Goal: Task Accomplishment & Management: Use online tool/utility

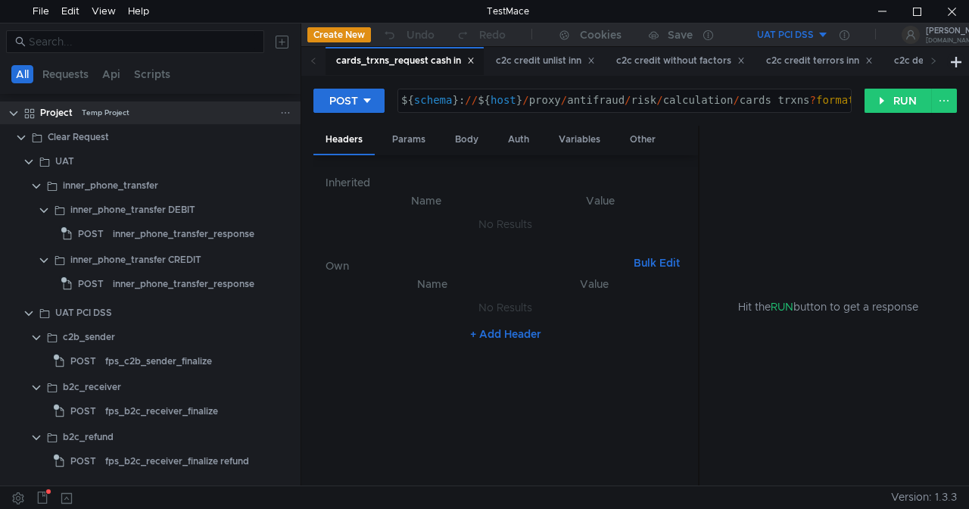
click at [102, 108] on div "Temp Project" at bounding box center [106, 112] width 48 height 23
click at [283, 108] on div "Disable" at bounding box center [262, 107] width 49 height 26
click at [282, 111] on icon at bounding box center [285, 113] width 11 height 11
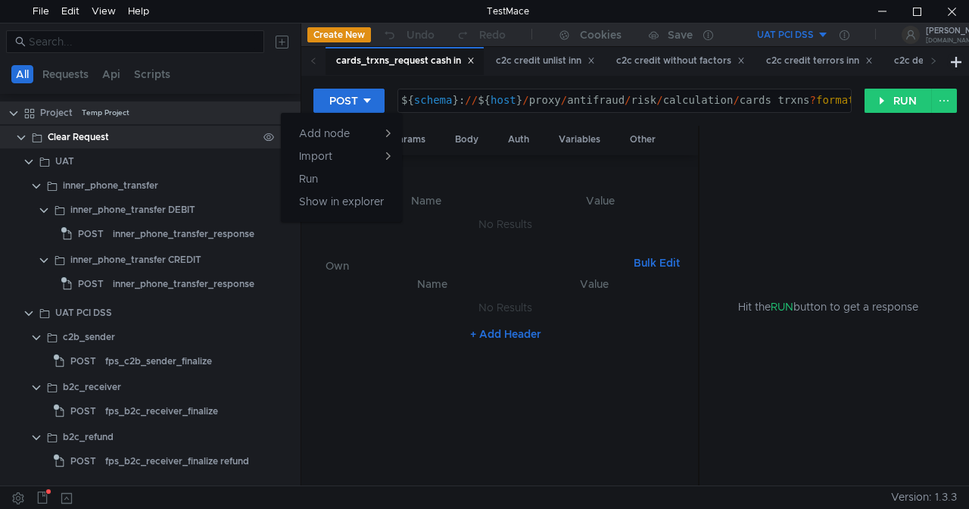
click at [215, 142] on div at bounding box center [484, 254] width 969 height 509
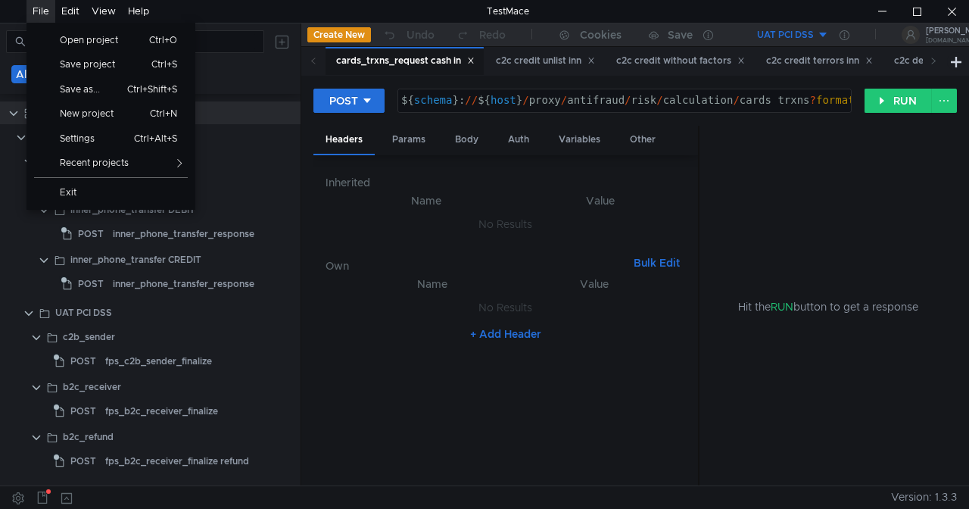
click at [44, 11] on div "File" at bounding box center [41, 11] width 17 height 23
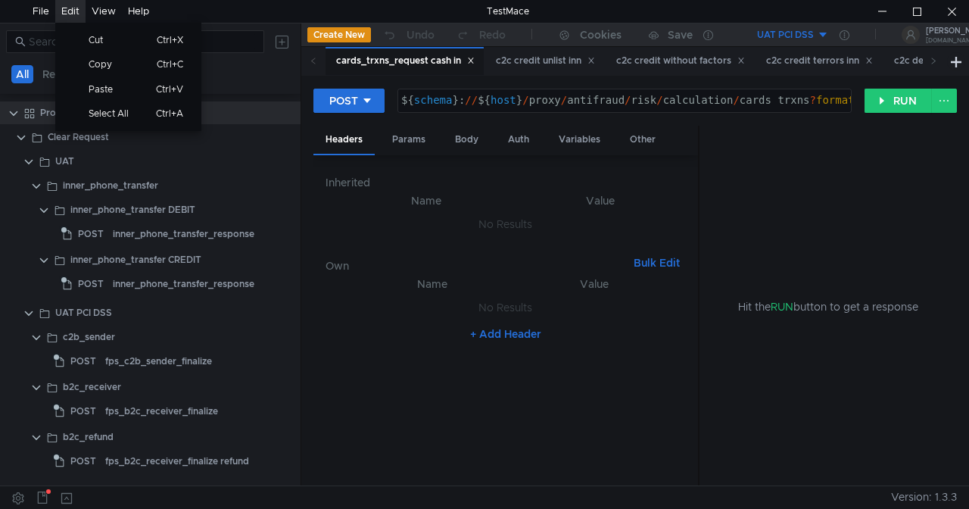
click at [475, 58] on icon at bounding box center [471, 61] width 8 height 8
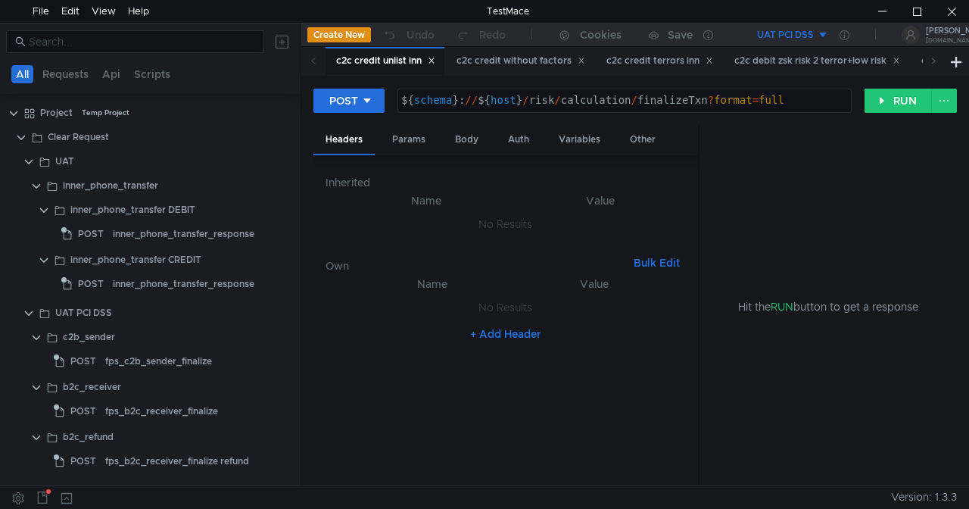
click at [475, 58] on div "c2c credit without factors" at bounding box center [521, 61] width 129 height 16
click at [445, 60] on div "c2c credit unlist inn" at bounding box center [385, 61] width 119 height 28
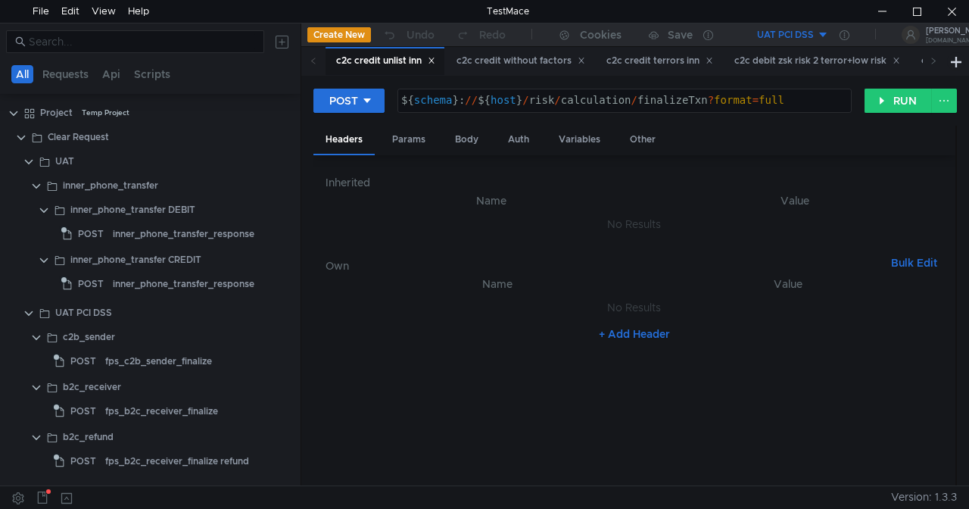
click at [439, 61] on div "c2c credit unlist inn" at bounding box center [385, 61] width 119 height 29
click at [435, 61] on icon at bounding box center [432, 61] width 8 height 8
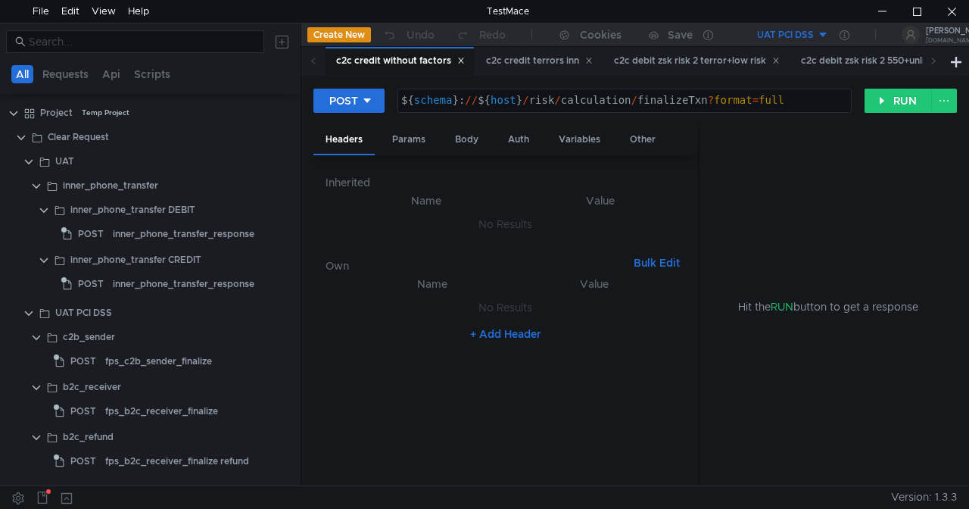
click at [438, 61] on div "c2c credit without factors" at bounding box center [400, 61] width 129 height 16
click at [457, 59] on div "c2c credit without factors" at bounding box center [400, 61] width 129 height 16
click at [455, 61] on div "c2c credit without factors" at bounding box center [400, 61] width 129 height 16
click at [464, 61] on icon at bounding box center [461, 61] width 8 height 8
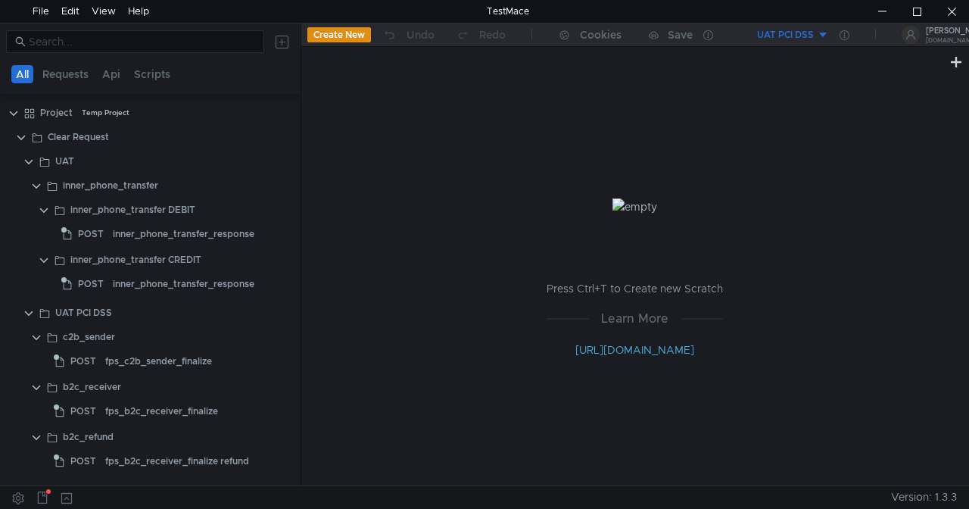
click at [824, 32] on button "UAT PCI DSS" at bounding box center [776, 35] width 105 height 24
click at [17, 112] on div at bounding box center [484, 254] width 969 height 509
drag, startPoint x: 127, startPoint y: 107, endPoint x: 362, endPoint y: 139, distance: 237.0
click at [362, 139] on div "Press Ctrl+T to Create new Scratch Learn More http://docs.testmace.com" at bounding box center [635, 278] width 668 height 414
click at [282, 113] on icon at bounding box center [285, 113] width 11 height 11
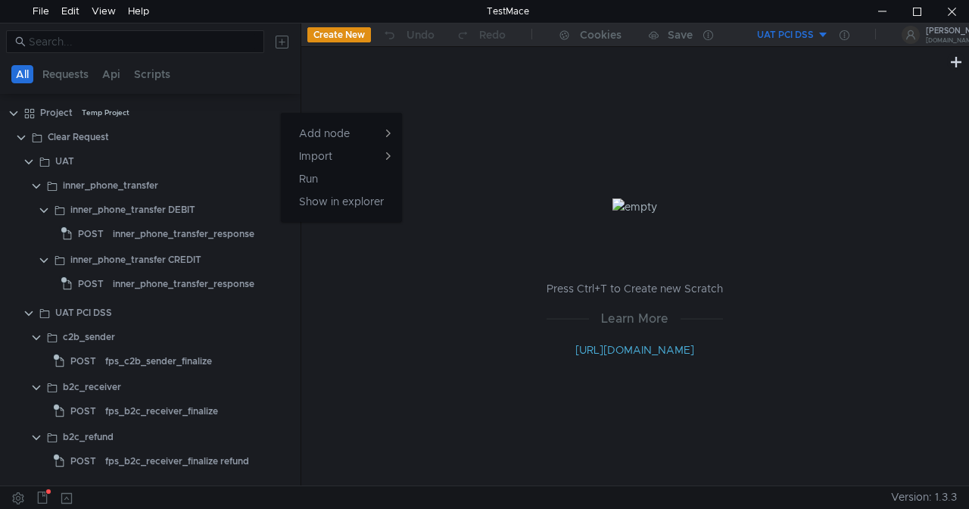
click at [154, 121] on div at bounding box center [484, 254] width 969 height 509
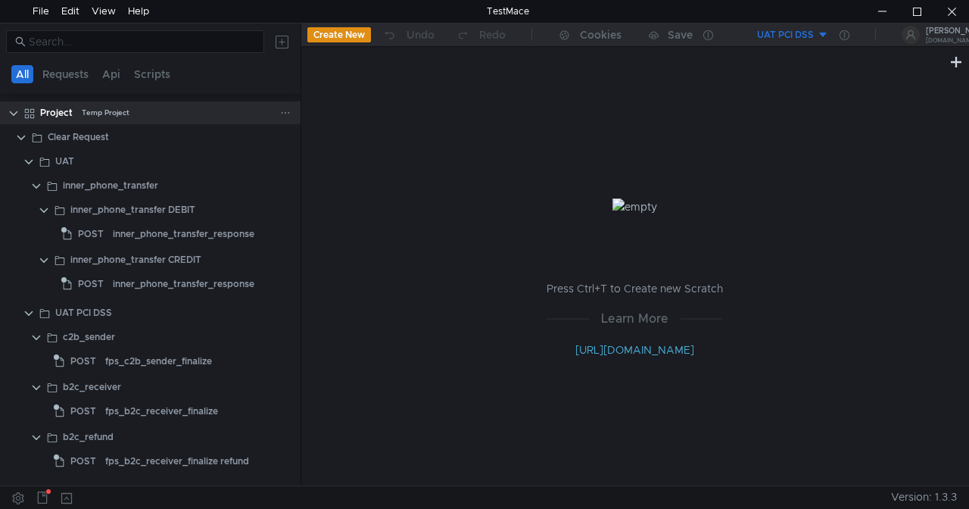
click at [153, 109] on div "Project Temp Project" at bounding box center [160, 112] width 240 height 23
click at [136, 113] on div "Project Temp Project" at bounding box center [160, 112] width 240 height 23
click at [22, 106] on div "Project Temp Project" at bounding box center [160, 112] width 281 height 23
click at [72, 71] on button "Requests" at bounding box center [65, 74] width 55 height 18
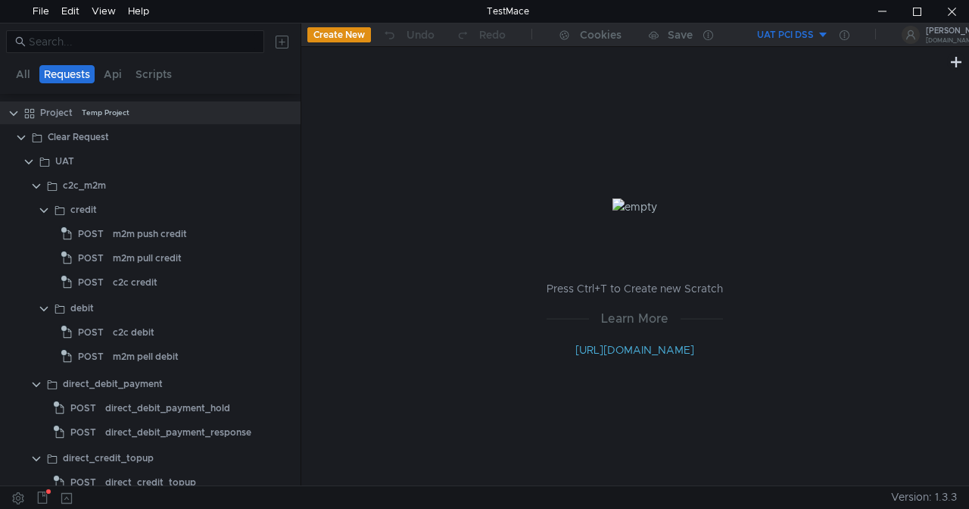
click at [86, 73] on button "Requests" at bounding box center [66, 74] width 55 height 18
click at [117, 75] on button "Api" at bounding box center [112, 74] width 27 height 18
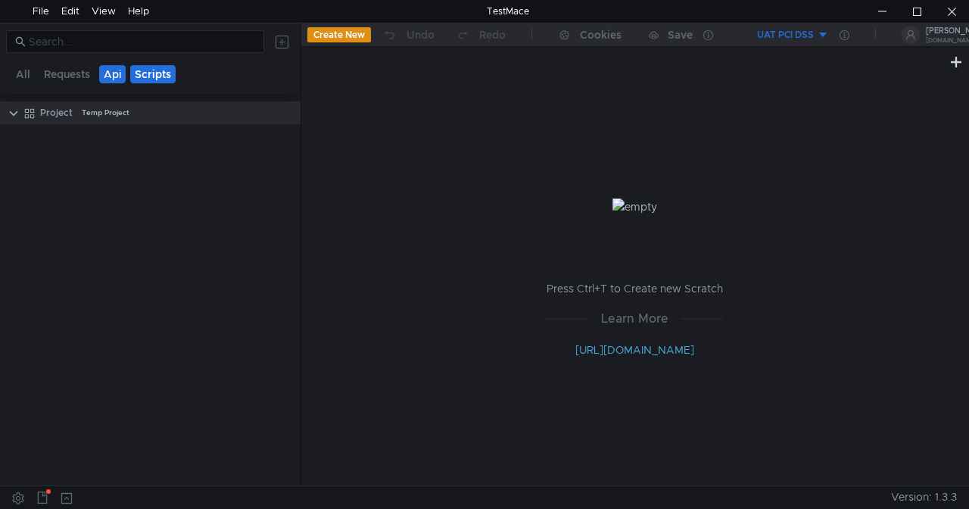
click at [154, 69] on button "Scripts" at bounding box center [152, 74] width 45 height 18
click at [73, 71] on button "Requests" at bounding box center [66, 74] width 55 height 18
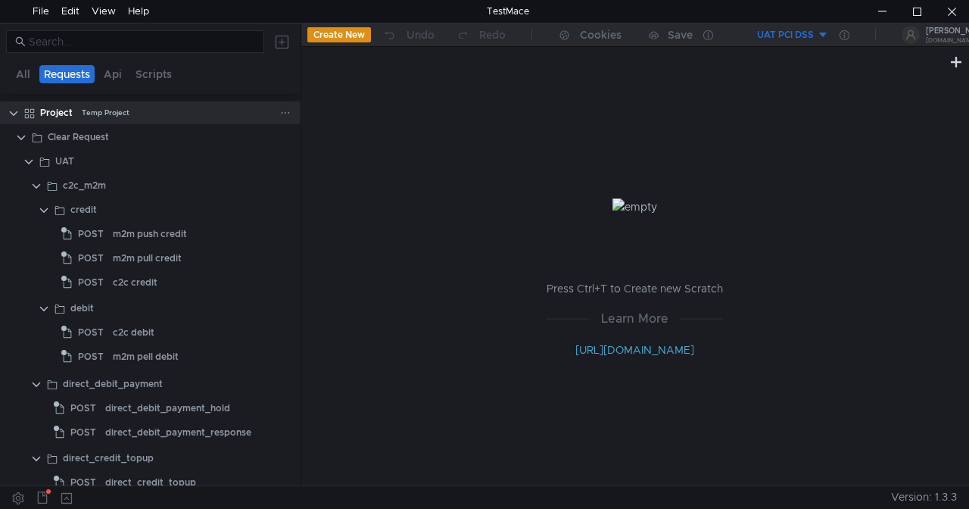
click at [92, 108] on div "Temp Project" at bounding box center [106, 112] width 48 height 23
click at [282, 112] on icon at bounding box center [286, 113] width 8 height 2
click at [267, 108] on div at bounding box center [484, 254] width 969 height 509
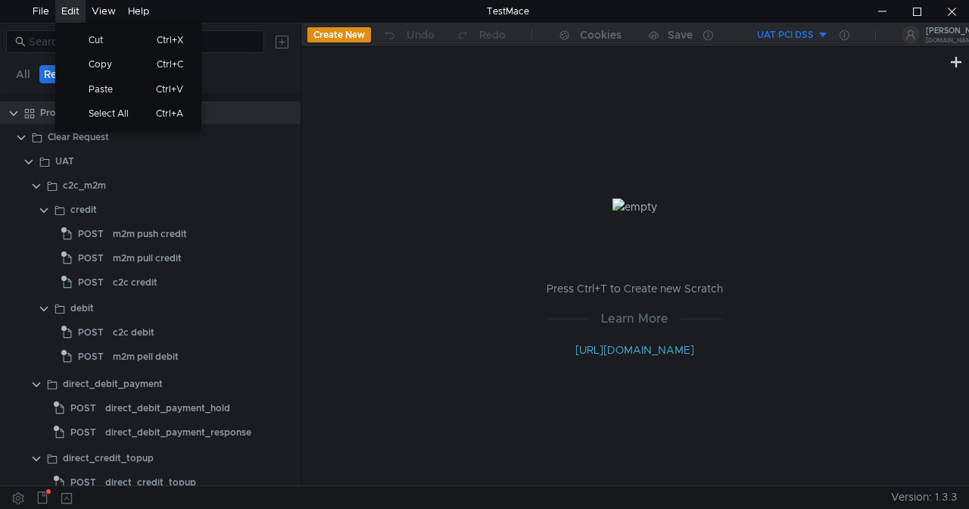
click at [67, 11] on div "Edit" at bounding box center [70, 11] width 18 height 23
click at [131, 136] on div "Clear Request" at bounding box center [153, 137] width 210 height 23
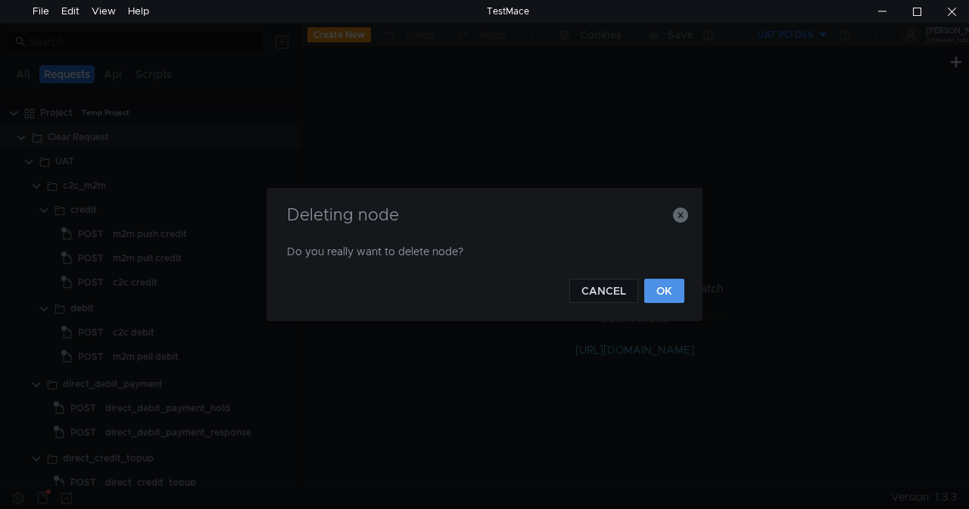
click at [668, 291] on button "OK" at bounding box center [664, 291] width 40 height 24
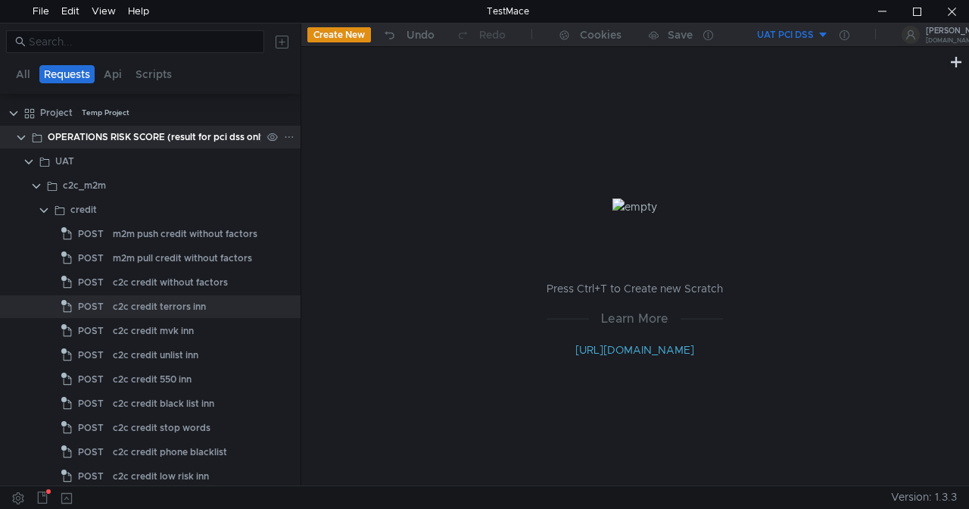
click at [142, 135] on div "OPERATIONS RISK SCORE (result for pci dss only)" at bounding box center [159, 137] width 222 height 23
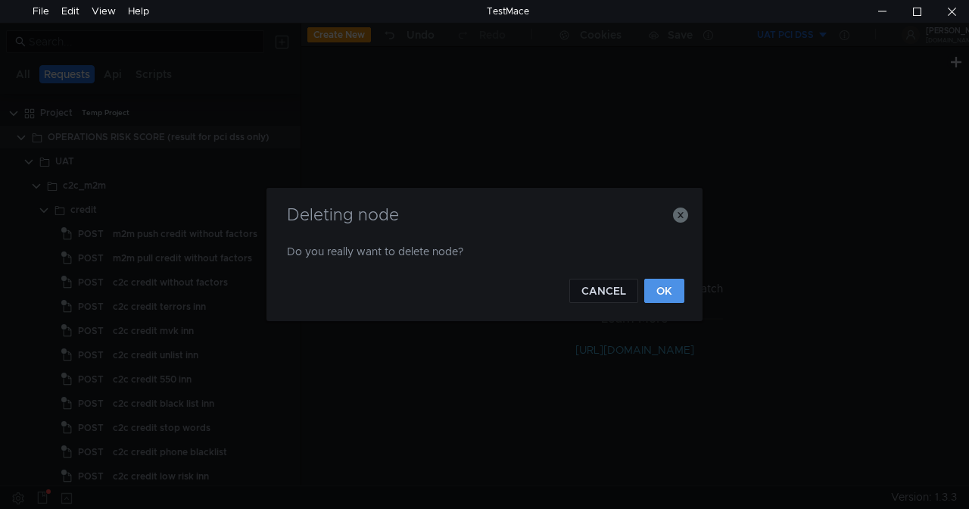
click at [685, 294] on div "Deleting node Do you really want to delete node? CANCEL OK" at bounding box center [485, 254] width 436 height 133
click at [677, 291] on button "OK" at bounding box center [664, 291] width 40 height 24
click at [674, 289] on button "OK" at bounding box center [664, 291] width 40 height 24
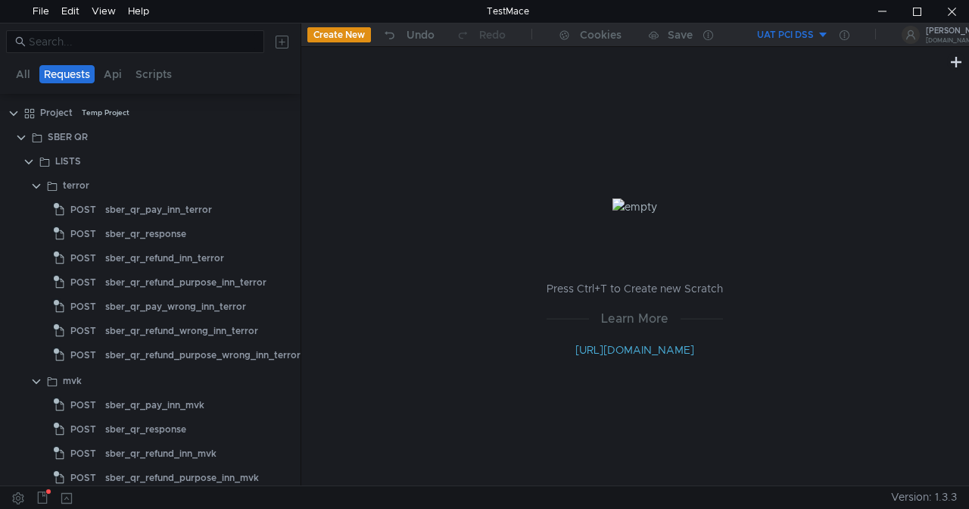
click at [667, 292] on p "Press Ctrl+T to Create new Scratch" at bounding box center [635, 288] width 176 height 18
click at [45, 137] on app-tree-icon at bounding box center [39, 137] width 17 height 23
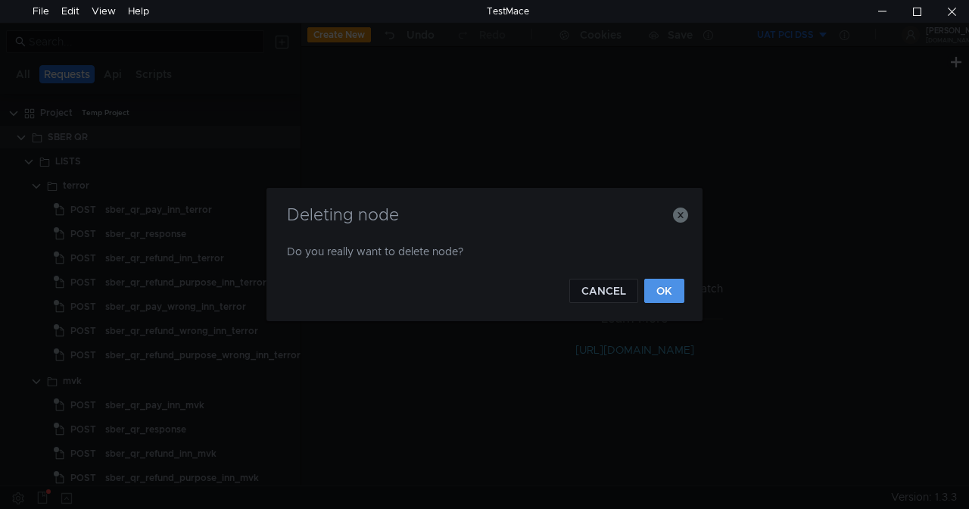
click at [660, 286] on button "OK" at bounding box center [664, 291] width 40 height 24
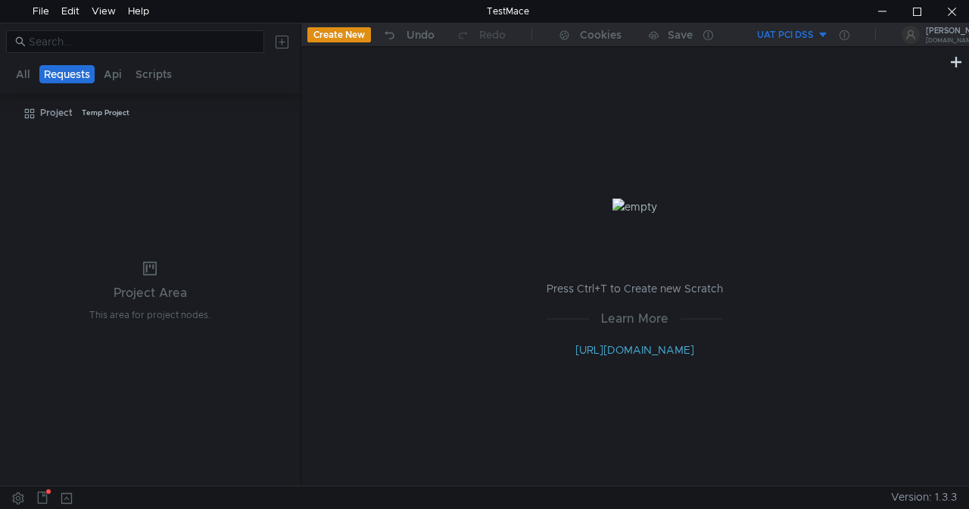
click at [146, 142] on tree-viewport "Project Temp Project" at bounding box center [150, 292] width 301 height 385
click at [46, 116] on div "Project" at bounding box center [56, 112] width 33 height 23
click at [284, 111] on icon at bounding box center [285, 113] width 11 height 11
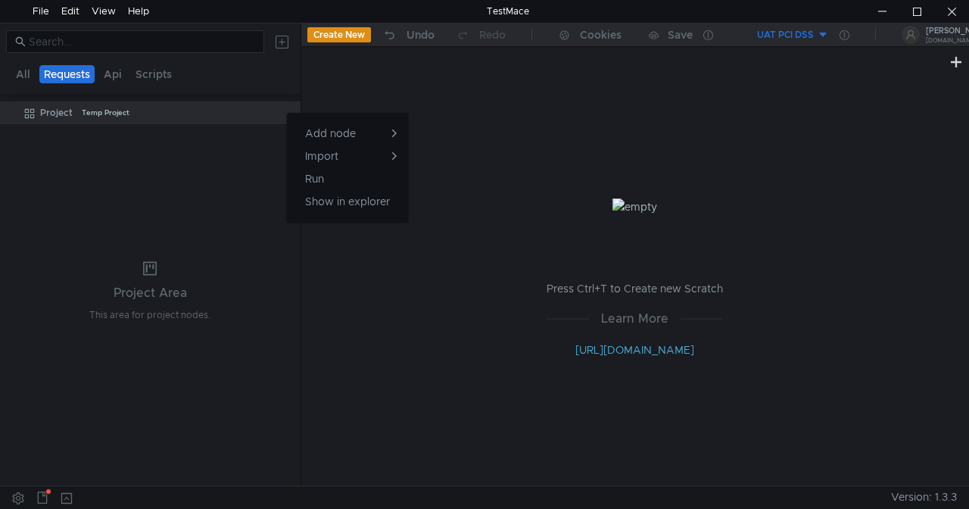
click at [499, 118] on div at bounding box center [484, 254] width 969 height 509
click at [825, 32] on button "UAT PCI DSS" at bounding box center [776, 35] width 105 height 24
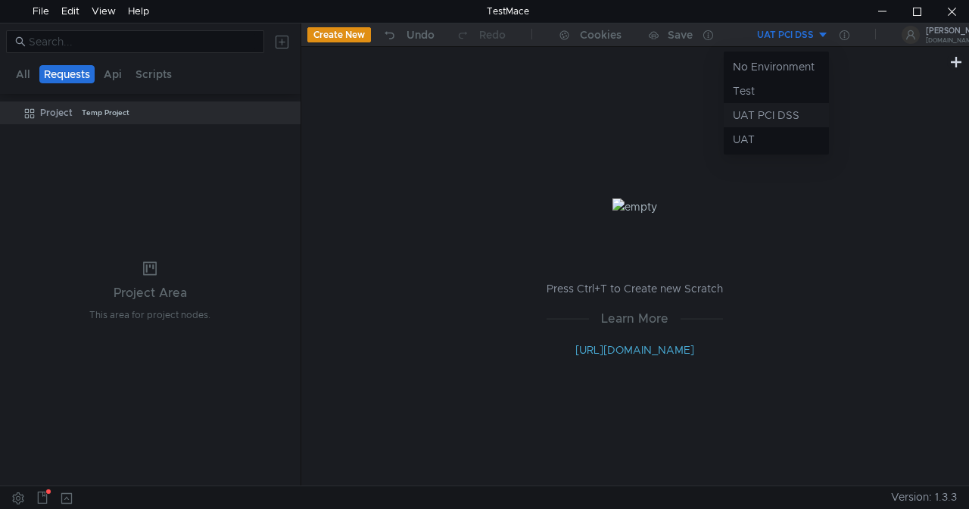
click at [753, 112] on li "UAT PCI DSS" at bounding box center [776, 115] width 105 height 24
click at [825, 35] on button "UAT PCI DSS" at bounding box center [776, 35] width 105 height 24
click at [845, 35] on div at bounding box center [484, 254] width 969 height 509
click at [844, 39] on icon at bounding box center [845, 35] width 10 height 10
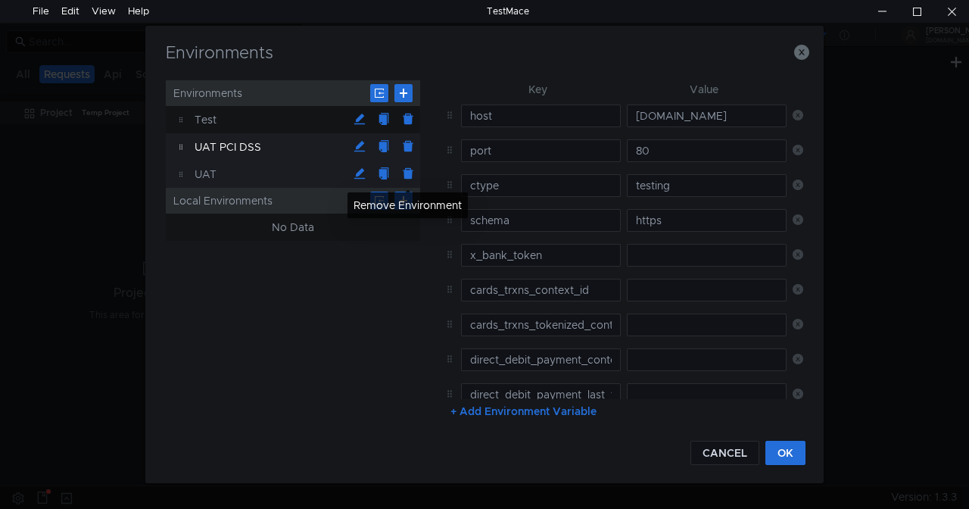
click at [406, 176] on button at bounding box center [408, 174] width 24 height 24
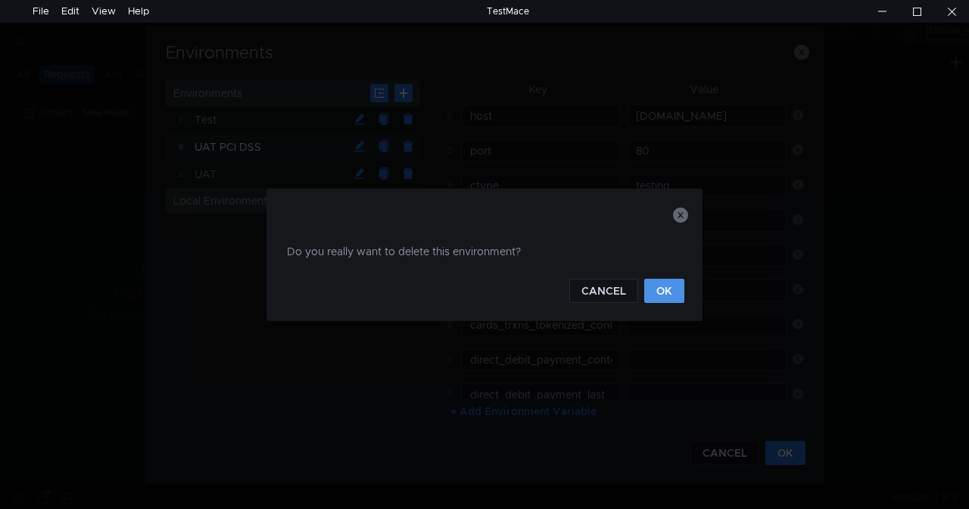
click at [662, 291] on button "OK" at bounding box center [664, 291] width 40 height 24
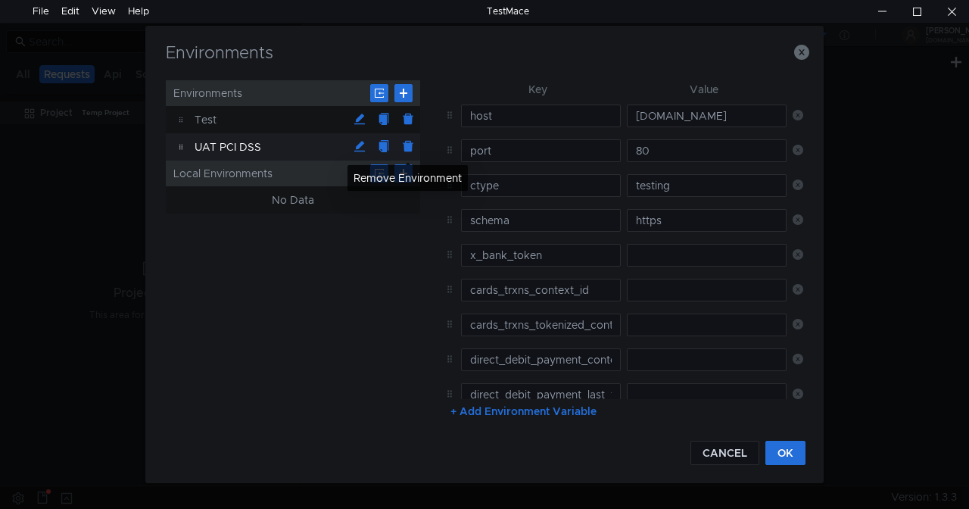
click at [409, 147] on button at bounding box center [408, 147] width 24 height 24
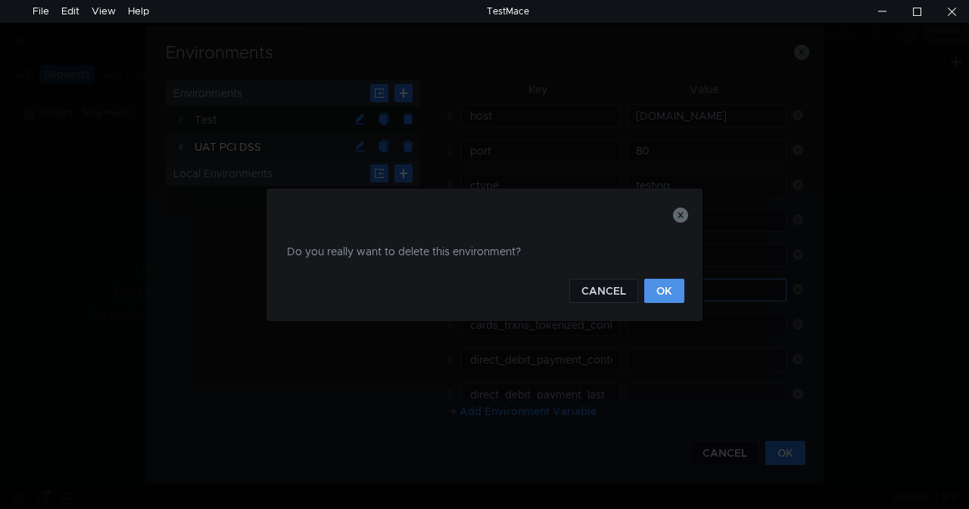
click at [666, 287] on button "OK" at bounding box center [664, 291] width 40 height 24
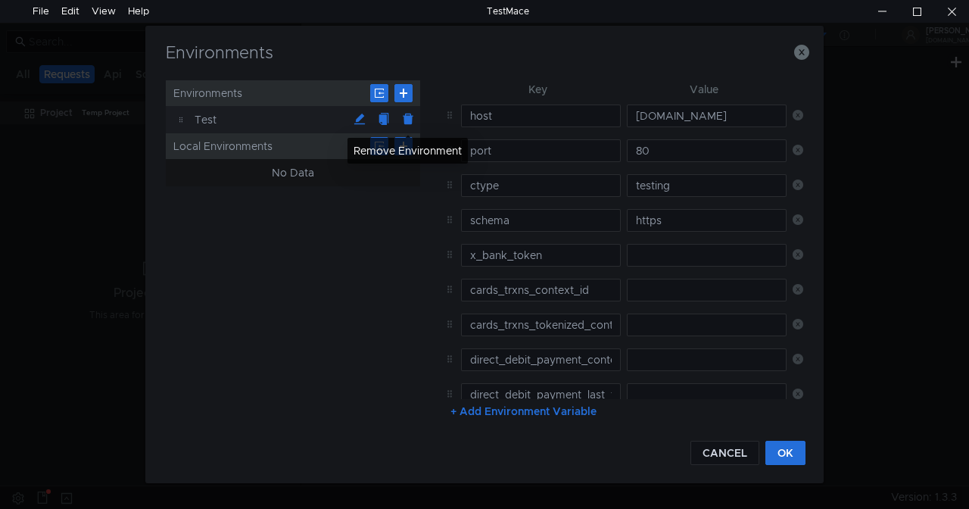
click at [409, 120] on button at bounding box center [408, 120] width 24 height 24
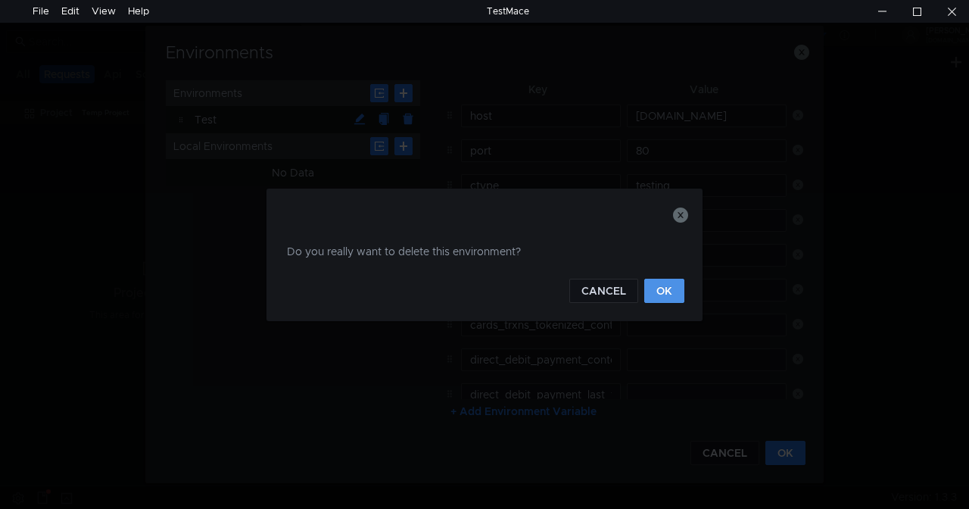
click at [666, 285] on button "OK" at bounding box center [664, 291] width 40 height 24
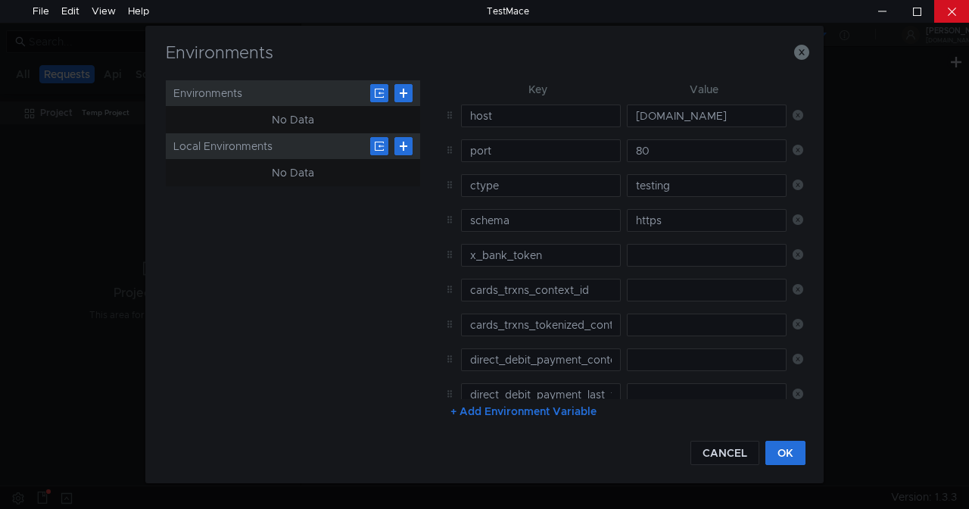
click at [946, 11] on div at bounding box center [951, 11] width 35 height 23
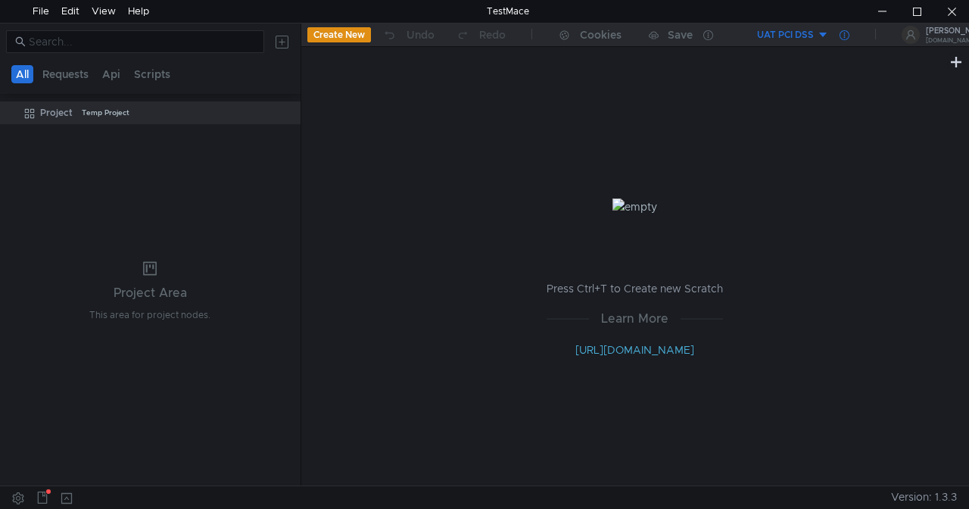
click at [847, 33] on icon at bounding box center [845, 35] width 10 height 10
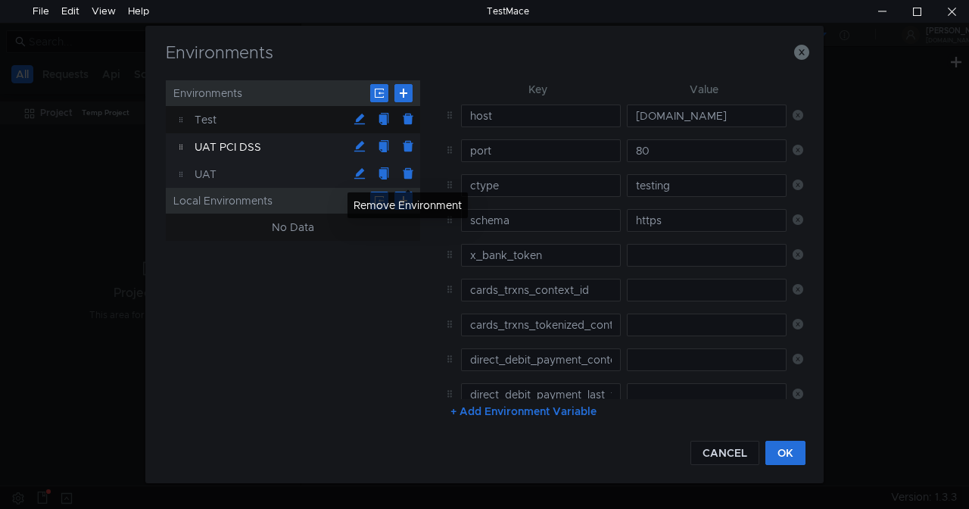
click at [398, 173] on button at bounding box center [408, 174] width 24 height 24
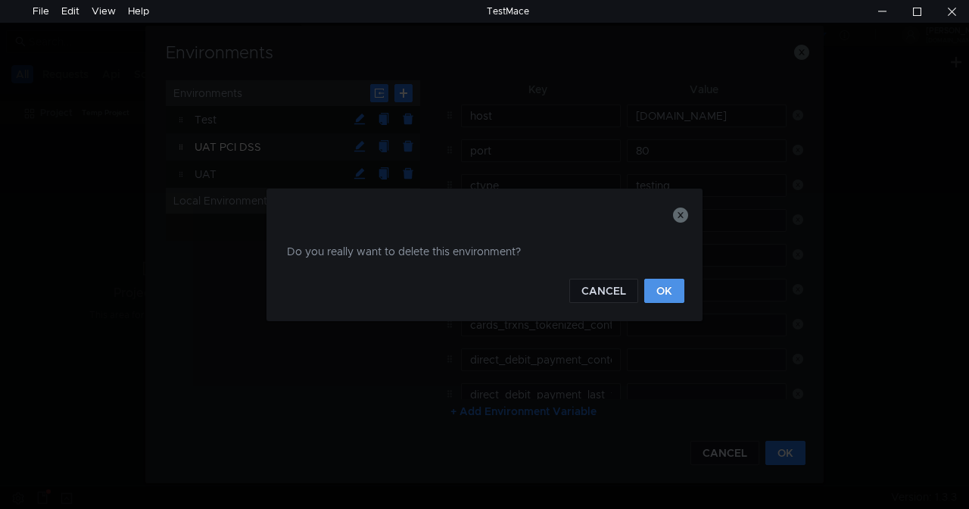
click at [668, 282] on button "OK" at bounding box center [664, 291] width 40 height 24
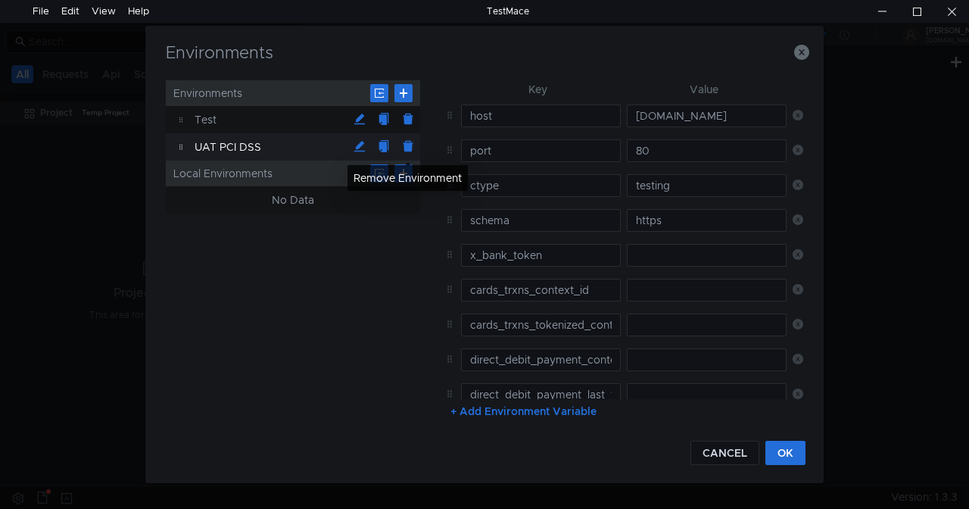
click at [409, 142] on button at bounding box center [408, 147] width 24 height 24
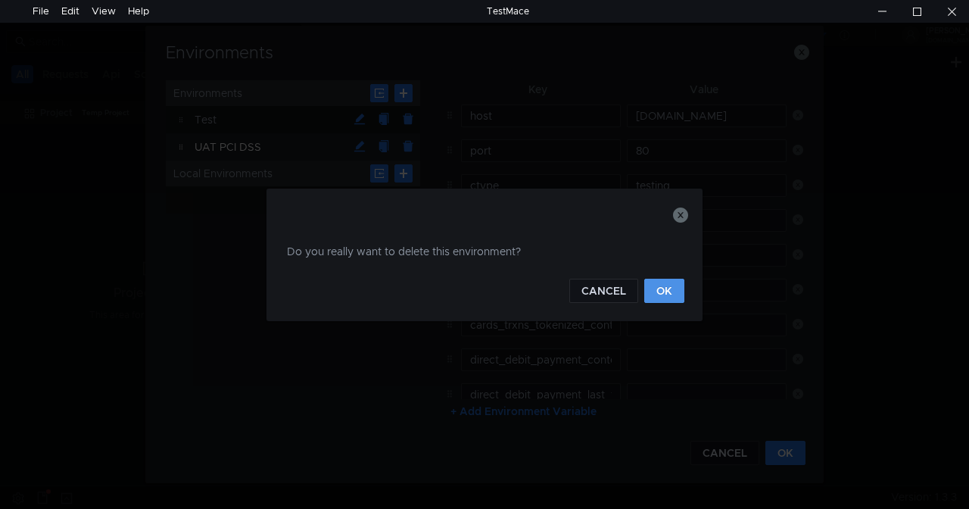
click at [650, 283] on button "OK" at bounding box center [664, 291] width 40 height 24
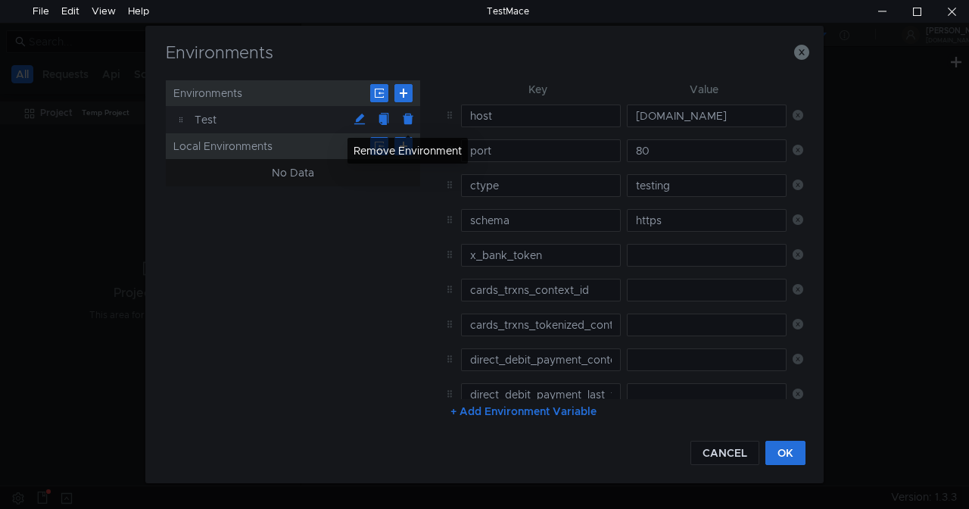
click at [406, 122] on button at bounding box center [408, 120] width 24 height 24
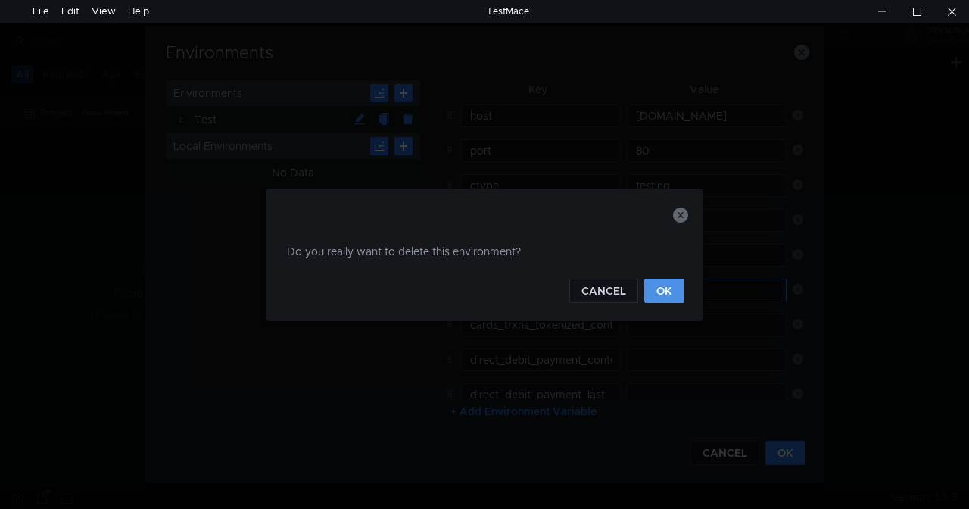
click at [664, 286] on button "OK" at bounding box center [664, 291] width 40 height 24
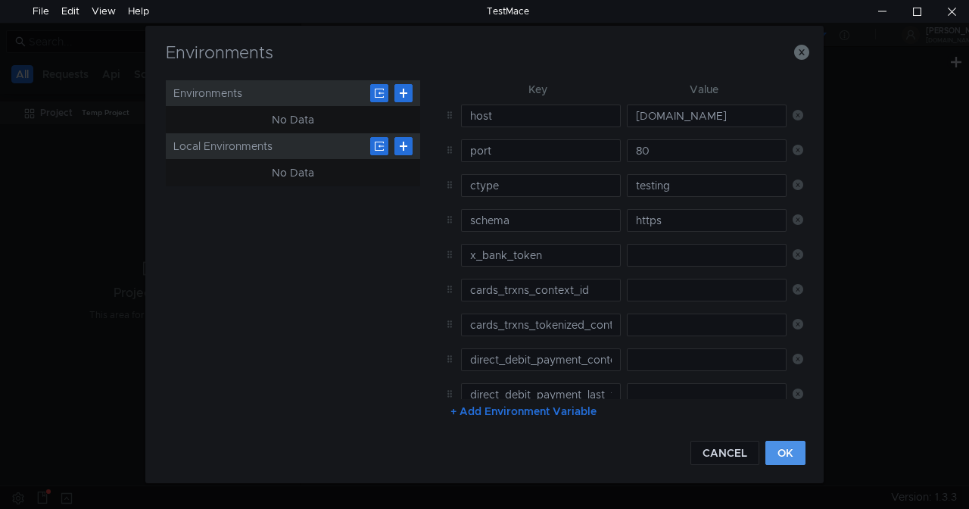
click at [784, 456] on button "OK" at bounding box center [786, 453] width 40 height 24
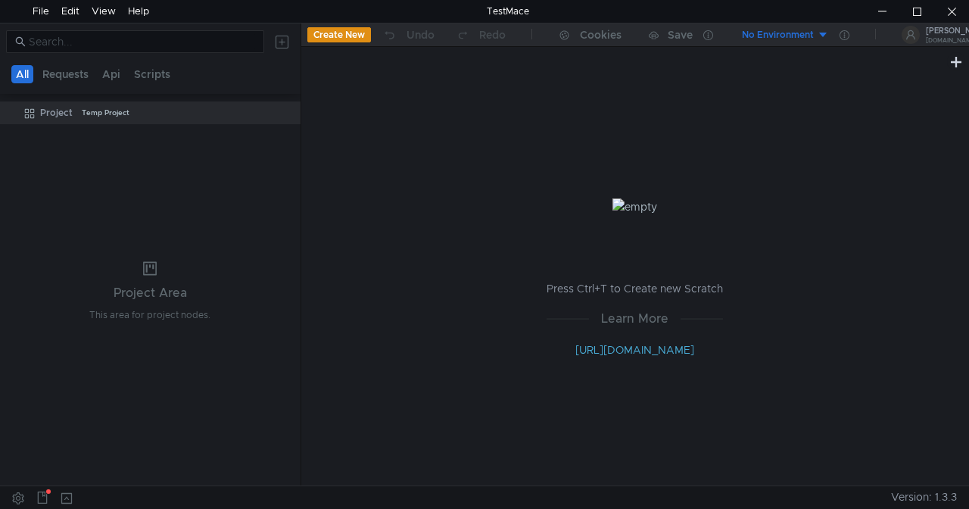
click at [810, 33] on div "No Environment" at bounding box center [778, 35] width 72 height 14
click at [817, 168] on div at bounding box center [484, 254] width 969 height 509
click at [891, 10] on div at bounding box center [882, 11] width 35 height 23
click at [284, 112] on icon at bounding box center [285, 113] width 11 height 11
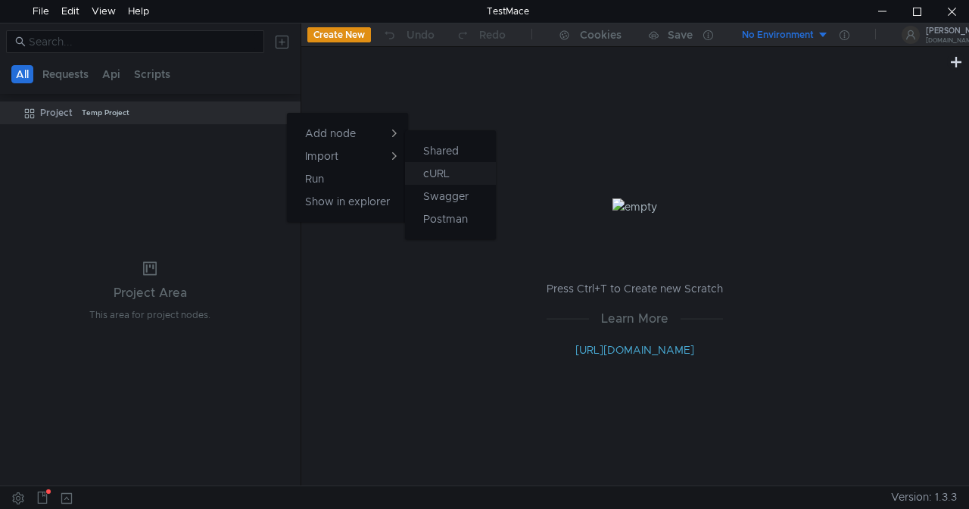
click at [466, 173] on button "cURL" at bounding box center [450, 173] width 91 height 23
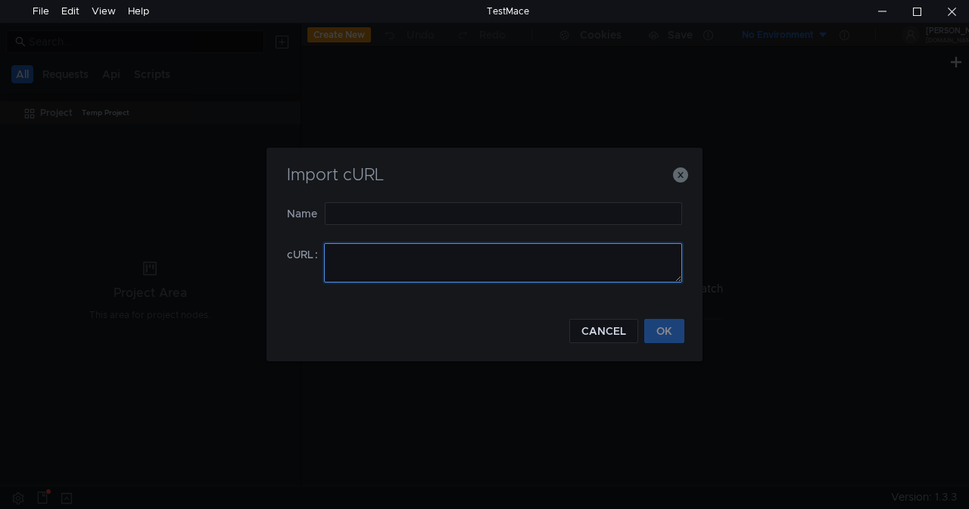
click at [348, 254] on textarea at bounding box center [503, 262] width 358 height 39
paste textarea "testmace://export?%7B%22enabled%22%3Atrue%2C%22children%22%3A%5B%7B%22enabled%2…"
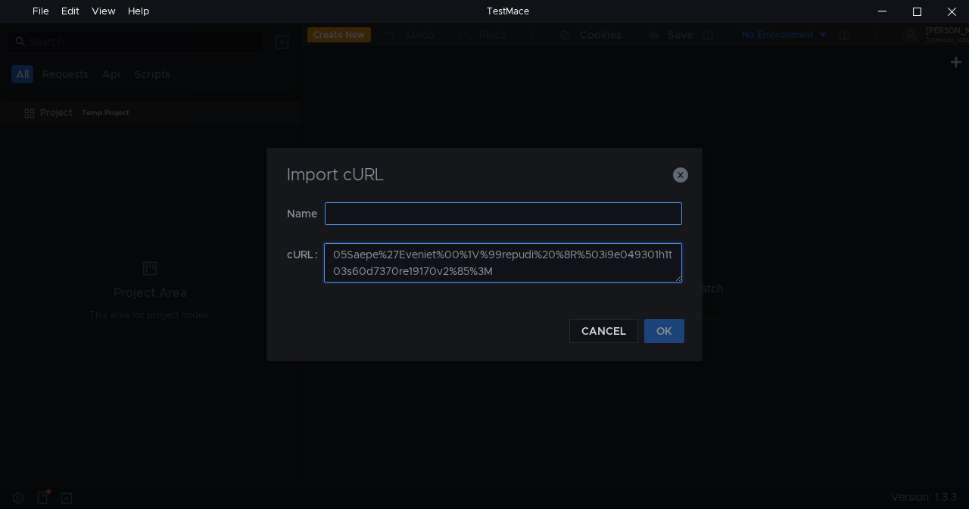
type textarea "testmace://export?%7B%22enabled%22%3Atrue%2C%22children%22%3A%5B%7B%22enabled%2…"
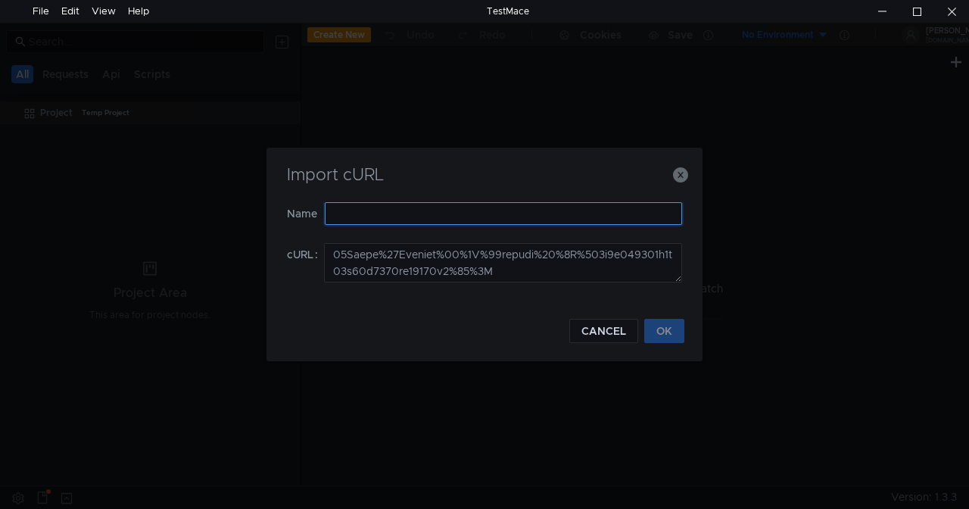
click at [362, 216] on input "text" at bounding box center [503, 213] width 357 height 23
type input "Е"
type input "Test"
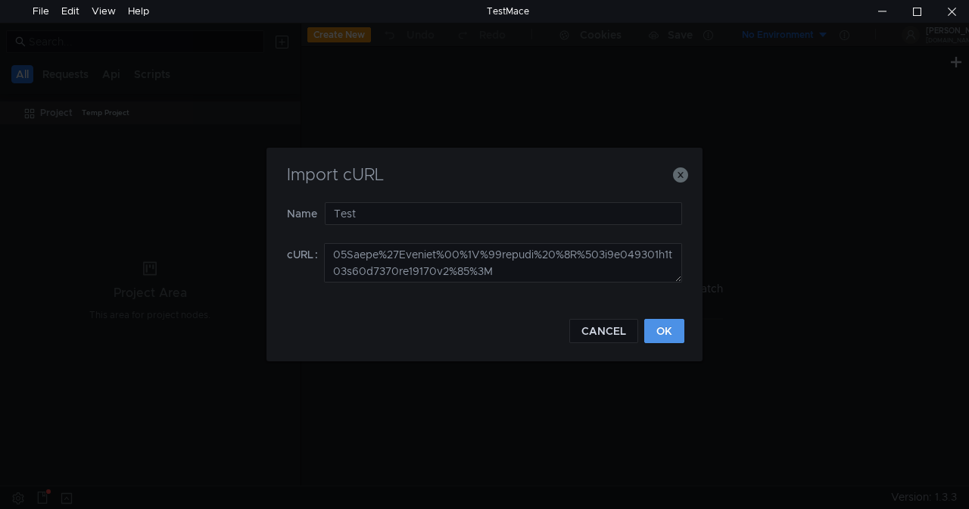
click at [671, 338] on button "OK" at bounding box center [664, 331] width 40 height 24
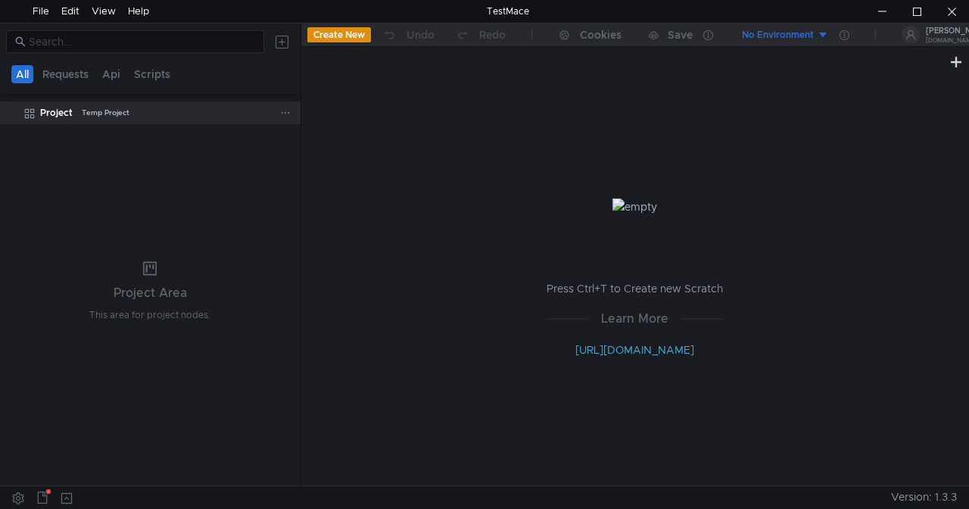
click at [58, 111] on div "Project" at bounding box center [56, 112] width 33 height 23
click at [206, 112] on div "Project Temp Project" at bounding box center [160, 112] width 240 height 23
click at [285, 117] on icon at bounding box center [285, 113] width 11 height 11
click at [263, 124] on div at bounding box center [484, 254] width 969 height 509
click at [222, 189] on tree-viewport "Project Temp Project" at bounding box center [150, 292] width 301 height 385
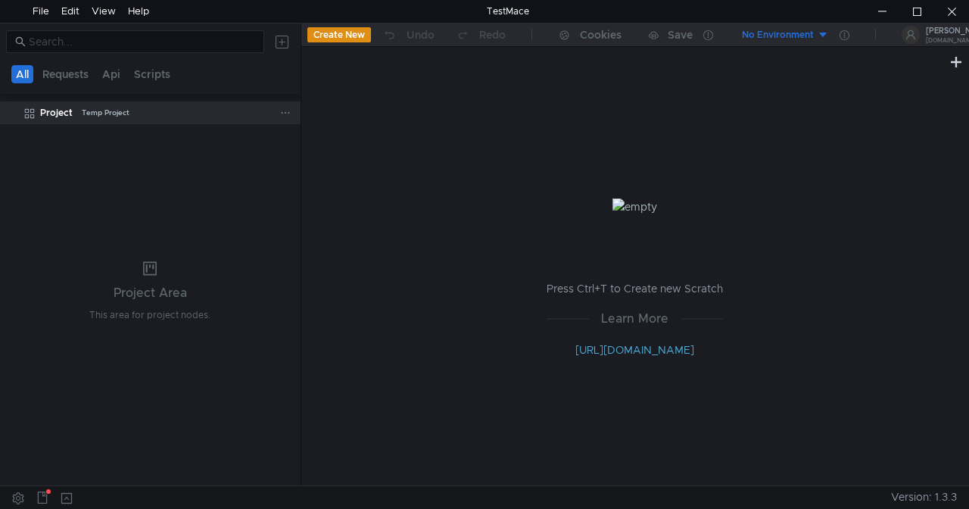
click at [292, 120] on div at bounding box center [288, 112] width 17 height 23
click at [294, 115] on div at bounding box center [288, 112] width 17 height 23
click at [289, 106] on div at bounding box center [285, 113] width 11 height 14
click at [42, 498] on div at bounding box center [484, 254] width 969 height 509
click at [43, 497] on icon at bounding box center [42, 497] width 12 height 12
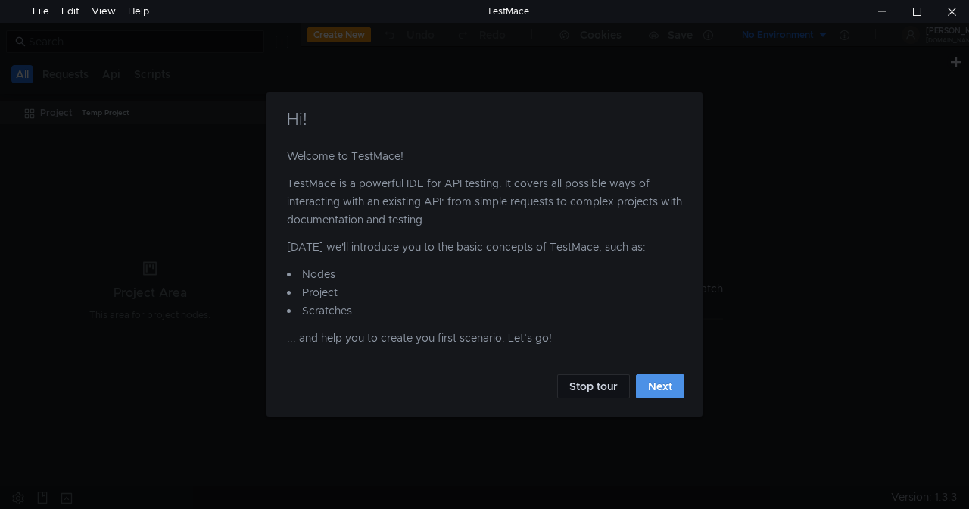
click at [649, 387] on button "Next" at bounding box center [660, 386] width 48 height 24
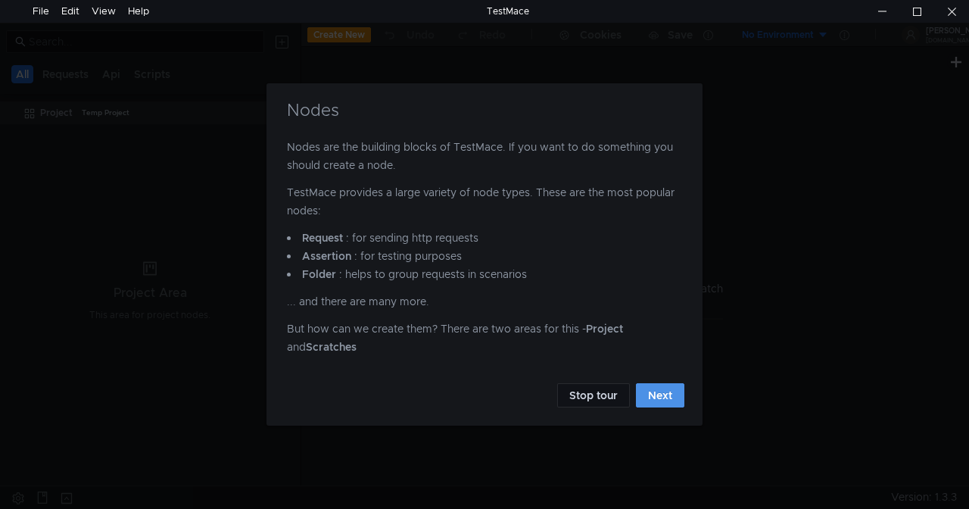
click at [649, 387] on button "Next" at bounding box center [660, 395] width 48 height 24
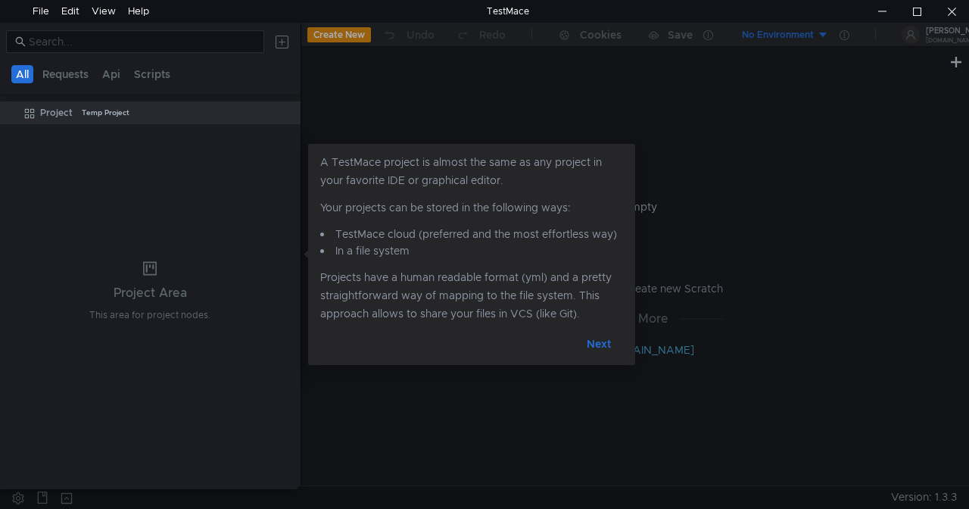
click at [589, 344] on button "Next" at bounding box center [599, 344] width 48 height 24
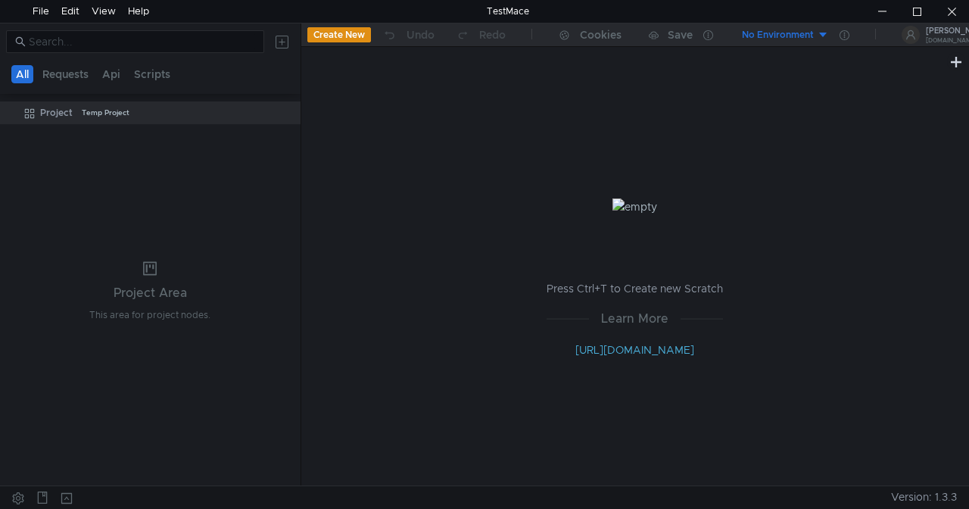
click at [176, 127] on tree-viewport "Project Temp Project" at bounding box center [150, 292] width 301 height 385
click at [176, 114] on div "Project Temp Project" at bounding box center [160, 112] width 240 height 23
click at [285, 111] on icon at bounding box center [285, 113] width 11 height 11
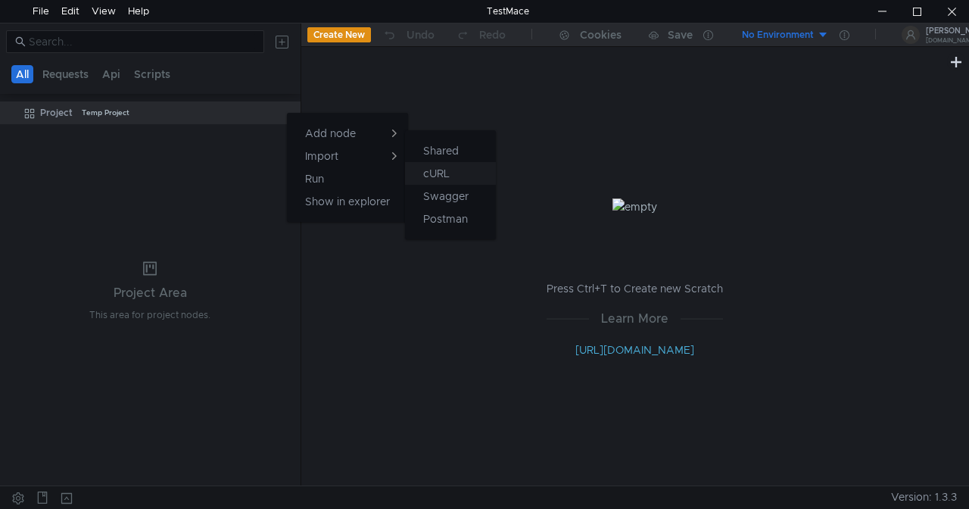
click at [473, 175] on button "cURL" at bounding box center [450, 173] width 91 height 23
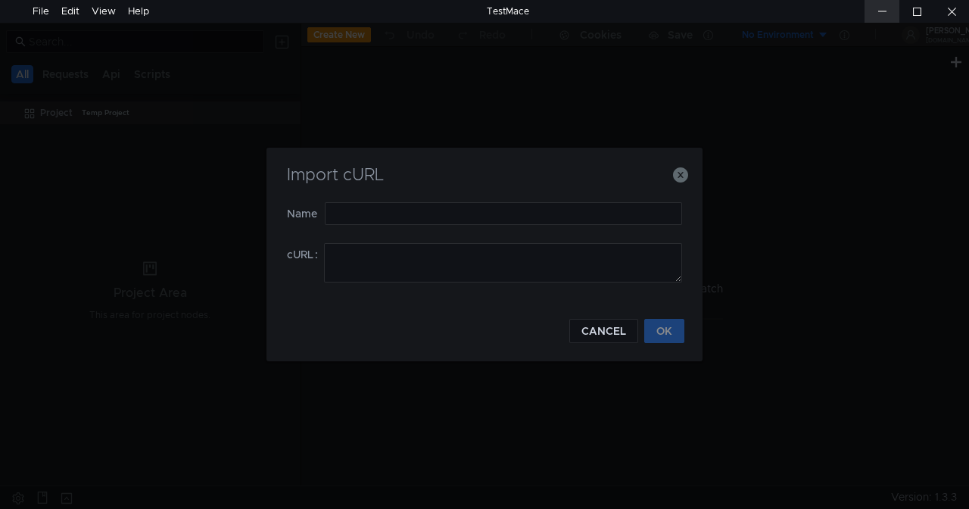
click at [880, 12] on div at bounding box center [882, 11] width 35 height 23
click at [675, 171] on icon "button" at bounding box center [680, 174] width 15 height 15
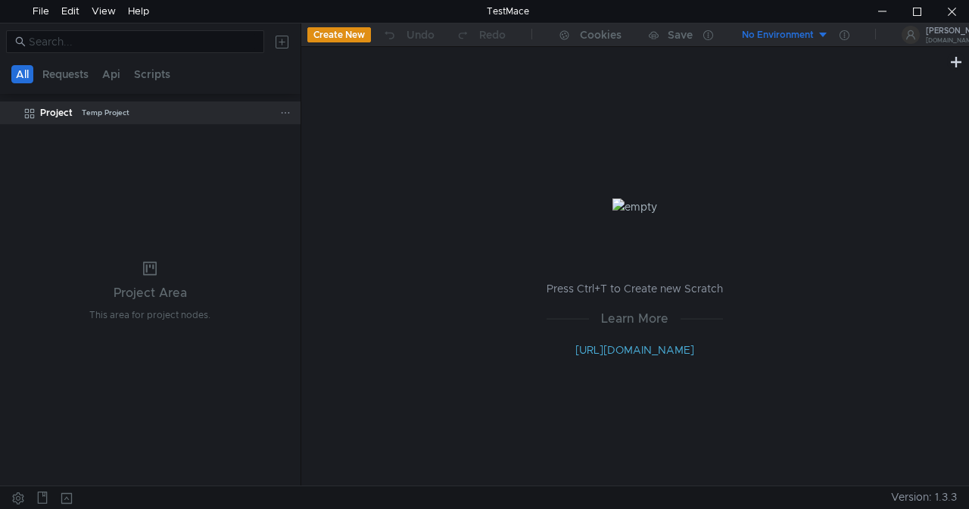
click at [285, 110] on icon at bounding box center [285, 113] width 11 height 11
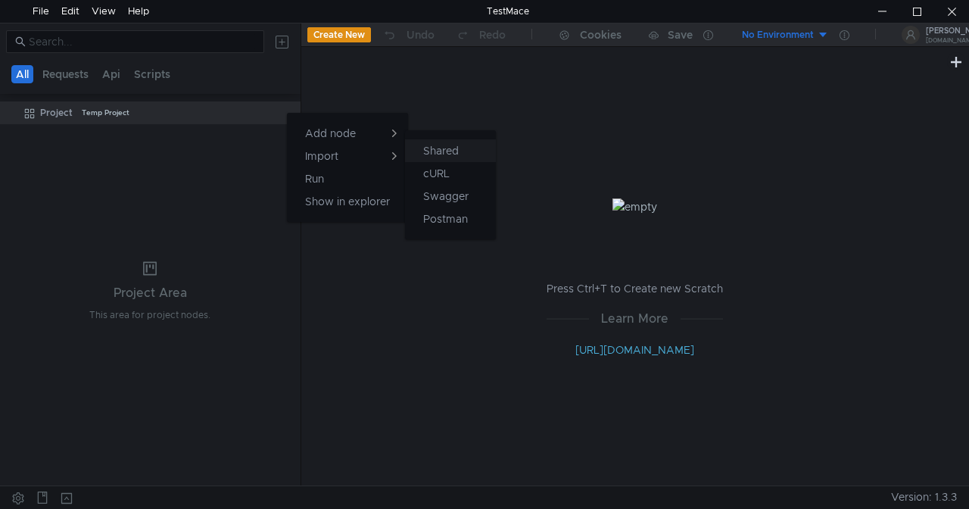
click at [457, 148] on app-tour-anchor "Shared" at bounding box center [441, 151] width 36 height 18
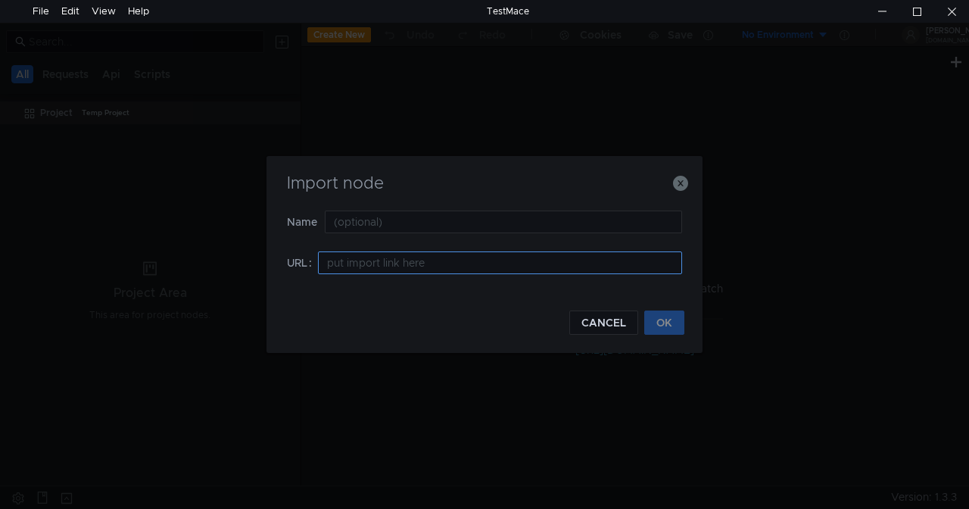
click at [415, 264] on input at bounding box center [500, 262] width 364 height 23
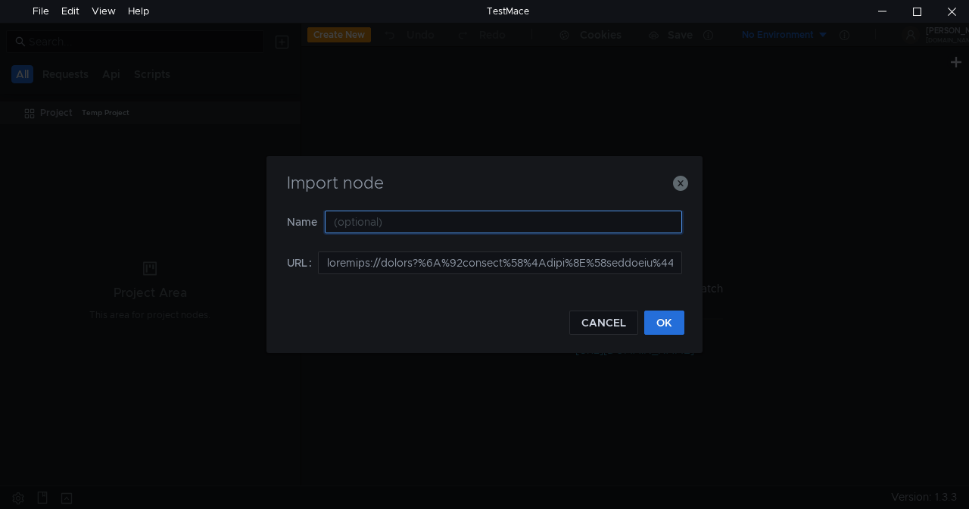
click at [388, 220] on input "text" at bounding box center [503, 222] width 357 height 23
click at [388, 218] on input "text" at bounding box center [503, 222] width 357 height 23
click at [354, 220] on input "text" at bounding box center [503, 222] width 357 height 23
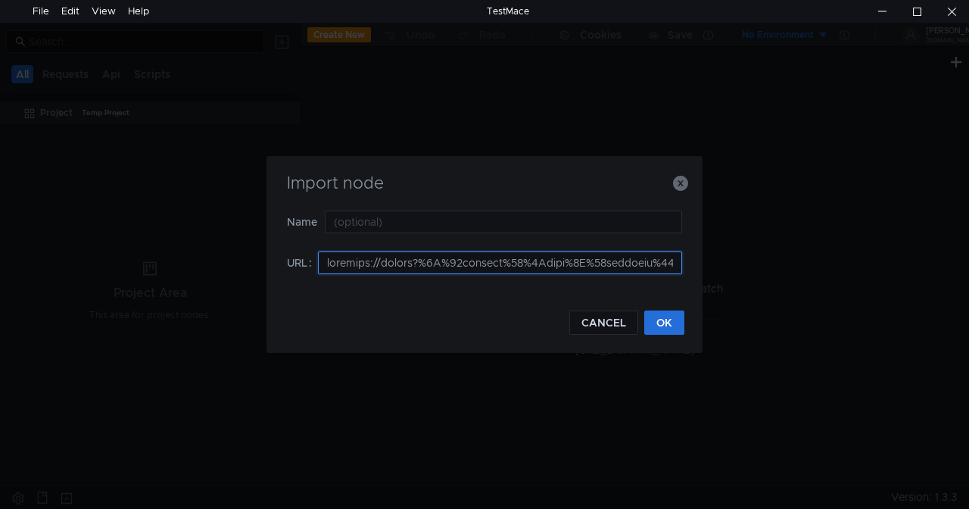
click at [659, 267] on input at bounding box center [500, 262] width 364 height 23
click at [632, 258] on input at bounding box center [500, 262] width 364 height 23
click at [672, 264] on input at bounding box center [500, 262] width 364 height 23
click at [654, 262] on input at bounding box center [500, 262] width 364 height 23
type input "testmace://export?%7B%22enabled%22%3Atrue%2C%22children%2%3A%5B%7B%22enabled%22…"
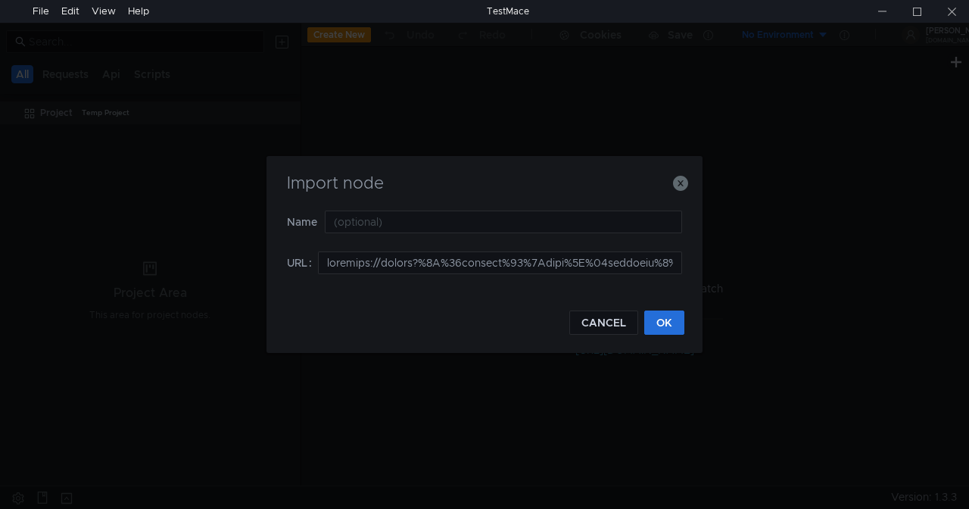
scroll to position [0, 0]
click at [659, 325] on button "OK" at bounding box center [664, 322] width 40 height 24
click at [607, 322] on button "CANCEL" at bounding box center [603, 322] width 69 height 24
click at [678, 183] on icon "button" at bounding box center [680, 183] width 15 height 15
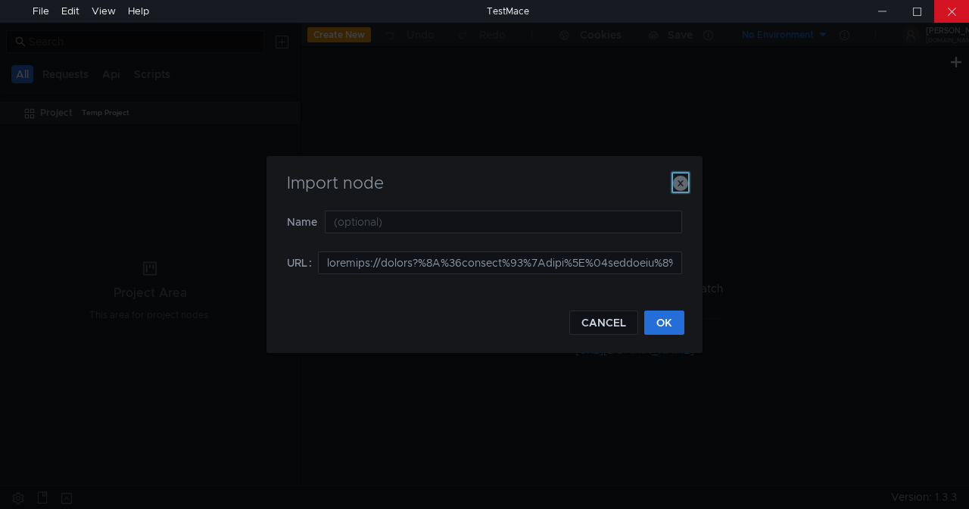
click at [678, 183] on icon "button" at bounding box center [680, 183] width 15 height 15
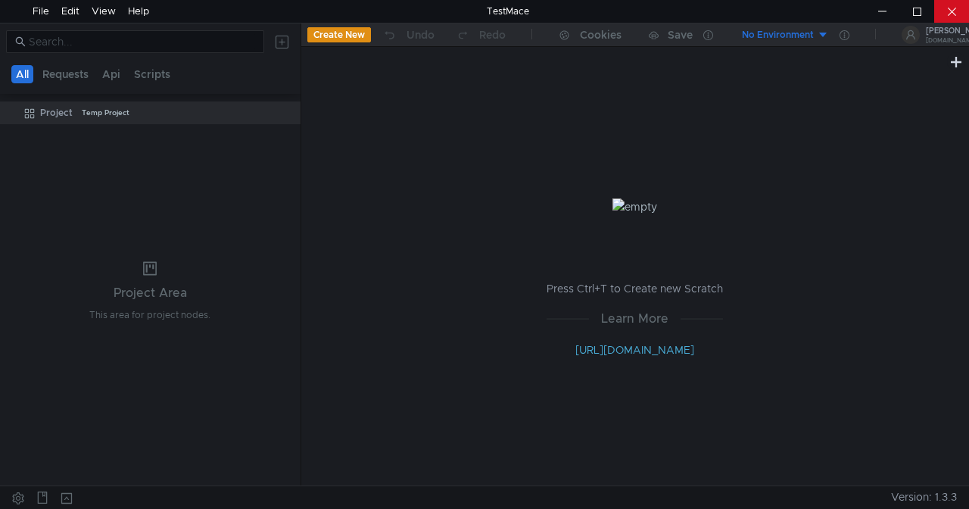
click at [956, 7] on div at bounding box center [951, 11] width 35 height 23
click at [883, 9] on div at bounding box center [882, 11] width 35 height 23
click at [282, 110] on icon at bounding box center [285, 113] width 11 height 11
click at [344, 203] on app-tour-anchor "Show in explorer" at bounding box center [347, 201] width 85 height 18
click at [290, 109] on icon at bounding box center [285, 113] width 11 height 11
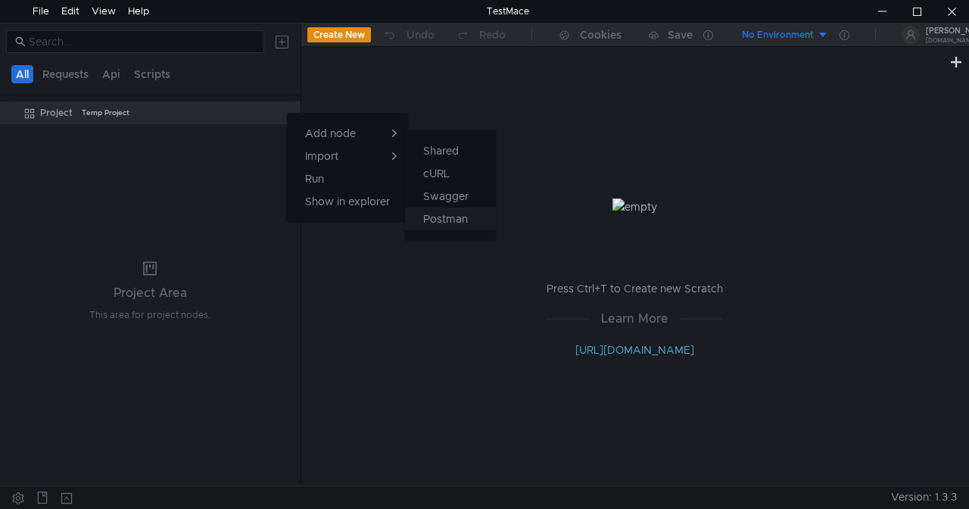
click at [462, 218] on app-tour-anchor "Postman" at bounding box center [445, 219] width 45 height 18
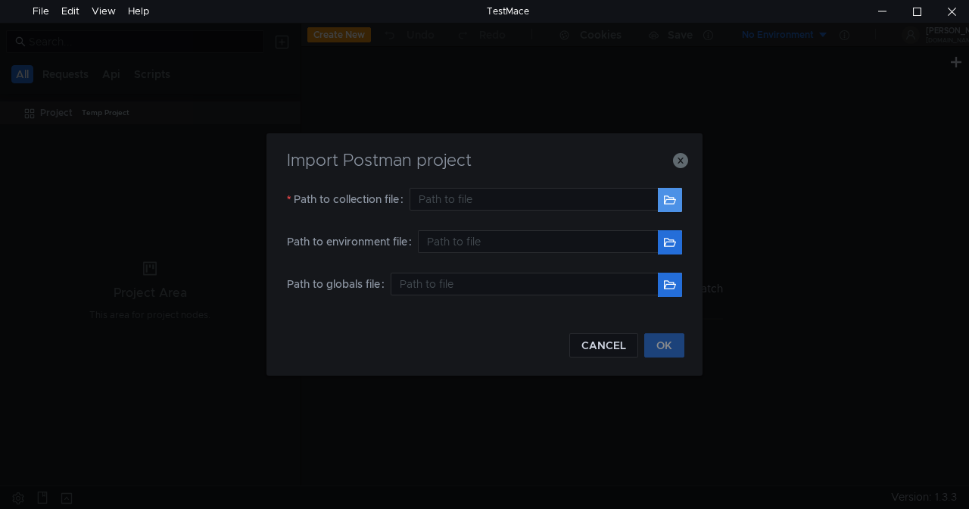
click at [670, 201] on button "button" at bounding box center [670, 200] width 24 height 24
type input "C:\Users\mbelozertsev\Desktop\Постман коллекции\Clear Request.postman_collectio…"
click at [669, 239] on button "button" at bounding box center [670, 242] width 24 height 24
type input "C:\Users\mbelozertsev\Desktop\Постман Окружение\UAT PCI DSS.postman_environment…"
click at [663, 345] on button "OK" at bounding box center [664, 345] width 40 height 24
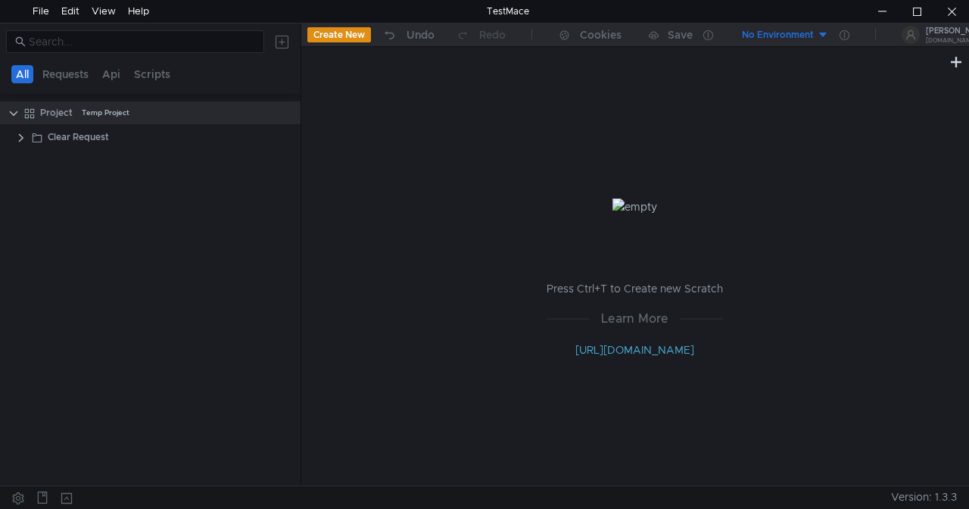
click at [827, 34] on button "No Environment" at bounding box center [776, 35] width 105 height 24
click at [763, 92] on li "UAT PCI DSS" at bounding box center [776, 91] width 105 height 24
click at [775, 33] on div "UAT PCI DSS" at bounding box center [785, 35] width 57 height 14
click at [844, 33] on div at bounding box center [484, 254] width 969 height 509
click at [844, 34] on icon at bounding box center [845, 35] width 10 height 10
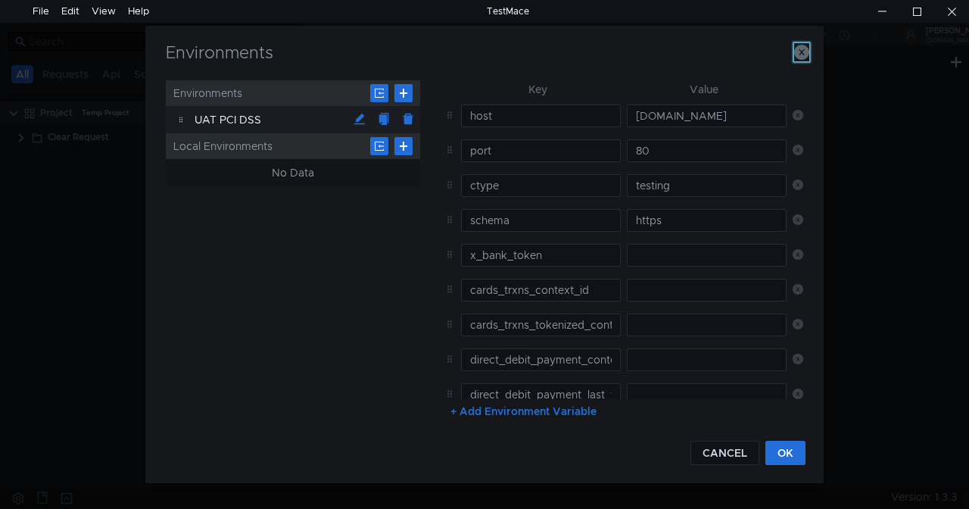
click at [801, 51] on icon "button" at bounding box center [801, 52] width 15 height 15
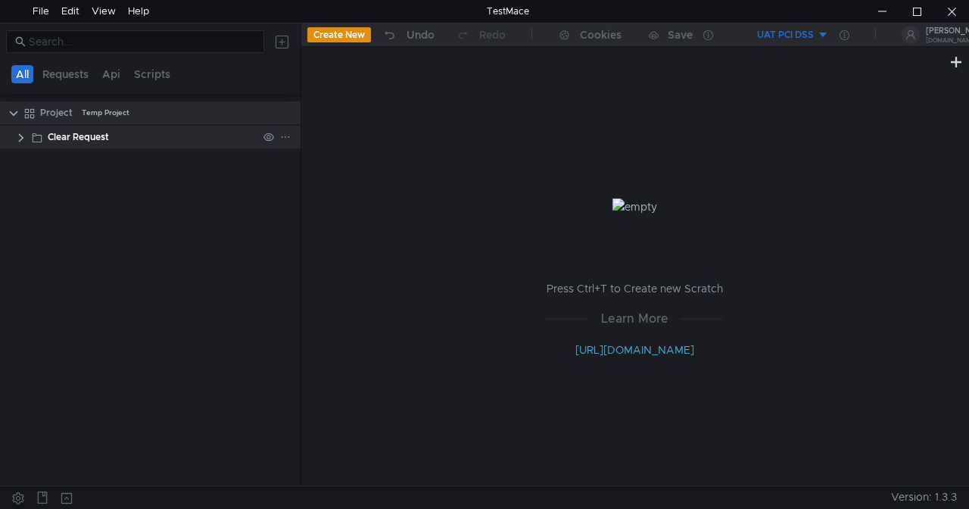
click at [27, 136] on div "Clear Request" at bounding box center [150, 137] width 301 height 23
click at [23, 139] on clr-icon at bounding box center [21, 138] width 12 height 12
click at [22, 136] on clr-icon at bounding box center [21, 138] width 12 height 12
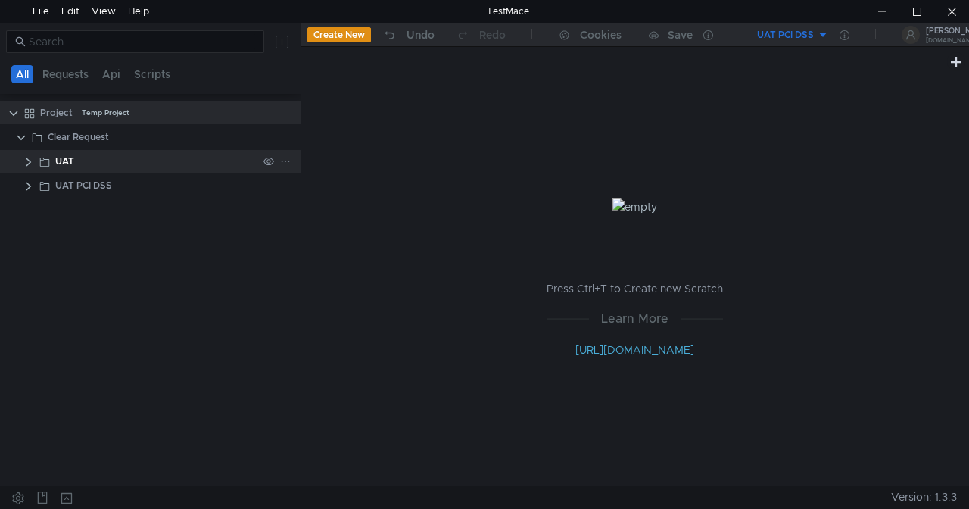
click at [28, 158] on clr-icon at bounding box center [29, 162] width 12 height 12
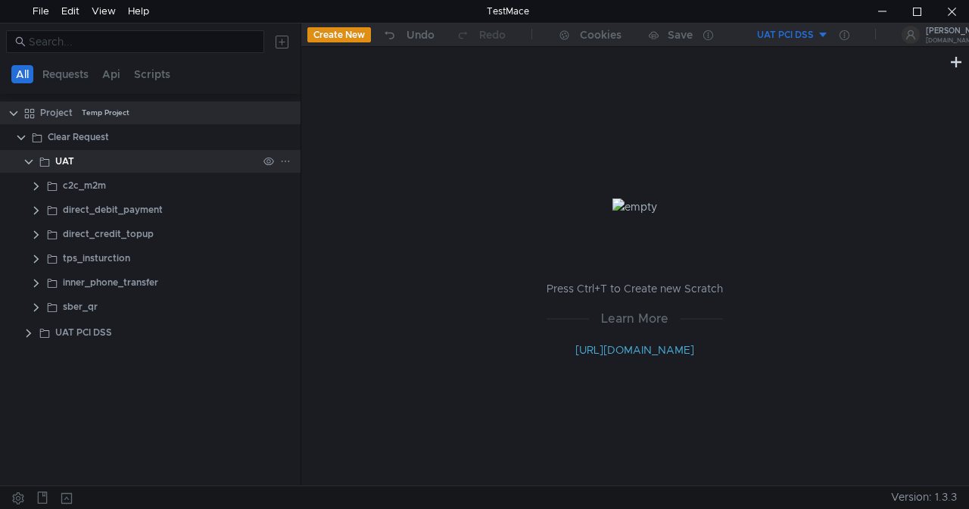
click at [29, 159] on clr-icon at bounding box center [29, 162] width 12 height 12
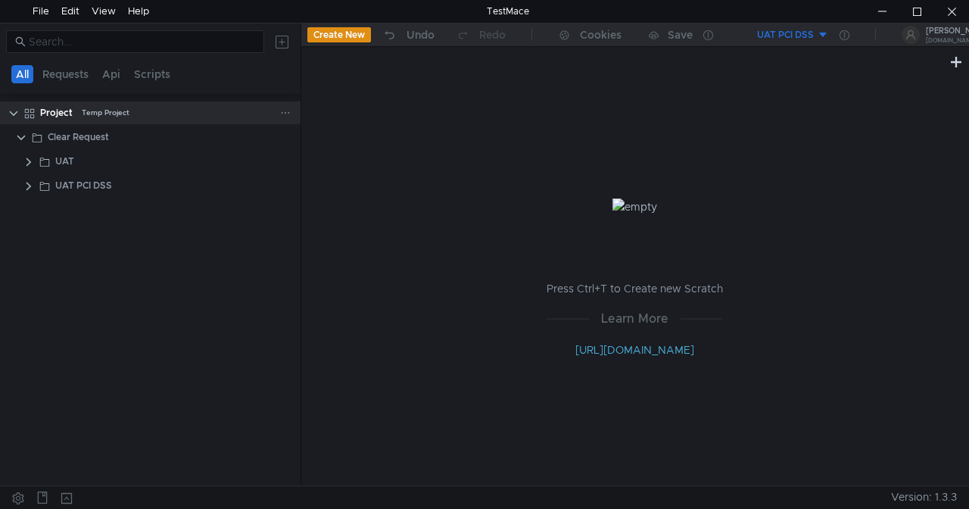
click at [290, 112] on icon at bounding box center [285, 113] width 11 height 11
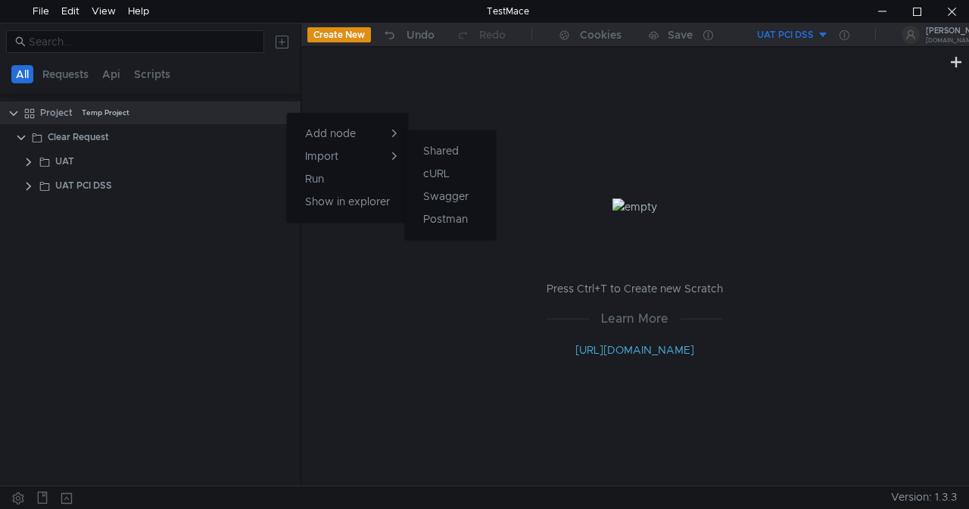
click at [467, 222] on app-tour-anchor "Postman" at bounding box center [445, 219] width 45 height 18
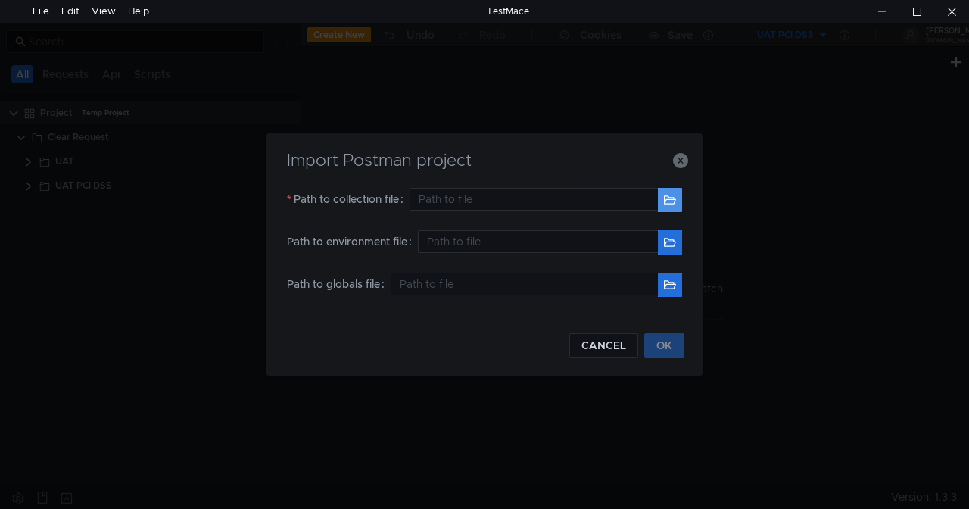
click at [669, 201] on button "button" at bounding box center [670, 200] width 24 height 24
click at [662, 244] on button "button" at bounding box center [670, 242] width 24 height 24
type input "C:\Users\mbelozertsev\Desktop\Постман Окружение\UAT.postman_environment_19.09 (…"
click at [669, 200] on button "button" at bounding box center [670, 200] width 24 height 24
type input "C:\Users\mbelozertsev\Desktop\Постман коллекции\OPERATIONS_RISK_SCORE_result_fo…"
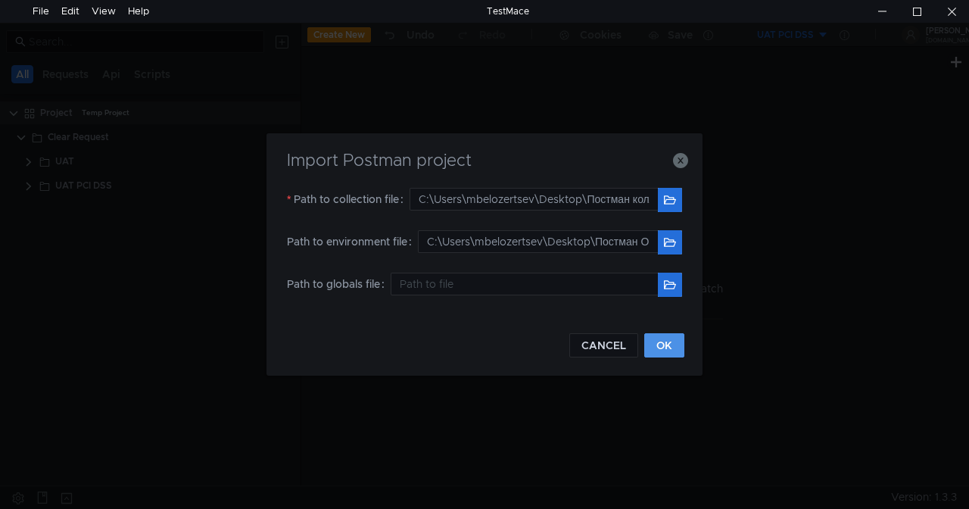
click at [659, 348] on button "OK" at bounding box center [664, 345] width 40 height 24
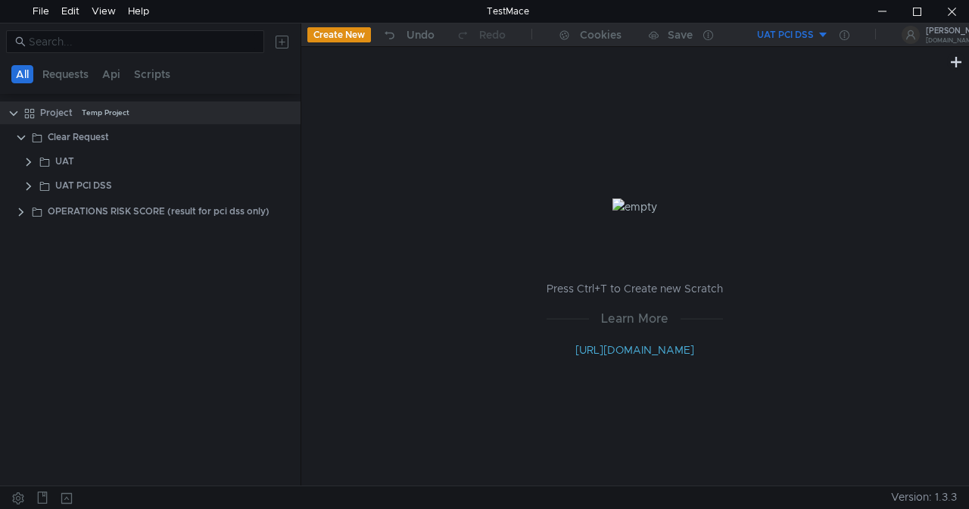
click at [821, 27] on button "UAT PCI DSS" at bounding box center [776, 35] width 105 height 24
click at [875, 90] on div at bounding box center [484, 254] width 969 height 509
click at [881, 11] on div at bounding box center [882, 11] width 35 height 23
click at [21, 210] on clr-icon at bounding box center [21, 212] width 12 height 12
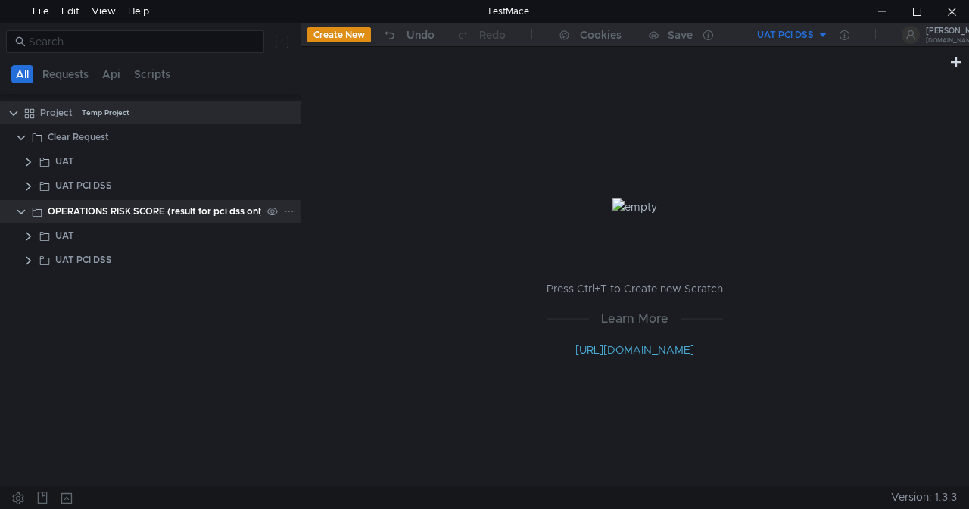
click at [21, 212] on clr-icon at bounding box center [21, 212] width 12 height 12
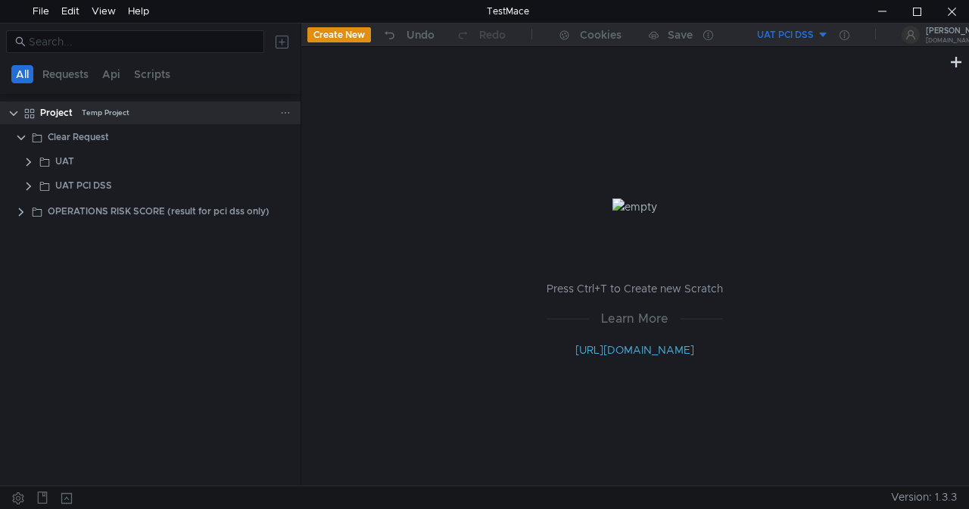
click at [286, 112] on icon at bounding box center [285, 113] width 11 height 11
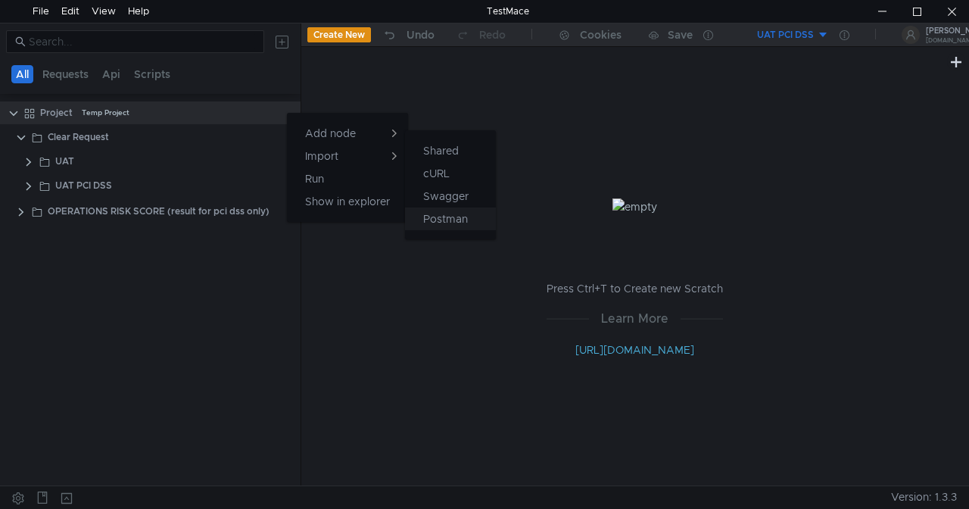
click at [459, 217] on app-tour-anchor "Postman" at bounding box center [445, 219] width 45 height 18
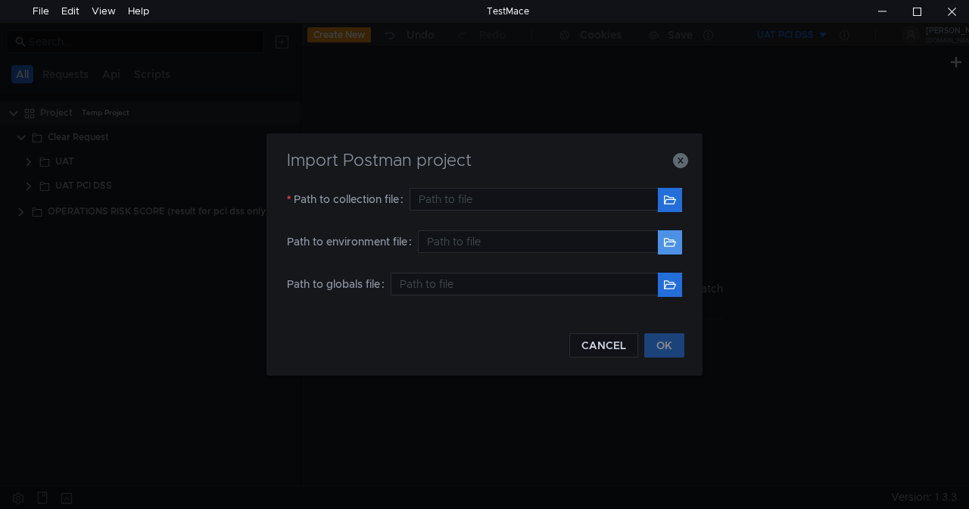
click at [669, 242] on button "button" at bounding box center [670, 242] width 24 height 24
click at [672, 238] on button "button" at bounding box center [670, 242] width 24 height 24
type input "C:\Users\mbelozertsev\Desktop\Постман коллекции\SBER QR.postman_collection (3).…"
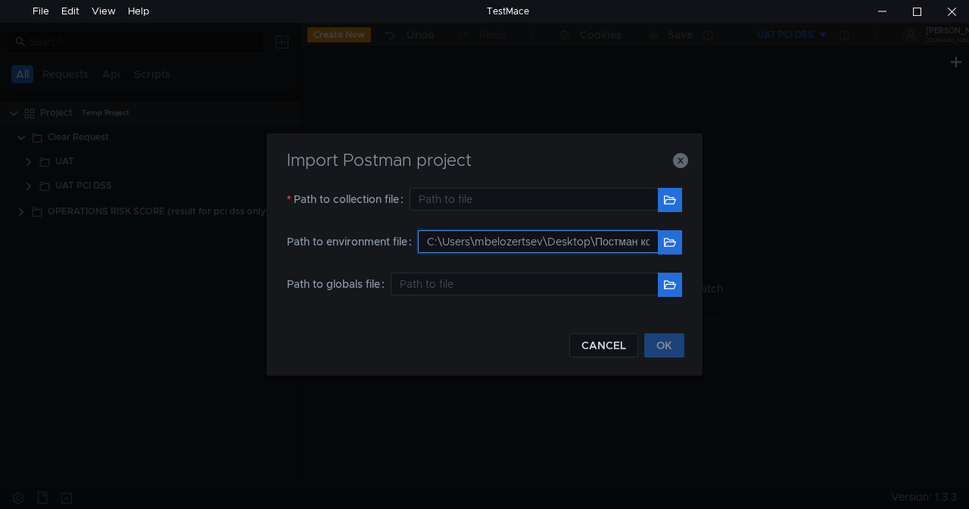
click at [641, 245] on input "C:\Users\mbelozertsev\Desktop\Постман коллекции\SBER QR.postman_collection (3).…" at bounding box center [538, 241] width 240 height 23
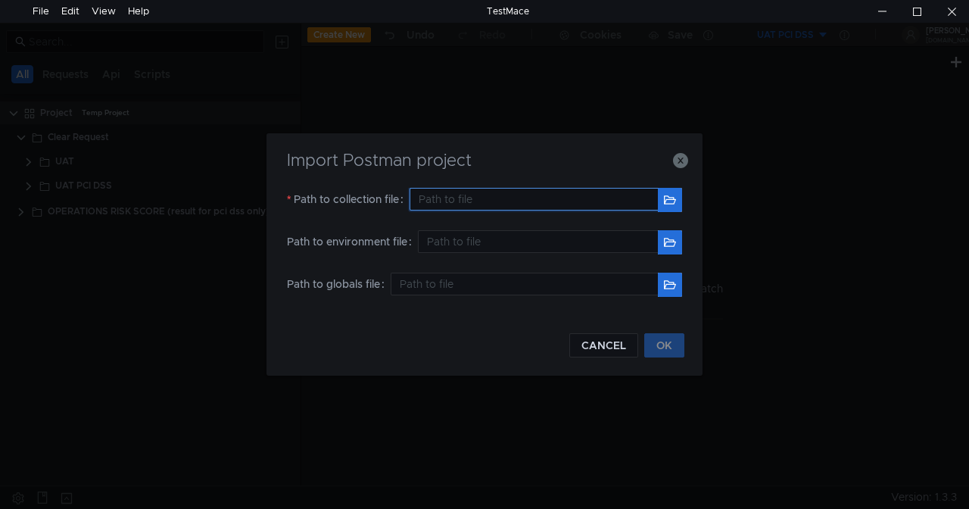
click at [562, 199] on input "text" at bounding box center [534, 199] width 248 height 23
paste input "C:\Users\mbelozertsev\Desktop\Постман коллекции\SBER QR.postman_collection (3).…"
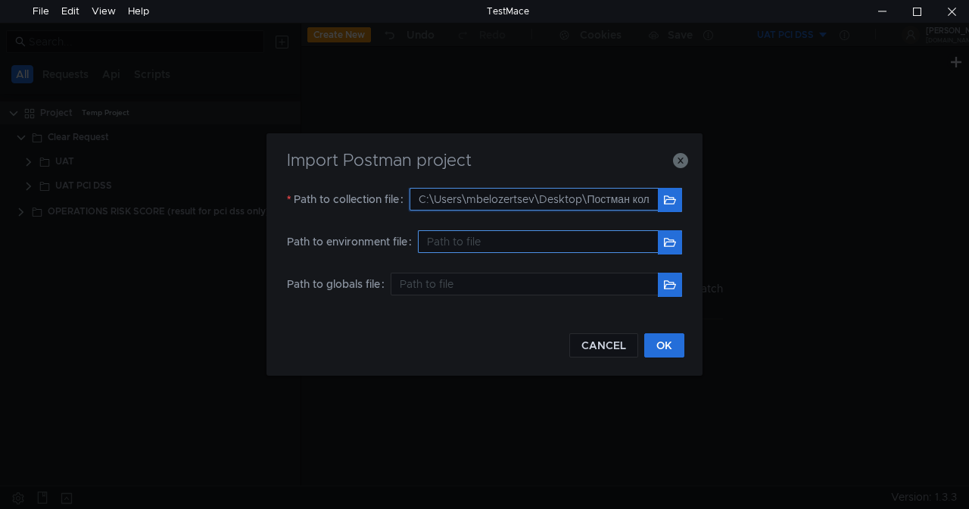
scroll to position [0, 230]
type input "C:\Users\mbelozertsev\Desktop\Постман коллекции\SBER QR.postman_collection (3).…"
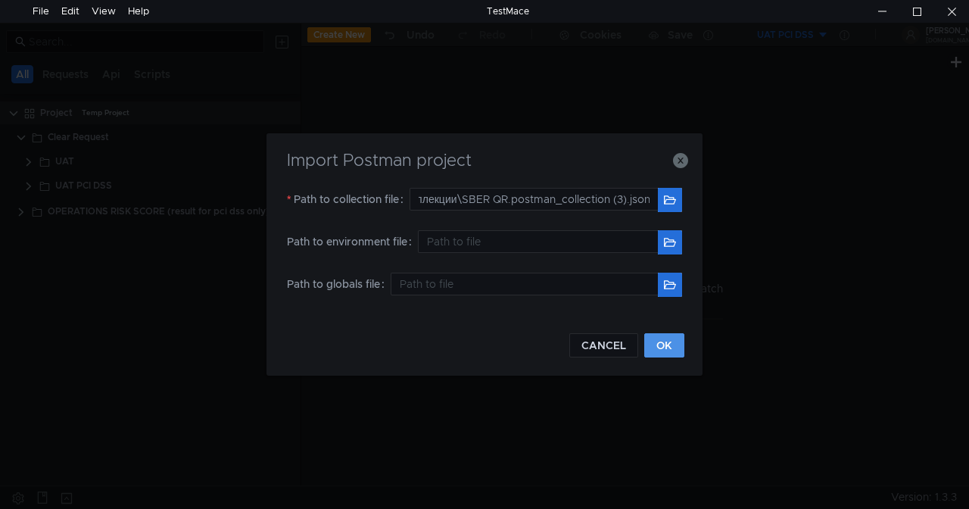
scroll to position [0, 0]
click at [665, 342] on button "OK" at bounding box center [664, 345] width 40 height 24
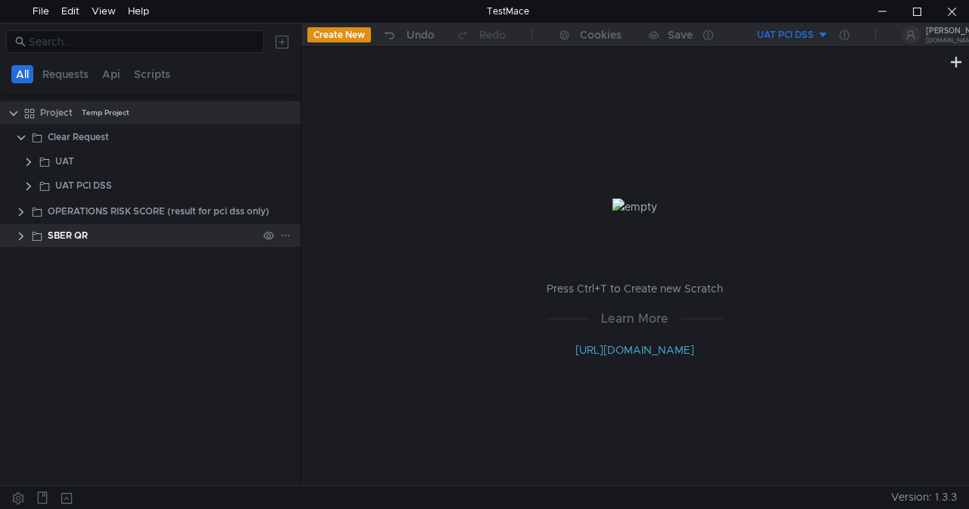
click at [29, 235] on div "SBER QR" at bounding box center [163, 235] width 273 height 23
click at [18, 236] on clr-icon at bounding box center [21, 236] width 12 height 12
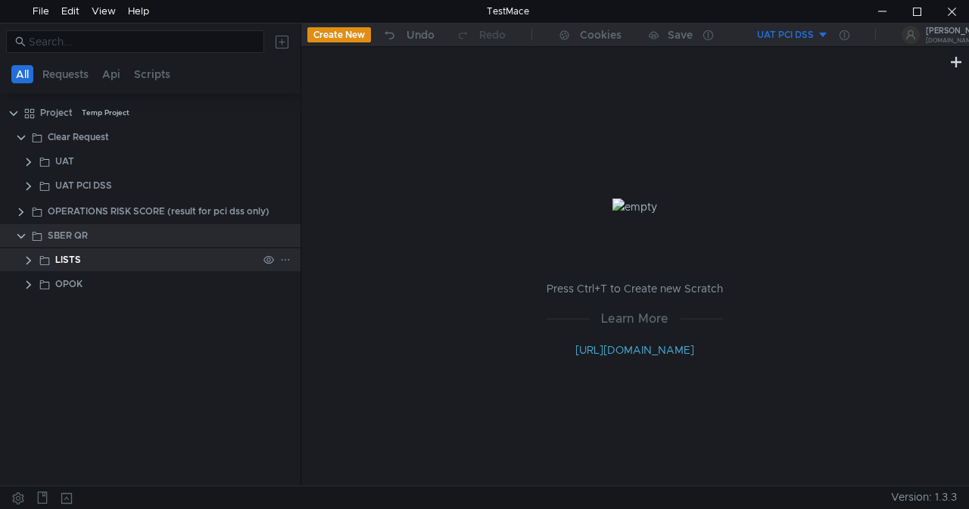
click at [32, 260] on clr-icon at bounding box center [29, 260] width 12 height 12
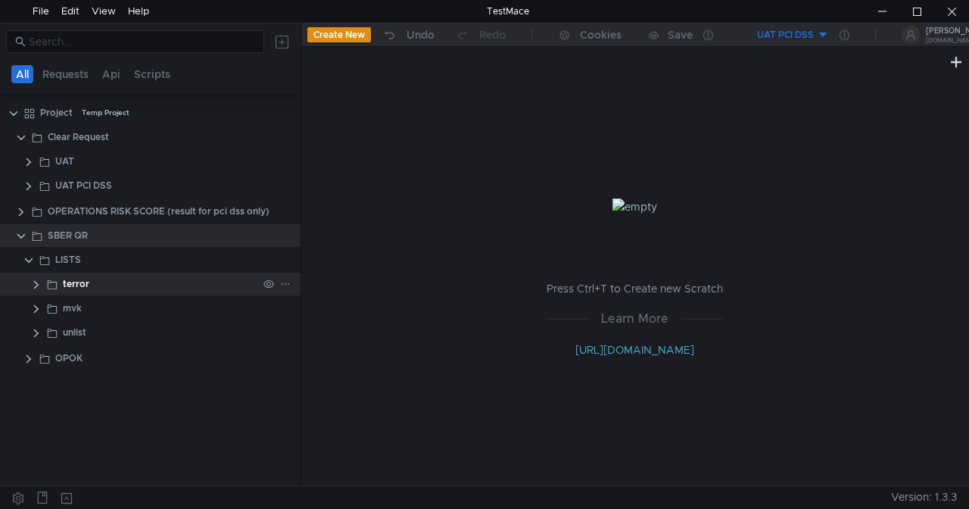
click at [34, 283] on clr-icon at bounding box center [36, 285] width 12 height 12
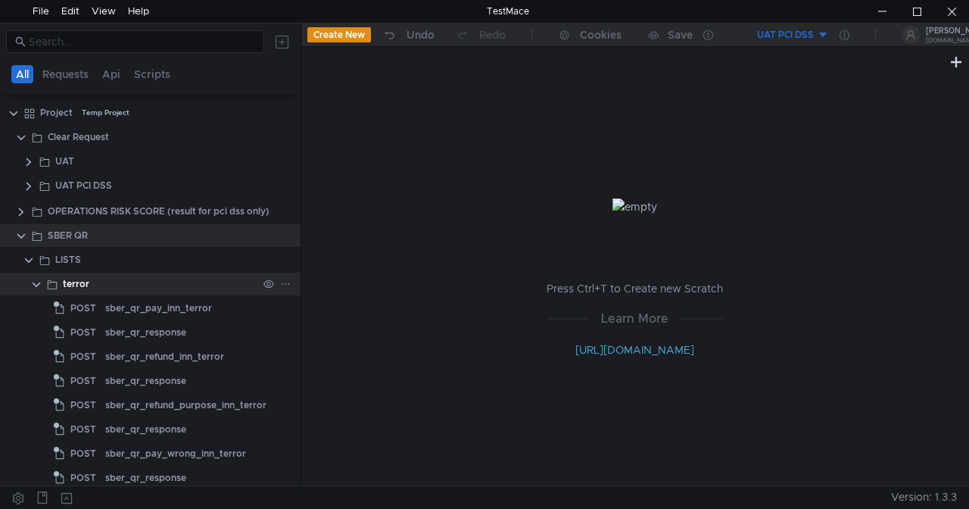
click at [34, 282] on clr-icon at bounding box center [36, 285] width 12 height 12
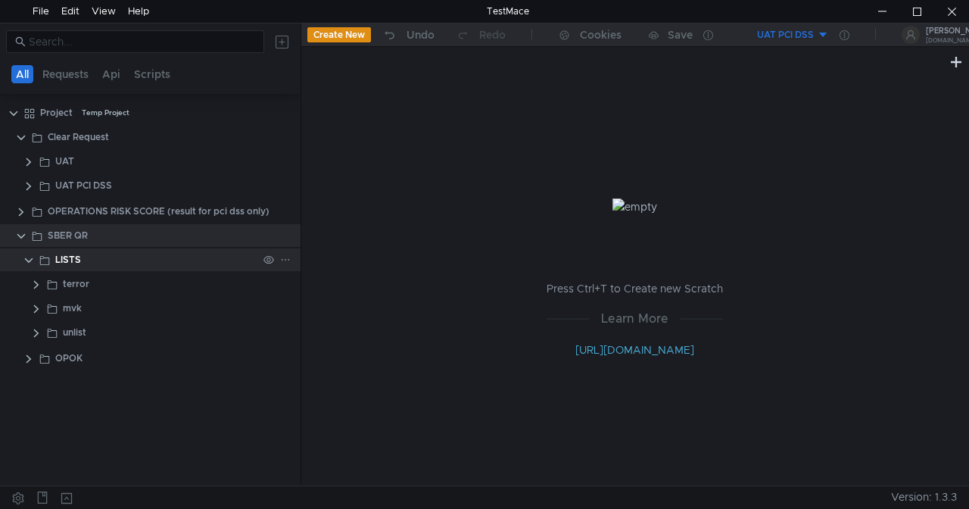
click at [29, 254] on clr-icon at bounding box center [29, 260] width 12 height 12
click at [884, 11] on div at bounding box center [882, 11] width 35 height 23
click at [878, 11] on div at bounding box center [882, 11] width 35 height 23
click at [791, 39] on div "UAT PCI DSS" at bounding box center [785, 35] width 57 height 14
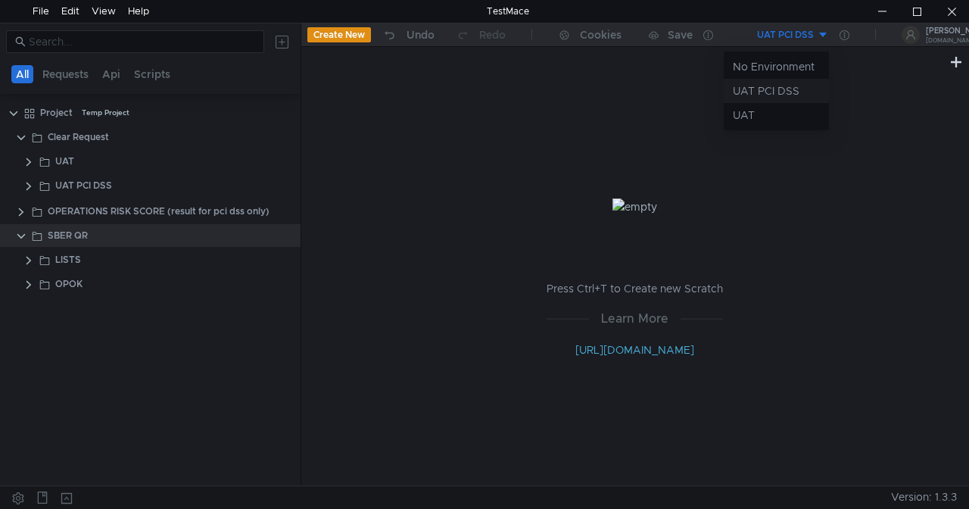
click at [778, 83] on li "UAT PCI DSS" at bounding box center [776, 91] width 105 height 24
click at [843, 33] on icon at bounding box center [845, 35] width 10 height 10
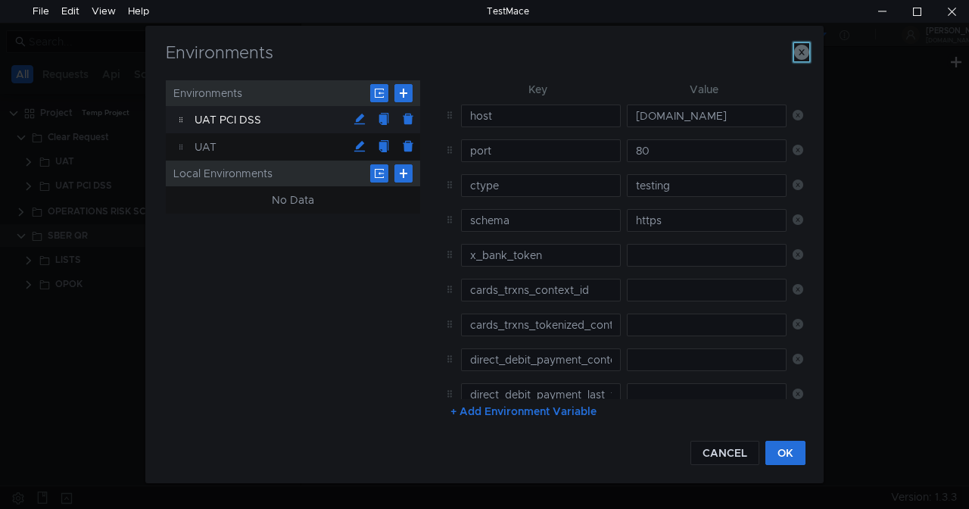
drag, startPoint x: 800, startPoint y: 50, endPoint x: 807, endPoint y: 42, distance: 10.7
click at [800, 50] on icon "button" at bounding box center [801, 52] width 15 height 15
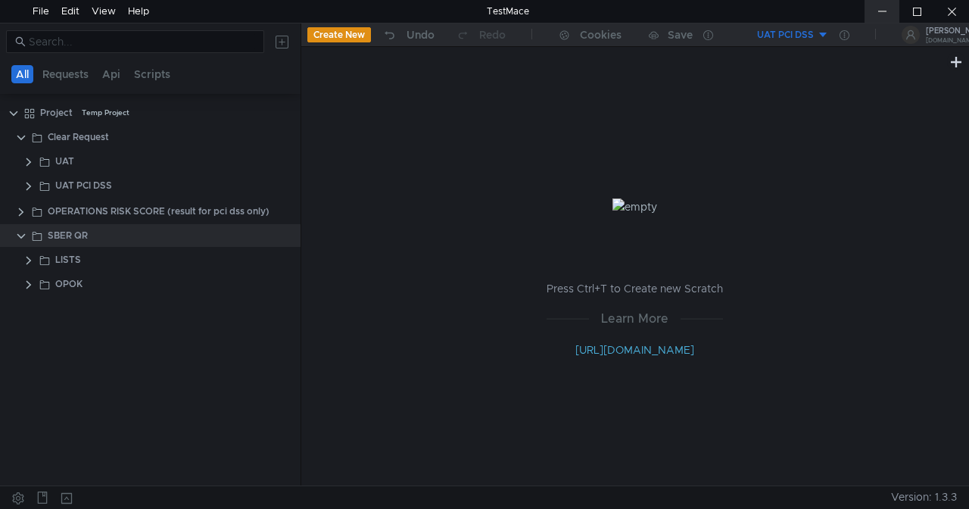
click at [881, 4] on div at bounding box center [882, 11] width 35 height 23
click at [845, 33] on icon at bounding box center [845, 35] width 10 height 10
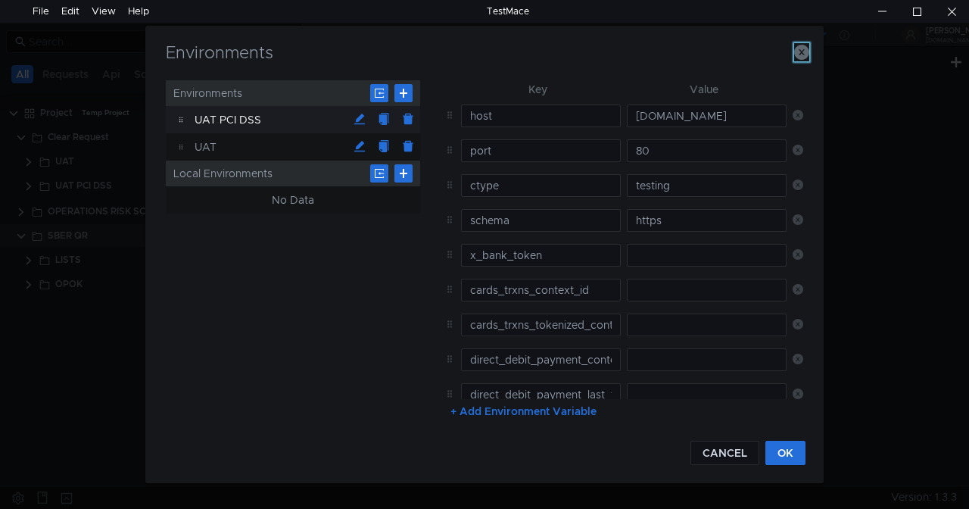
click at [800, 52] on icon "button" at bounding box center [801, 52] width 15 height 15
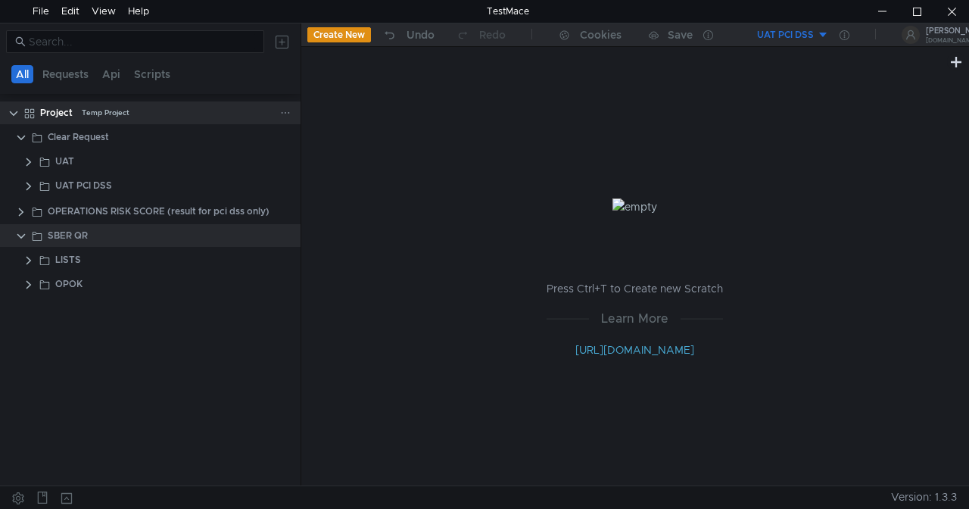
click at [285, 112] on icon at bounding box center [286, 113] width 8 height 2
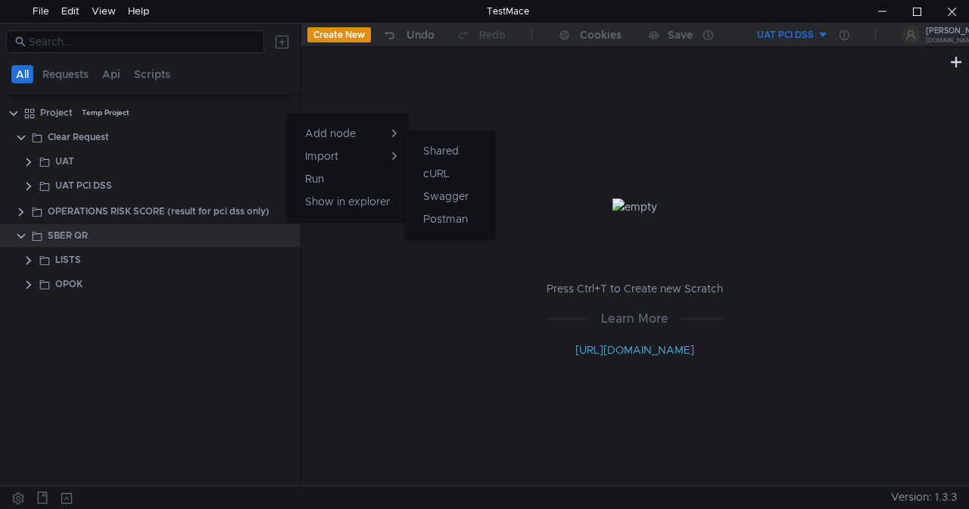
click at [447, 154] on app-tour-anchor "Shared" at bounding box center [441, 151] width 36 height 18
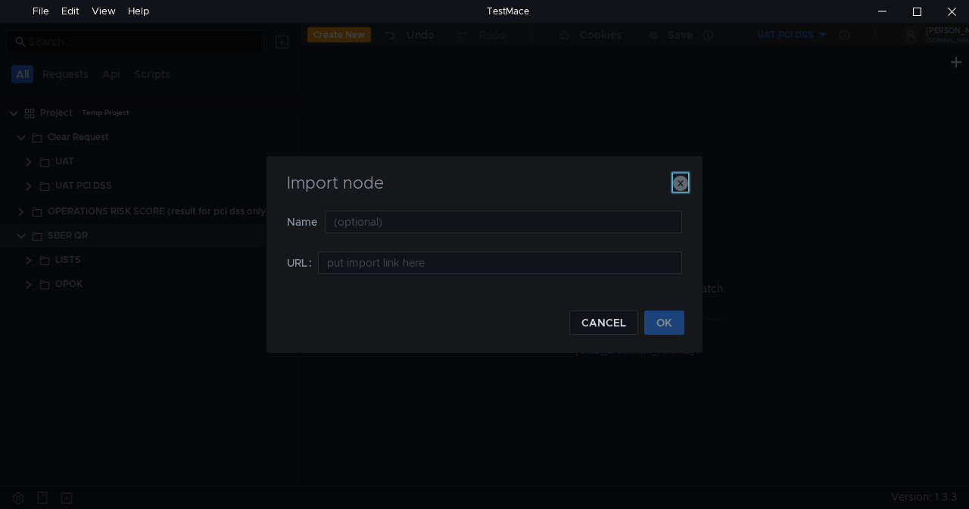
click at [681, 180] on icon "button" at bounding box center [680, 183] width 15 height 15
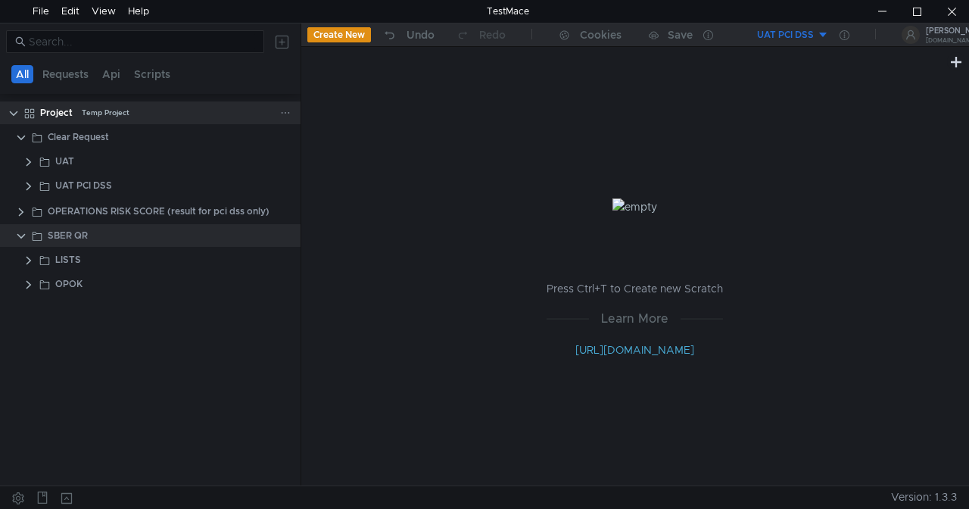
click at [286, 113] on icon at bounding box center [285, 113] width 11 height 11
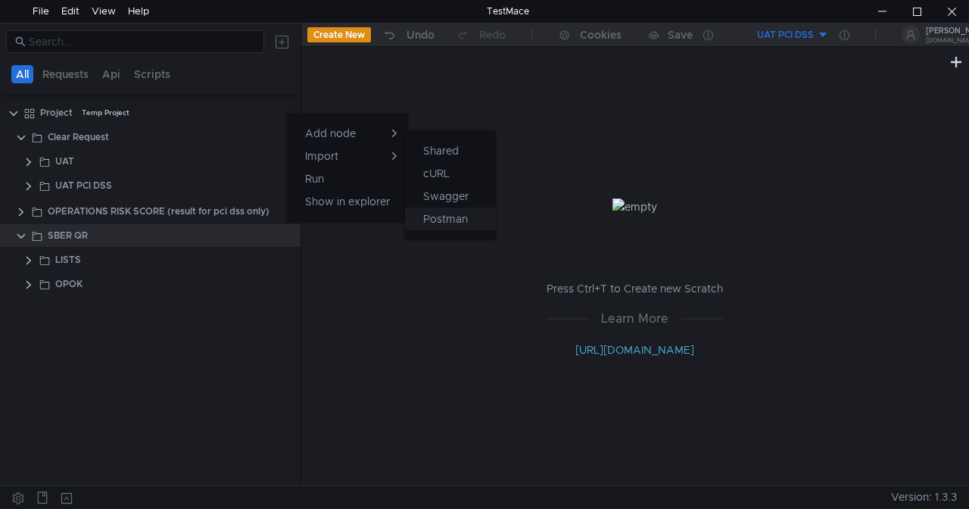
click at [450, 219] on app-tour-anchor "Postman" at bounding box center [445, 219] width 45 height 18
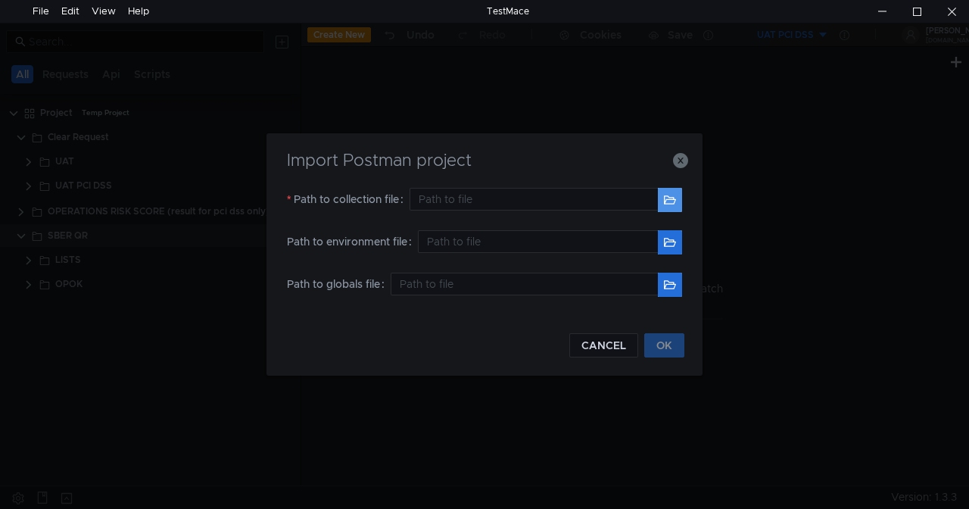
click at [674, 205] on button "button" at bounding box center [670, 200] width 24 height 24
type input "C:\Users\mbelozertsev\Desktop\TOTAL\BRUNO collection\AQR.json"
click at [661, 341] on button "OK" at bounding box center [664, 345] width 40 height 24
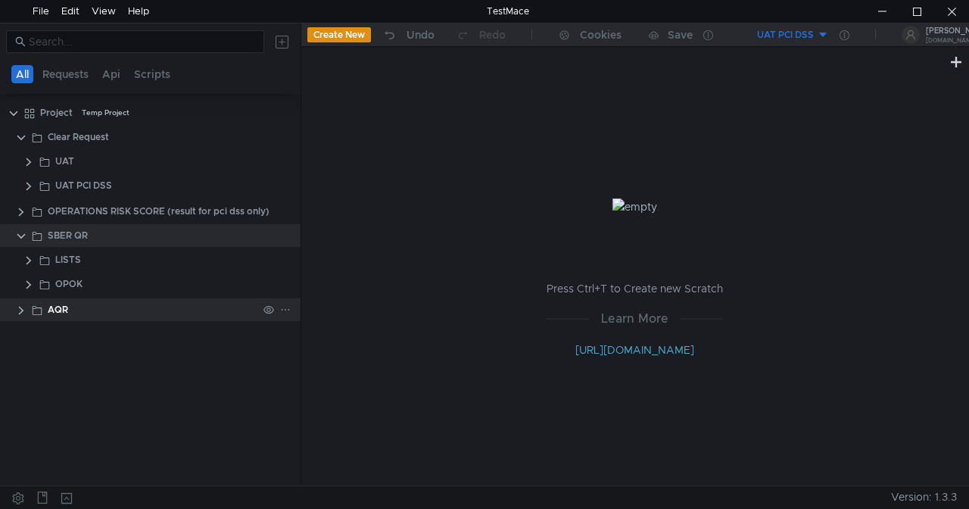
click at [61, 308] on div "AQR" at bounding box center [58, 309] width 20 height 23
click at [17, 309] on clr-icon at bounding box center [21, 310] width 12 height 12
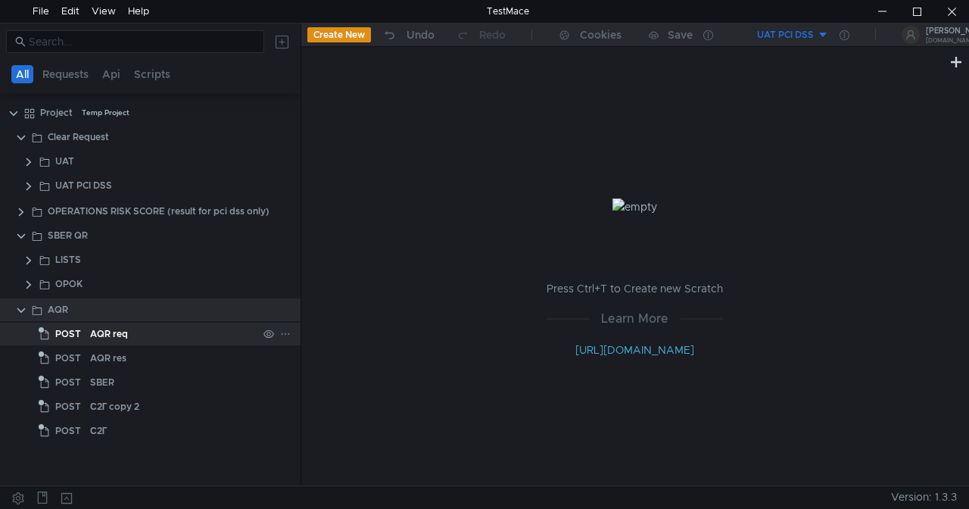
click at [76, 334] on span "POST" at bounding box center [68, 334] width 26 height 23
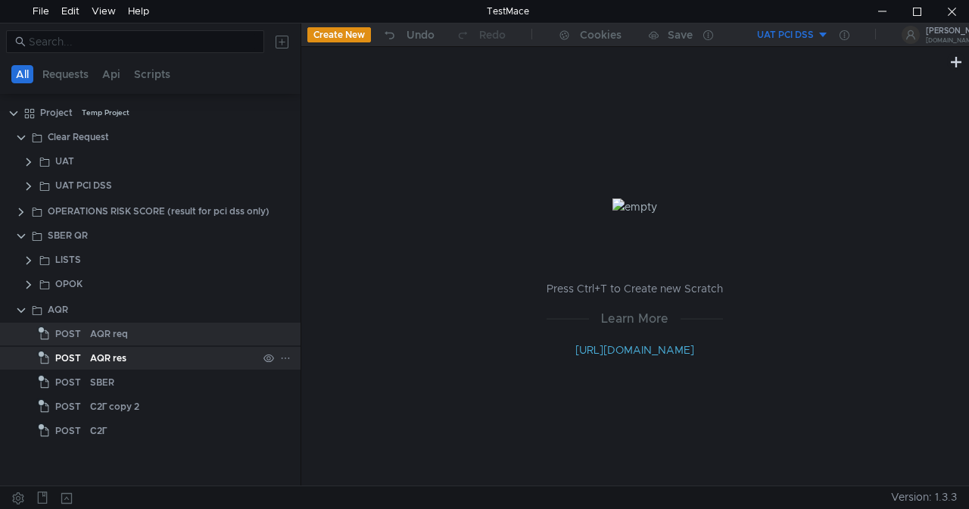
click at [118, 363] on div "AQR res" at bounding box center [108, 358] width 36 height 23
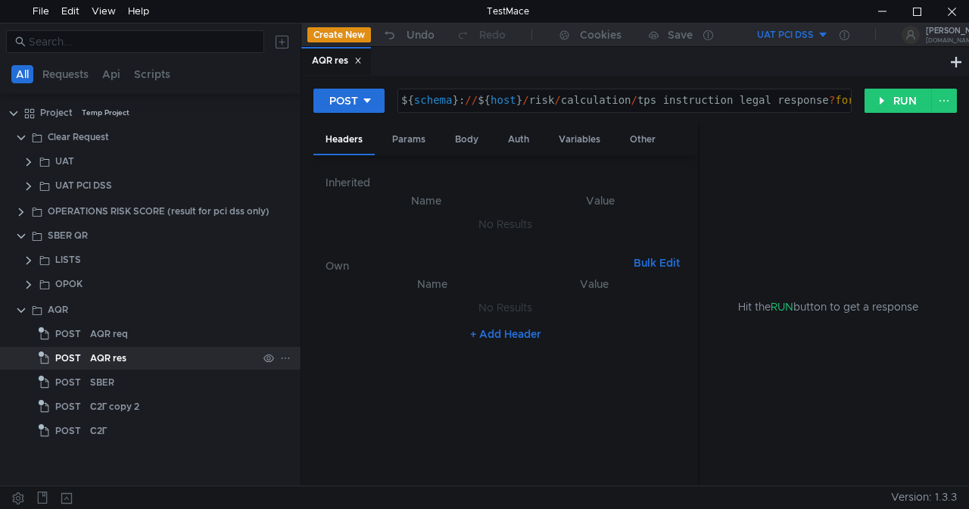
click at [123, 355] on div "AQR res" at bounding box center [108, 358] width 36 height 23
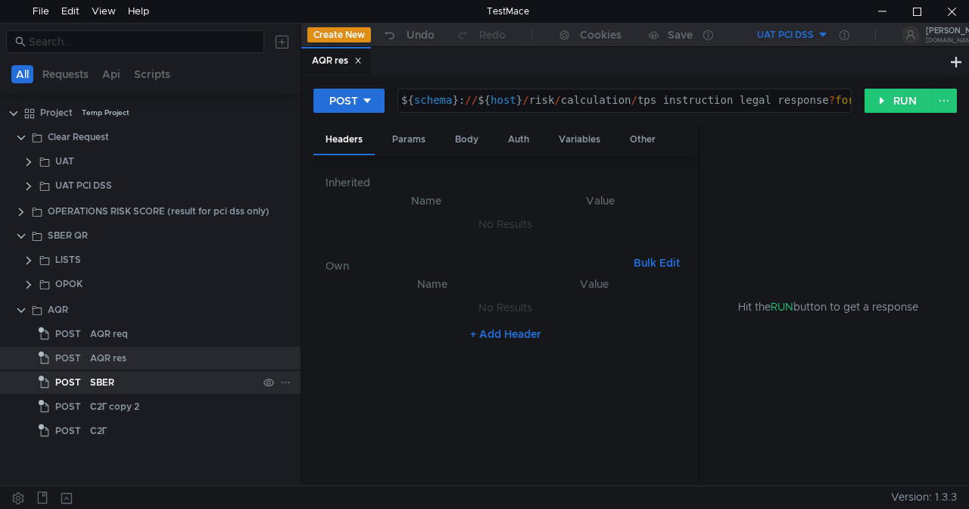
click at [123, 378] on div "SBER" at bounding box center [173, 382] width 167 height 23
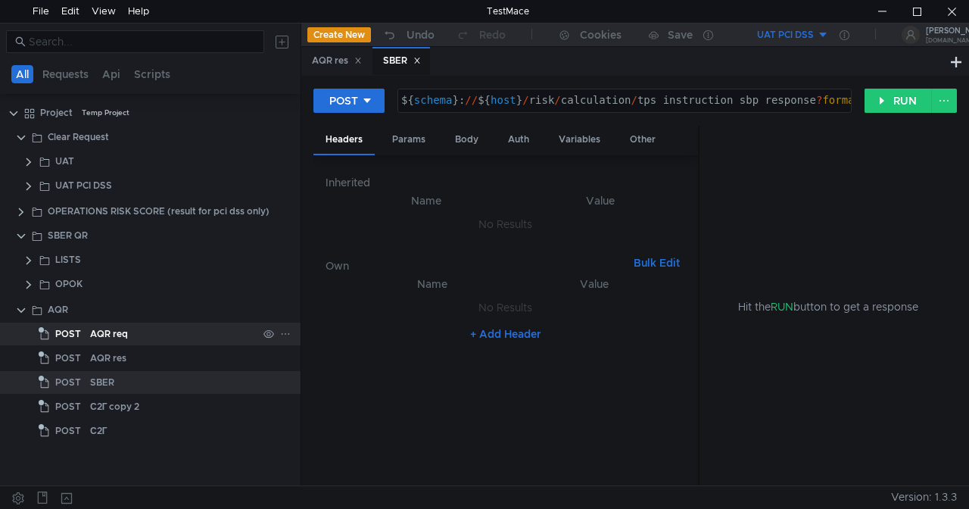
click at [113, 335] on div "AQR req" at bounding box center [109, 334] width 38 height 23
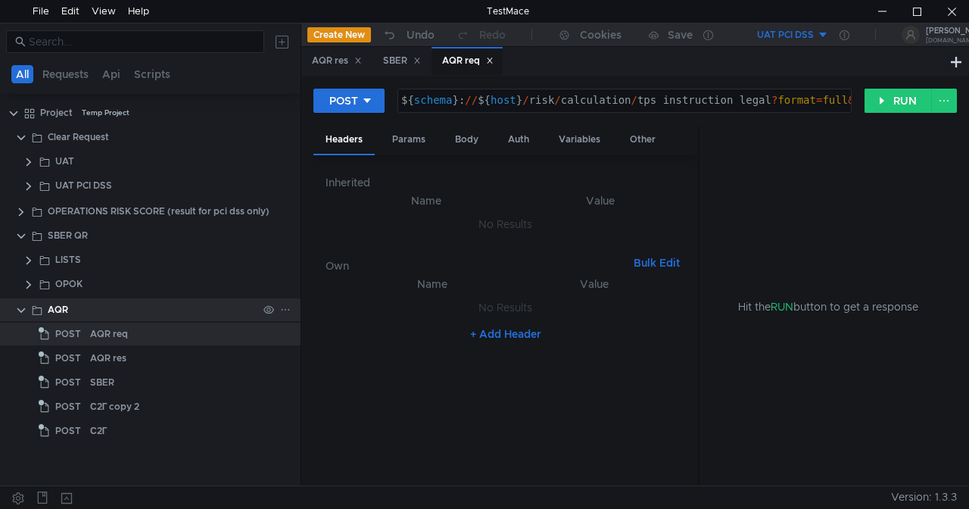
click at [68, 306] on div "AQR" at bounding box center [153, 309] width 210 height 23
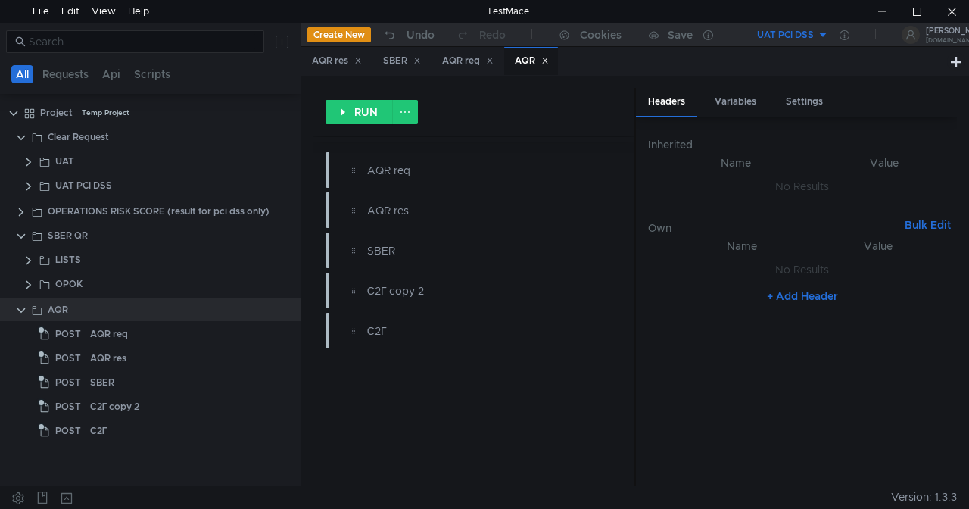
click at [823, 35] on button "UAT PCI DSS" at bounding box center [776, 35] width 105 height 24
drag, startPoint x: 770, startPoint y: 67, endPoint x: 859, endPoint y: 65, distance: 89.4
click at [859, 65] on div "No Environment UAT PCI DSS UAT" at bounding box center [484, 254] width 969 height 509
click at [839, 38] on div at bounding box center [484, 254] width 969 height 509
click at [847, 30] on icon at bounding box center [845, 35] width 10 height 10
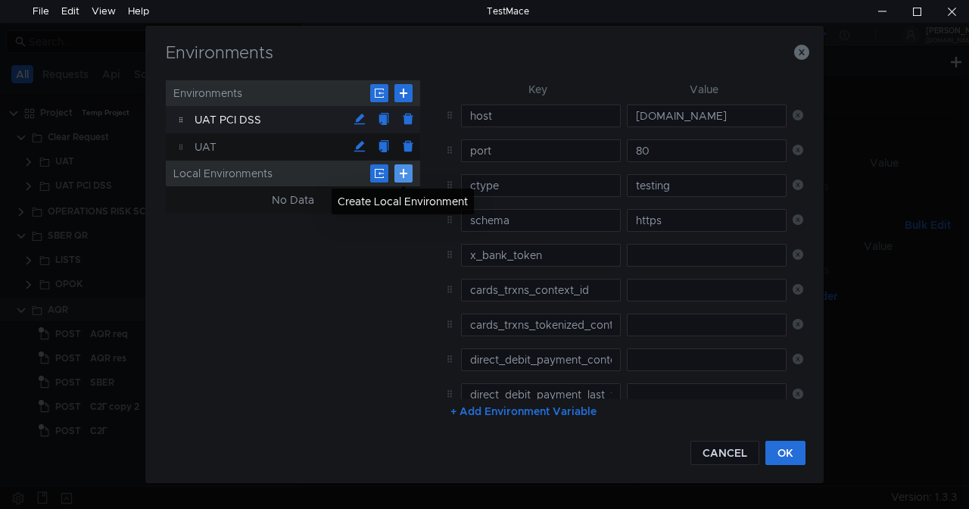
click at [401, 168] on button at bounding box center [404, 173] width 18 height 18
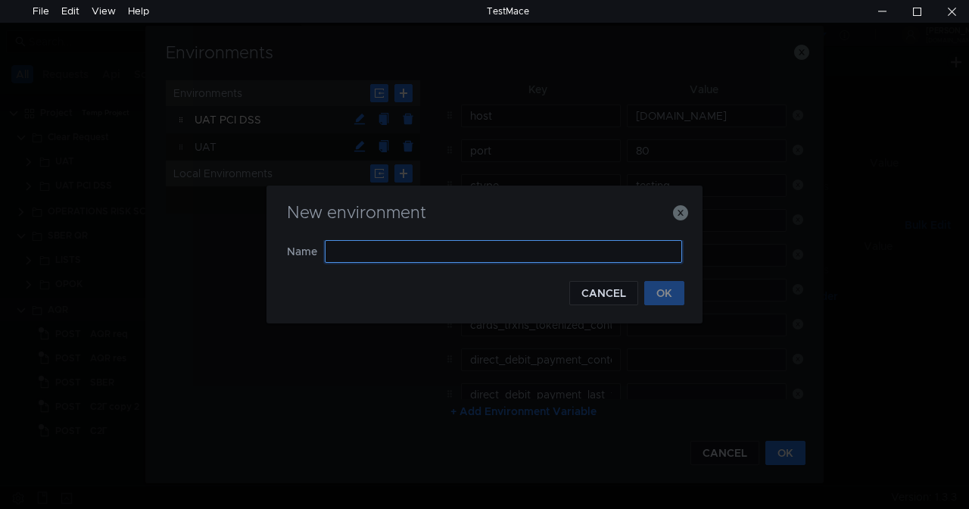
click at [379, 254] on input "text" at bounding box center [503, 251] width 357 height 23
type input "[PERSON_NAME]"
type input "AQR"
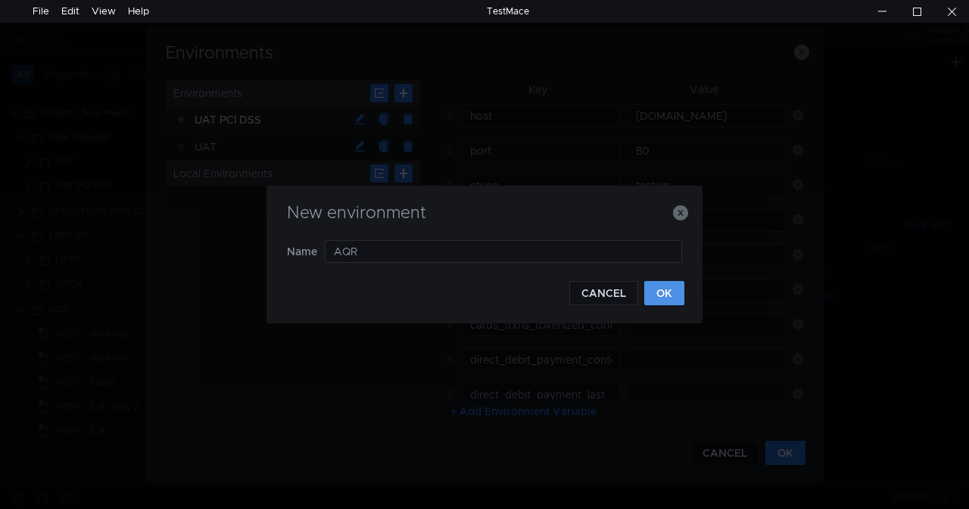
click at [667, 289] on button "OK" at bounding box center [664, 293] width 40 height 24
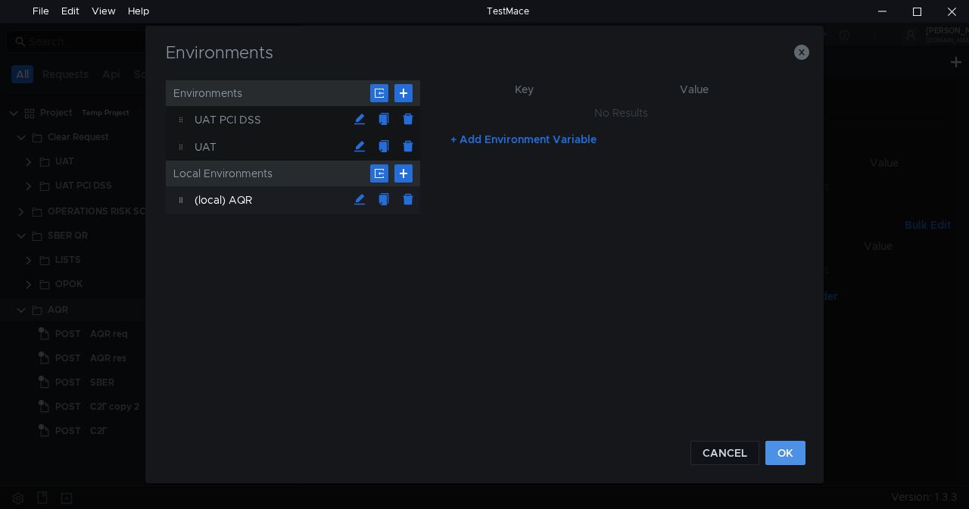
click at [783, 454] on button "OK" at bounding box center [786, 453] width 40 height 24
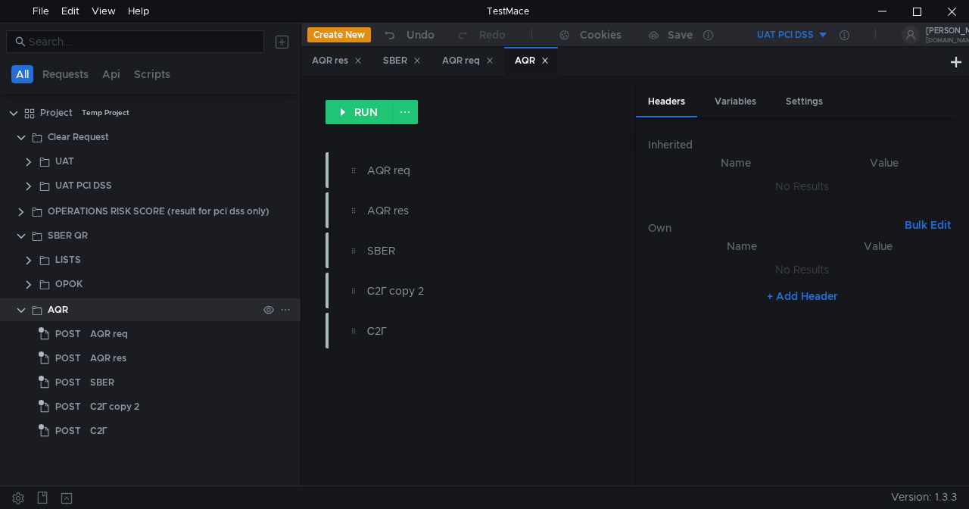
click at [288, 310] on icon at bounding box center [285, 309] width 11 height 11
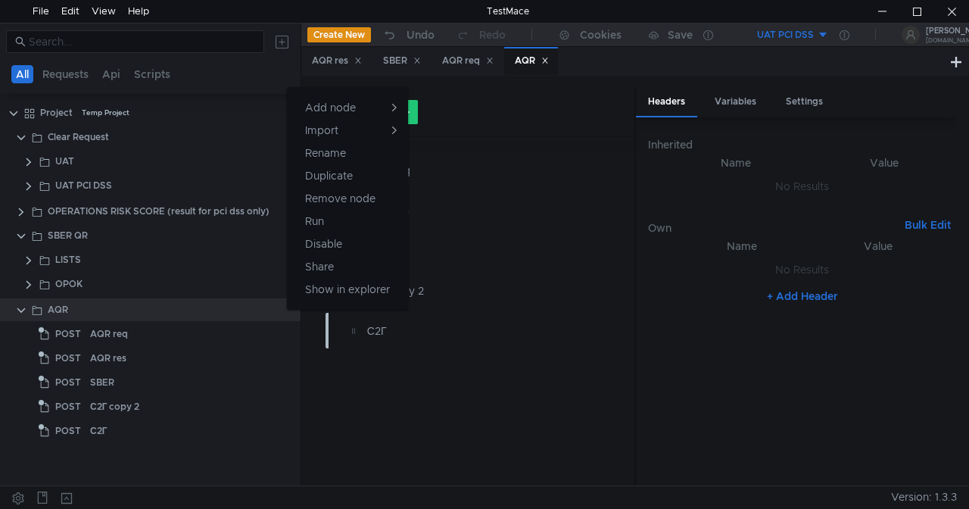
click at [162, 102] on div at bounding box center [484, 254] width 969 height 509
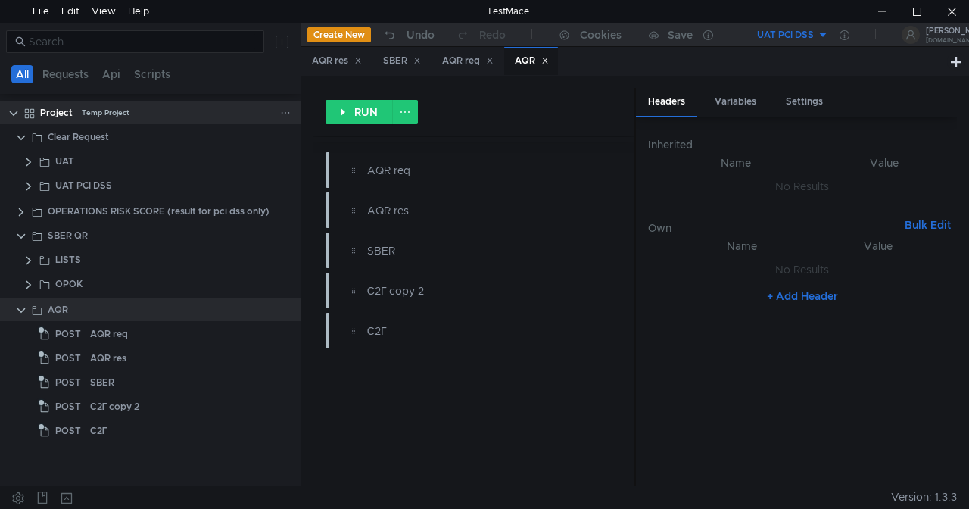
click at [282, 115] on icon at bounding box center [285, 113] width 11 height 11
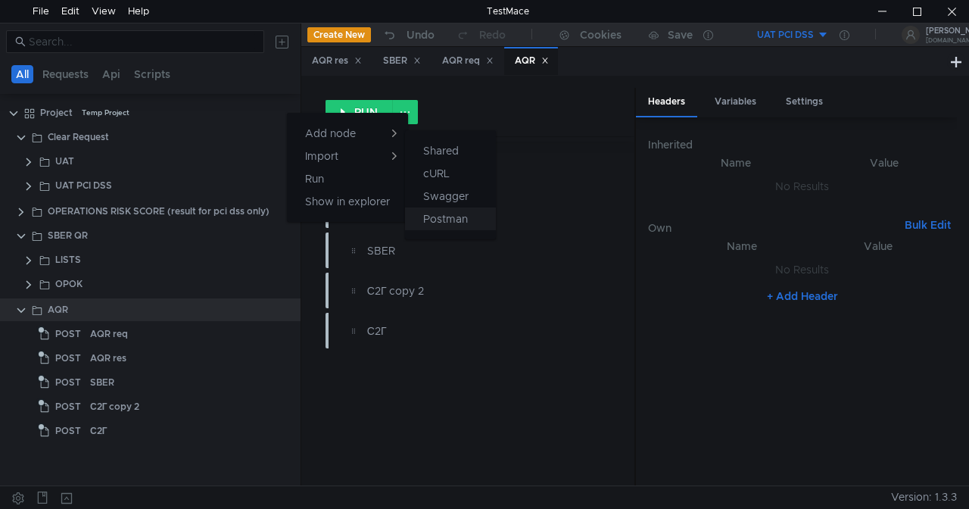
click at [451, 220] on app-tour-anchor "Postman" at bounding box center [445, 219] width 45 height 18
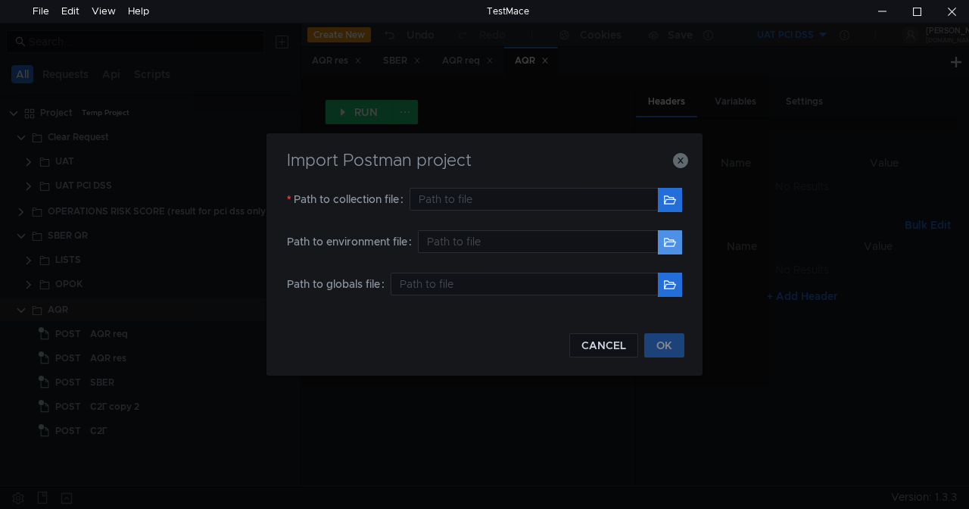
click at [669, 241] on button "button" at bounding box center [670, 242] width 24 height 24
click at [672, 234] on button "button" at bounding box center [670, 242] width 24 height 24
click at [665, 239] on button "button" at bounding box center [670, 242] width 24 height 24
click at [674, 193] on button "button" at bounding box center [670, 200] width 24 height 24
click at [660, 235] on button "button" at bounding box center [670, 242] width 24 height 24
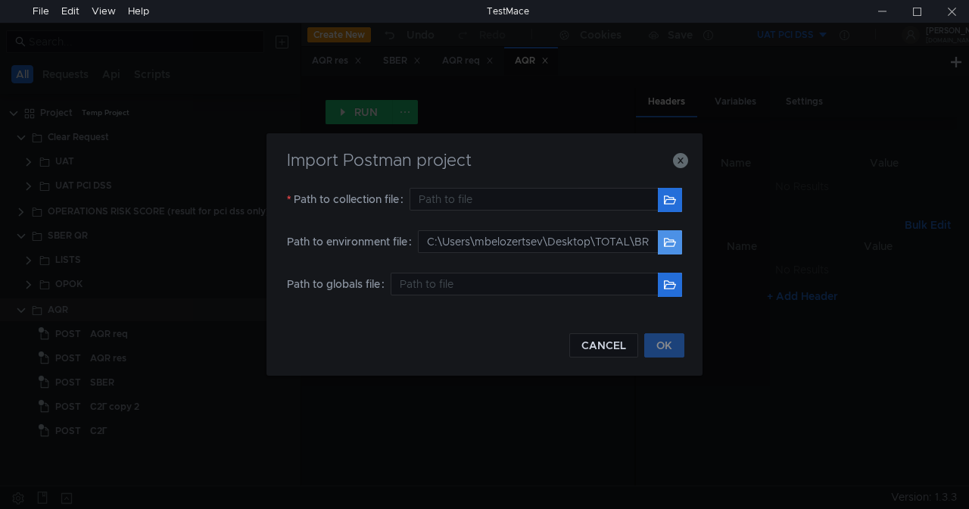
click at [664, 239] on button "button" at bounding box center [670, 242] width 24 height 24
click at [665, 239] on button "button" at bounding box center [670, 242] width 24 height 24
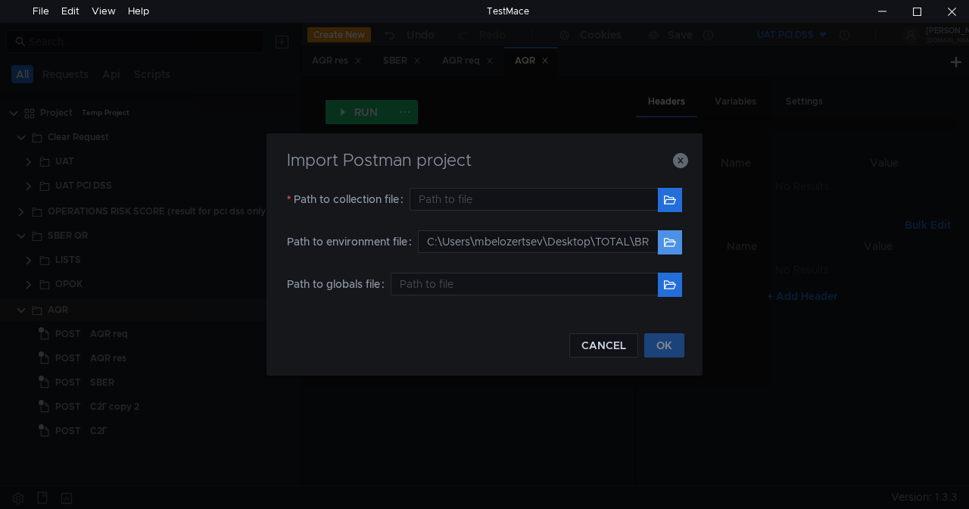
type input "C:\Users\mbelozertsev\Desktop\TOTAL\BRUNO collection\Clear Request\environments…"
click at [664, 201] on button "button" at bounding box center [670, 200] width 24 height 24
type input "C:\Users\mbelozertsev\Desktop\TOTAL\BRUNO collection\Clear Request\Номер телефо…"
click at [657, 342] on button "OK" at bounding box center [664, 345] width 40 height 24
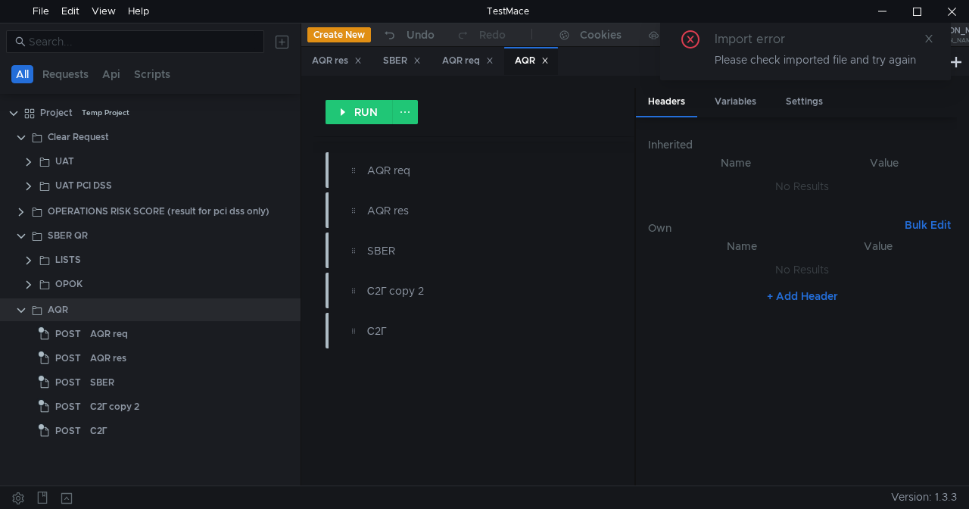
click at [551, 91] on div "RUN" at bounding box center [473, 112] width 321 height 48
click at [926, 33] on icon at bounding box center [929, 38] width 11 height 11
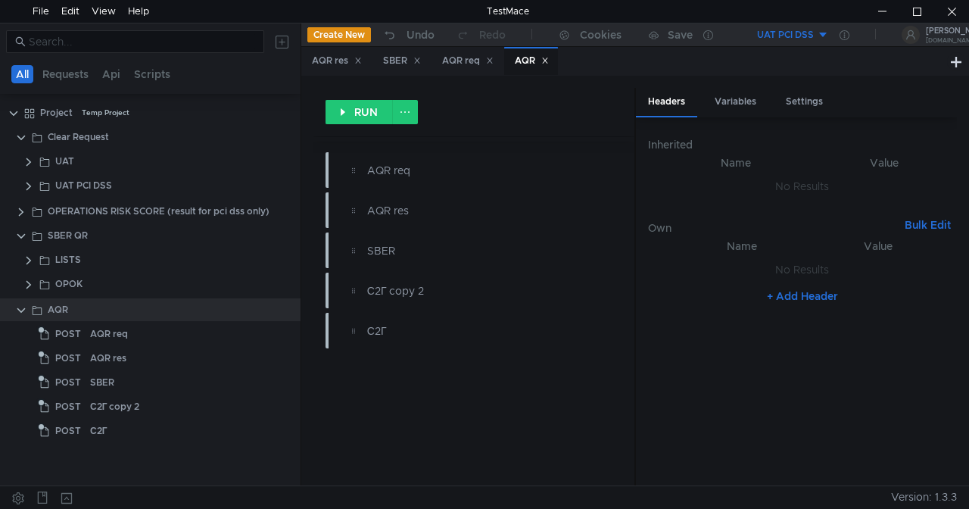
click at [825, 33] on button "UAT PCI DSS" at bounding box center [776, 35] width 105 height 24
click at [772, 136] on li "(local) AQR" at bounding box center [776, 139] width 105 height 24
click at [793, 29] on div "(local) AQR" at bounding box center [788, 35] width 51 height 14
click at [844, 35] on div at bounding box center [484, 254] width 969 height 509
click at [844, 34] on icon at bounding box center [845, 35] width 10 height 10
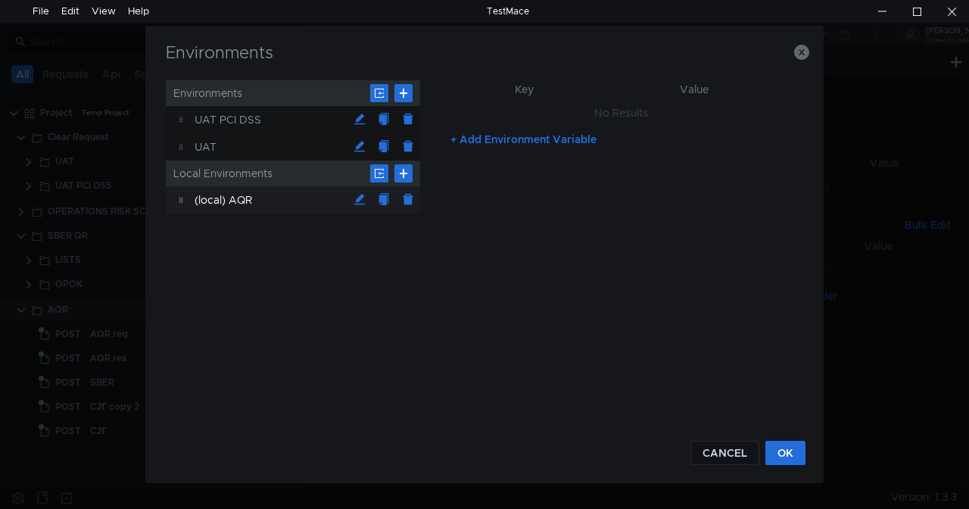
click at [270, 191] on div "(local) AQR" at bounding box center [271, 199] width 153 height 27
click at [271, 198] on div "(local) AQR" at bounding box center [271, 199] width 153 height 27
click at [271, 151] on div "UAT" at bounding box center [271, 146] width 153 height 27
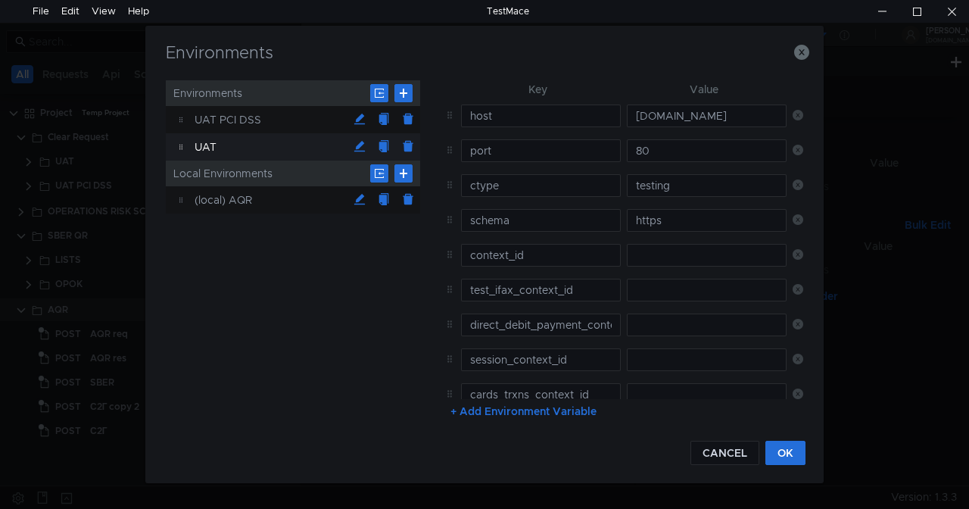
scroll to position [524, 0]
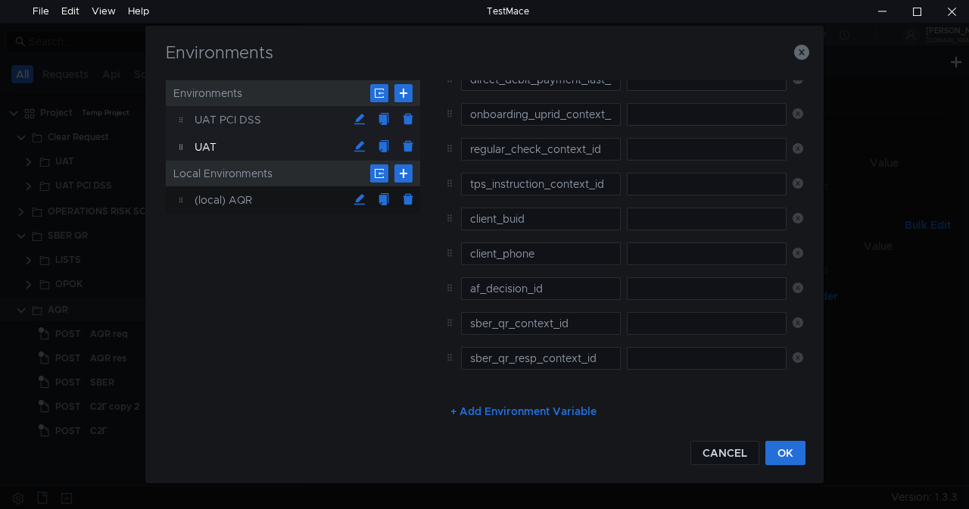
click at [265, 114] on div "UAT PCI DSS" at bounding box center [271, 119] width 153 height 27
type input "fintech-risk-proxy.back.k8s-uat-pcidss.npe.yandex-bank.net"
type input "x_bank_token"
type input "cards_trxns_context_id"
type input "cards_trxns_tokenized_context_id"
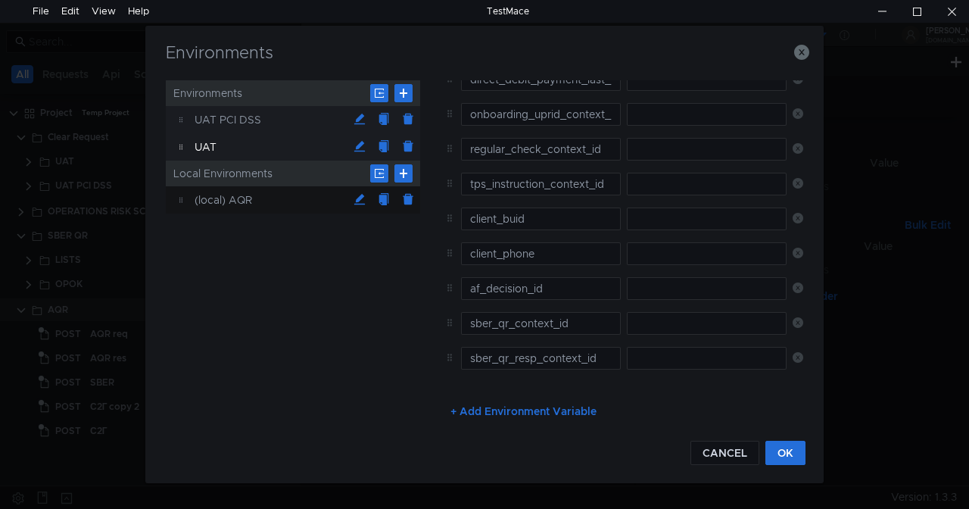
type input "direct_debit_payment_context_id"
type input "direct_debit_payment_last_ts"
type input "direct_debit_payment_last_amount"
type input "direct_debit_payment_last_buid"
type input "session_context_id"
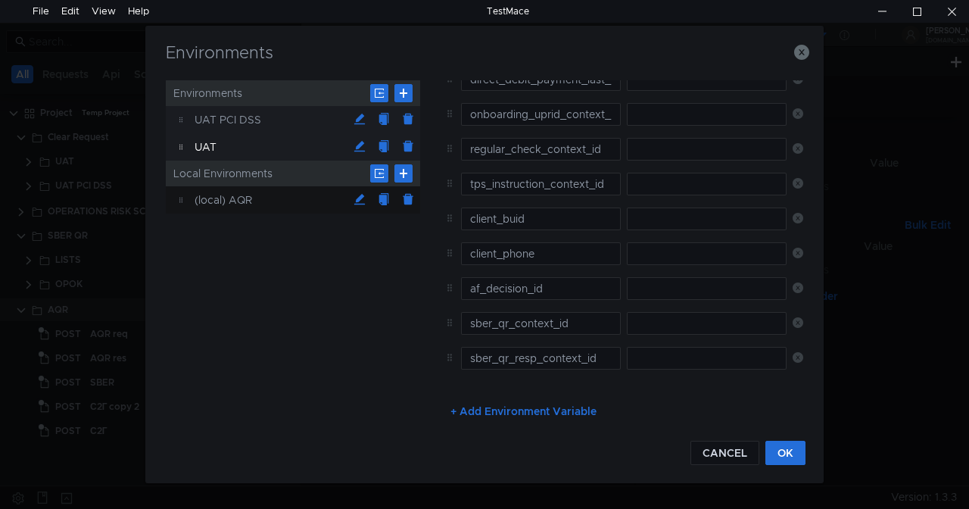
type input "tps_instruction_context_id"
type input "agreement_id"
type input "client_buid"
type input "af_decision_id"
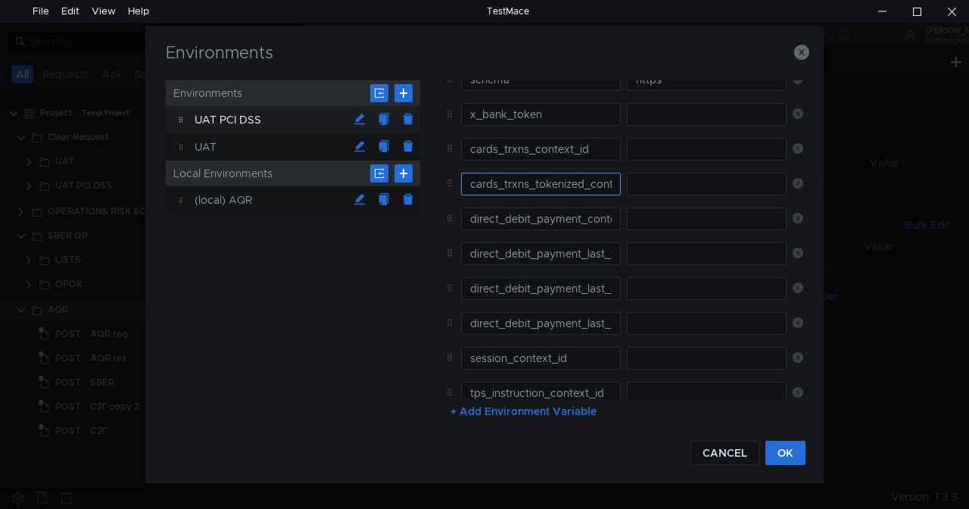
scroll to position [280, 0]
click at [516, 407] on button "+ Add Environment Variable" at bounding box center [523, 410] width 170 height 24
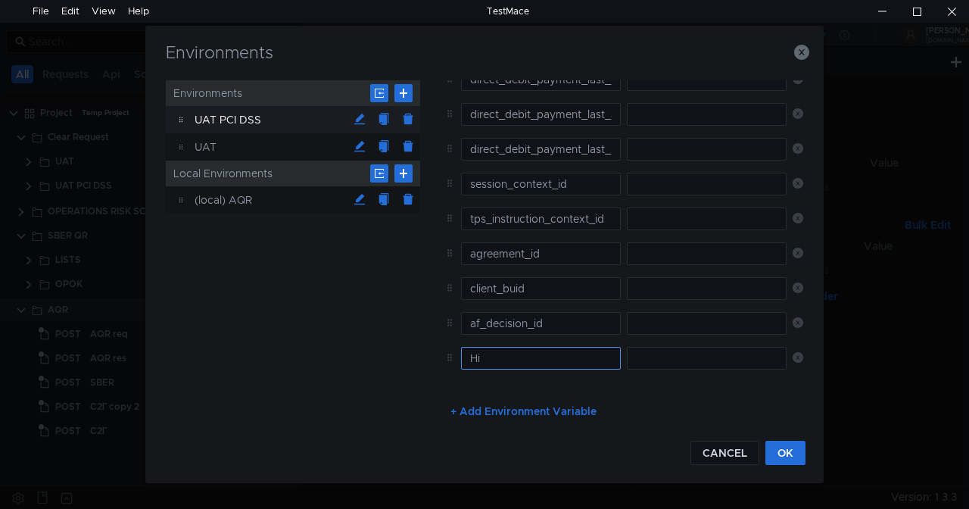
type input "H"
type input "host_dss"
click at [625, 389] on nz-table "Key Value host fintech-risk-proxy.back.k8s-uat-pcidss.npe.yandex-bank.net port …" at bounding box center [620, 82] width 365 height 635
click at [460, 406] on button "+ Add Environment Variable" at bounding box center [523, 410] width 170 height 24
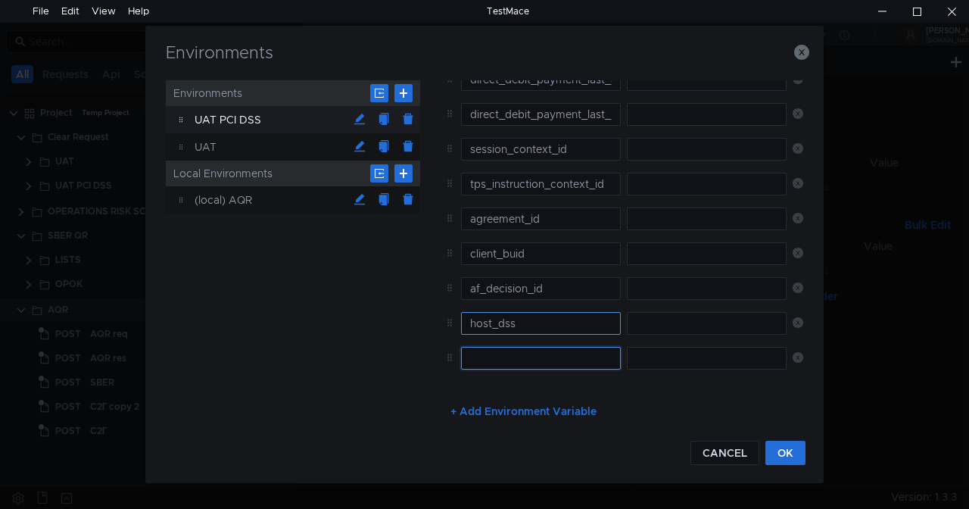
type input "H"
type input "host_aqr"
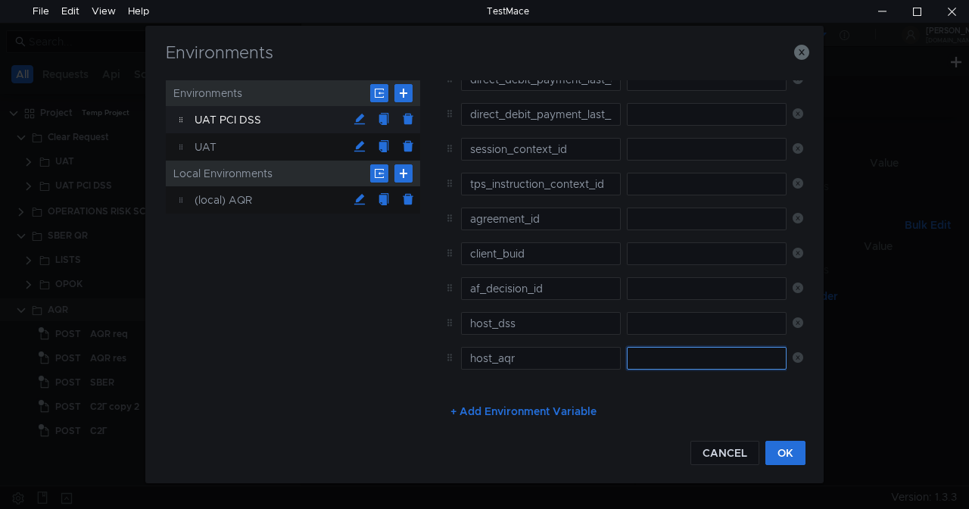
paste input "risk-antifraud-api.back.k8s-uat.npe.yandex-bank.net"
click at [650, 357] on input "risk-antifraud-api.back.k8s-uat.npe.yandex-bank.net" at bounding box center [707, 358] width 160 height 23
type input "risk-antifraud-api.back.k8s-uat.npe.yandex-bank.net"
click at [656, 319] on input "text" at bounding box center [707, 323] width 160 height 23
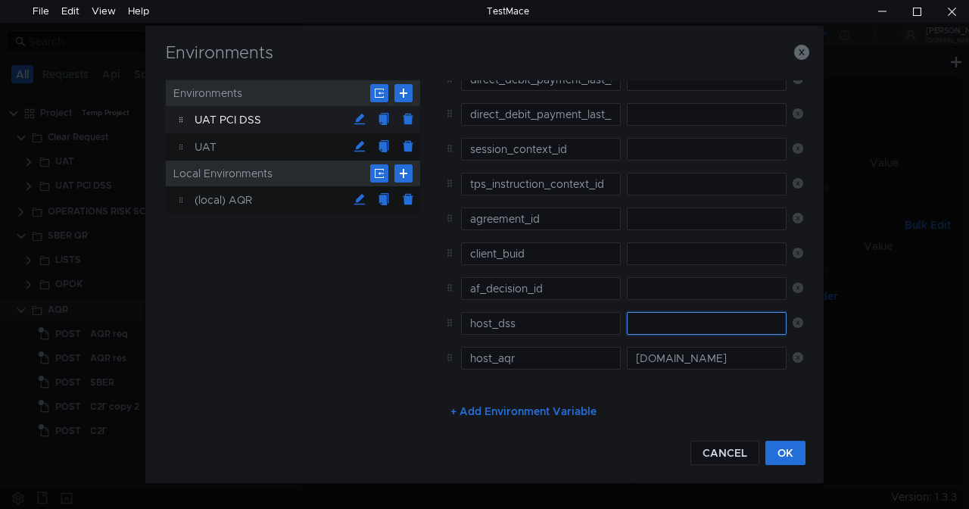
scroll to position [0, 0]
paste input "fintech-risk-proxy.back.k8s-uat-pcidss.npe.yandex-bank.net"
type input "fintech-risk-proxy.back.k8s-uat-pcidss.npe.yandex-bank.net"
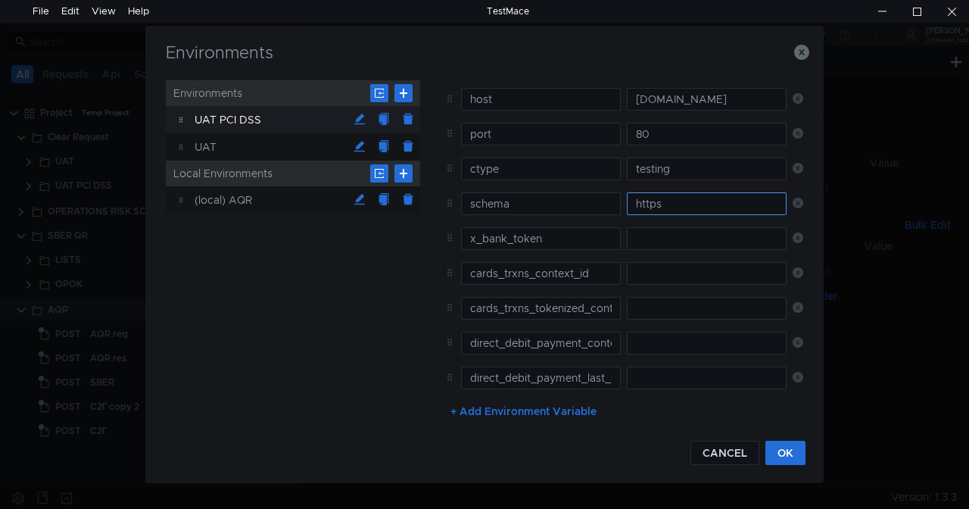
scroll to position [0, 0]
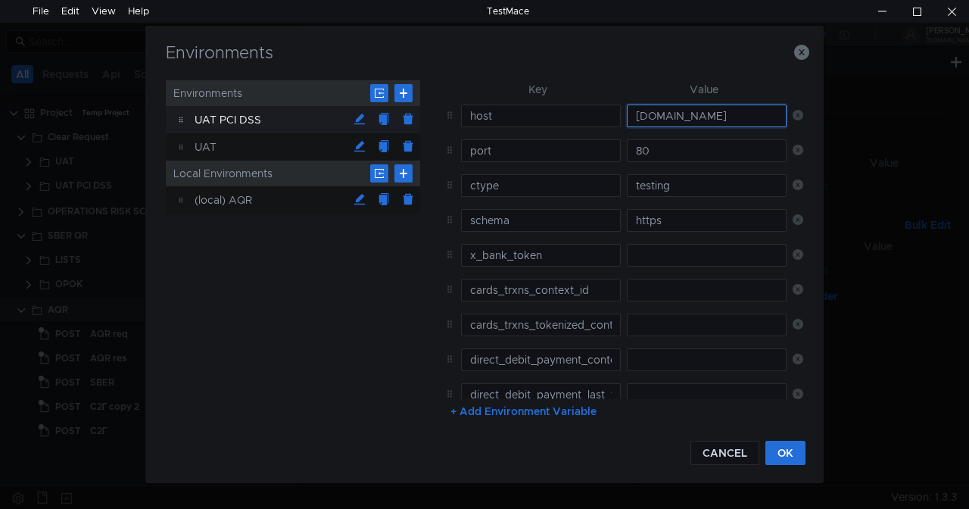
drag, startPoint x: 663, startPoint y: 112, endPoint x: 860, endPoint y: 118, distance: 197.0
click at [860, 118] on div "Environments Environments UAT PCI DSS UAT Local Environments (local) AQR Key Va…" at bounding box center [484, 254] width 969 height 509
paste input "risk-antifraud-api.back.k8s-uat"
type input "risk-antifraud-api.back.k8s-uat.npe.yandex-bank.net"
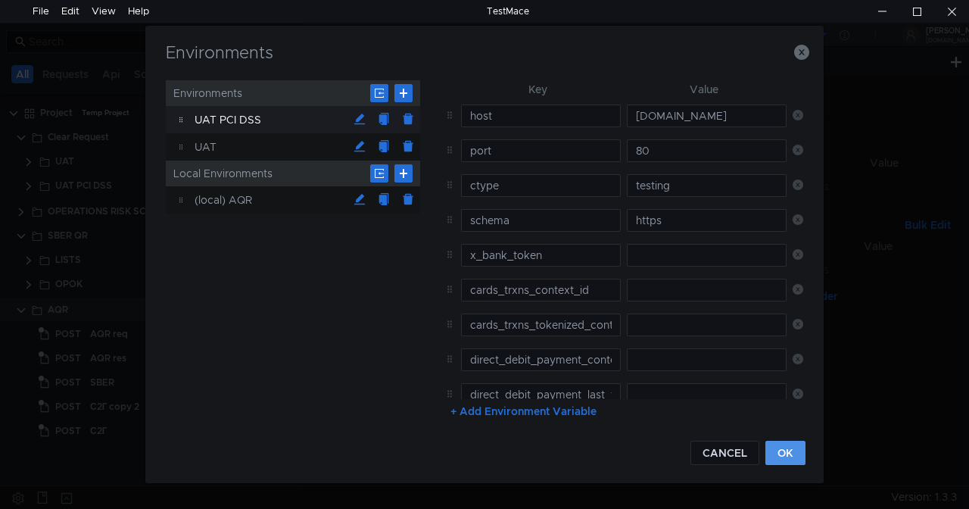
click at [780, 451] on button "OK" at bounding box center [786, 453] width 40 height 24
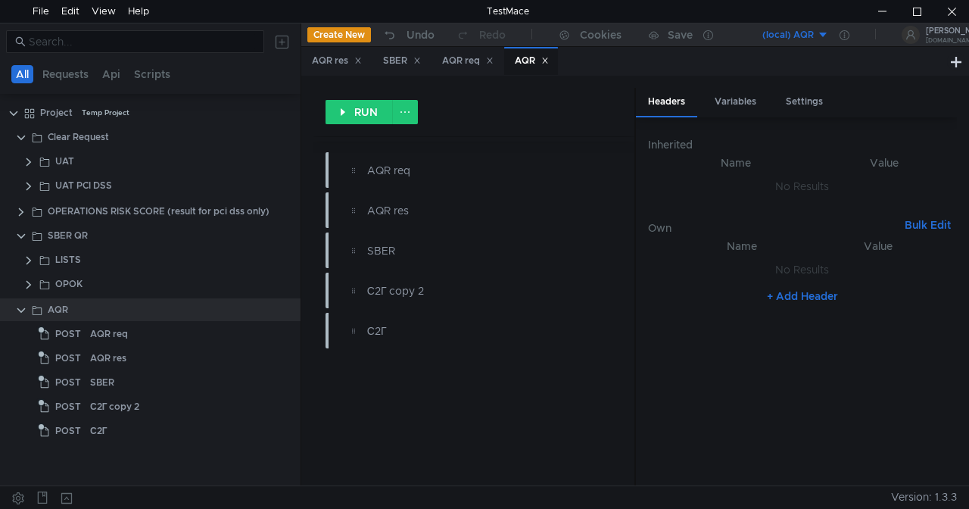
click at [828, 33] on button "(local) AQR" at bounding box center [776, 35] width 105 height 24
click at [763, 90] on li "UAT PCI DSS" at bounding box center [776, 91] width 105 height 24
click at [839, 37] on div at bounding box center [844, 35] width 31 height 24
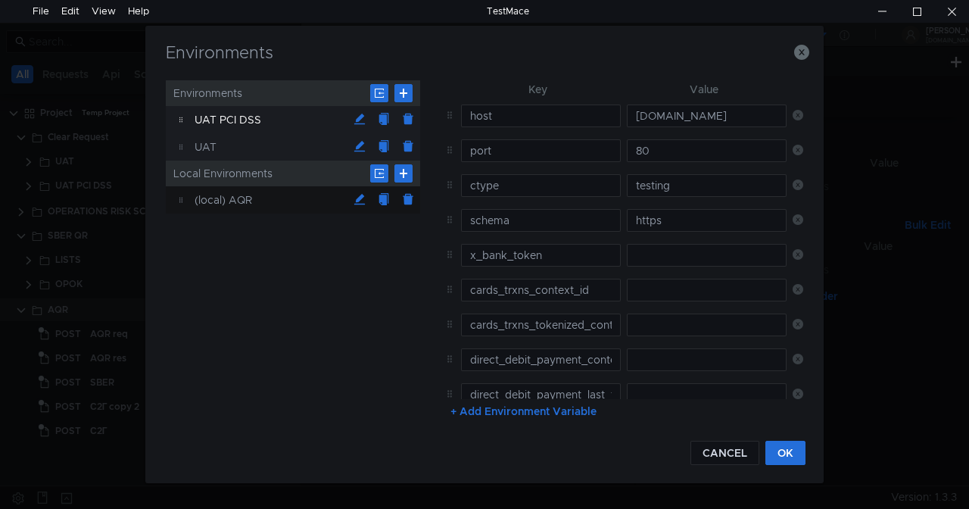
click at [236, 142] on div "UAT" at bounding box center [271, 146] width 153 height 27
type input "fintech-risk-backend.back.k8s-uat.npe.yandex-bank.net"
type input "context_id"
type input "test_ifax_context_id"
type input "direct_debit_payment_context_id"
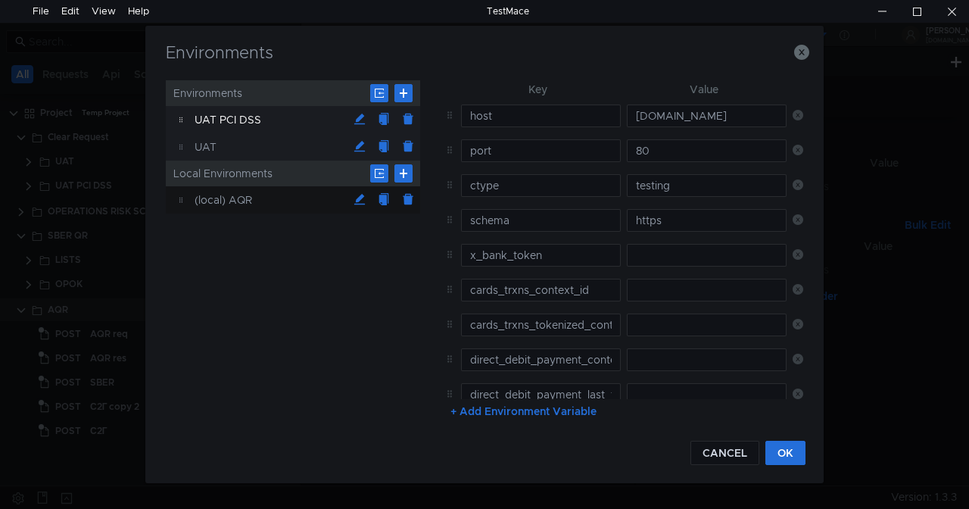
type input "session_context_id"
type input "cards_trxns_context_id"
type input "cards_trxns_tokenized_context_id"
type input "inner_debit_context_id"
type input "inner_credit_context_id"
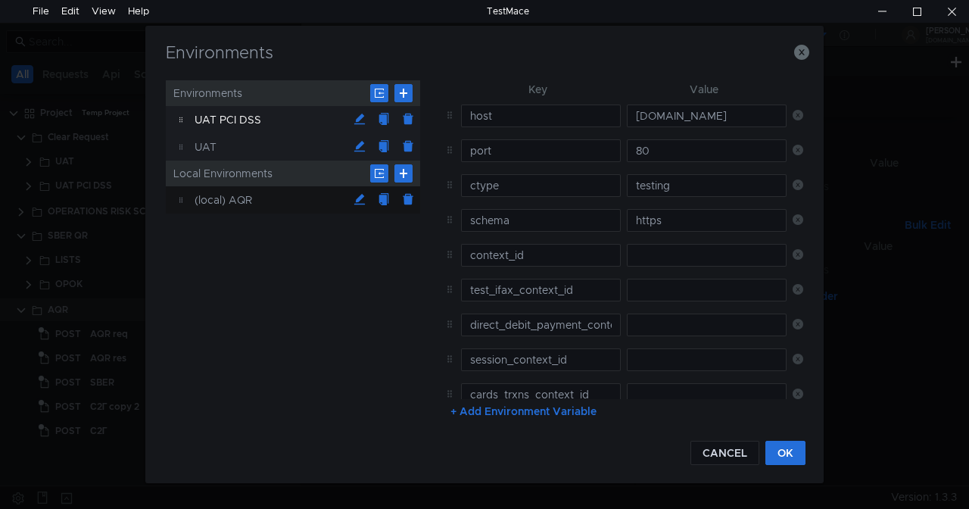
type input "direct_debit_payment_last_ts"
type input "direct_debit_payment_last_amount"
type input "direct_debit_payment_last_buid"
type input "onboarding_uprid_context_id"
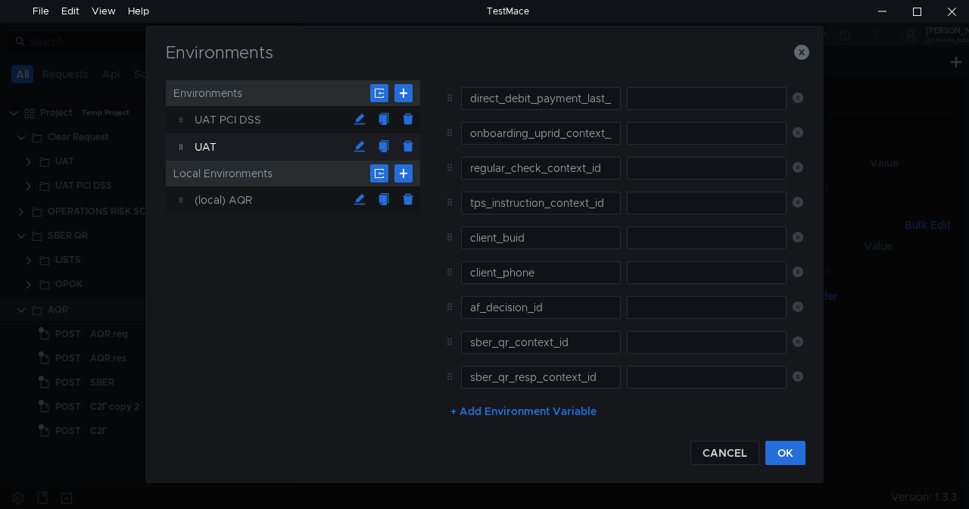
scroll to position [524, 0]
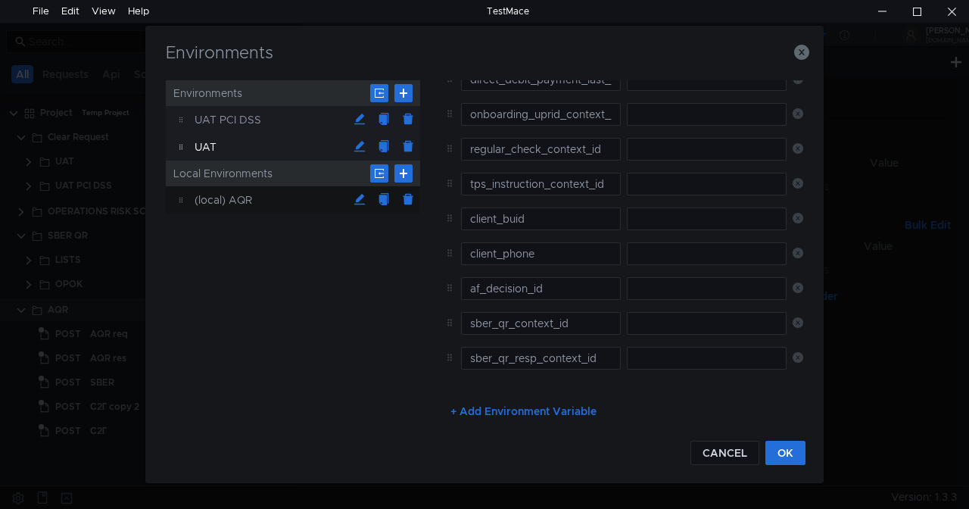
click at [232, 122] on div "UAT PCI DSS" at bounding box center [271, 119] width 153 height 27
type input "risk-antifraud-api.back.k8s-uat.npe.yandex-bank.net"
type input "x_bank_token"
type input "cards_trxns_context_id"
type input "cards_trxns_tokenized_context_id"
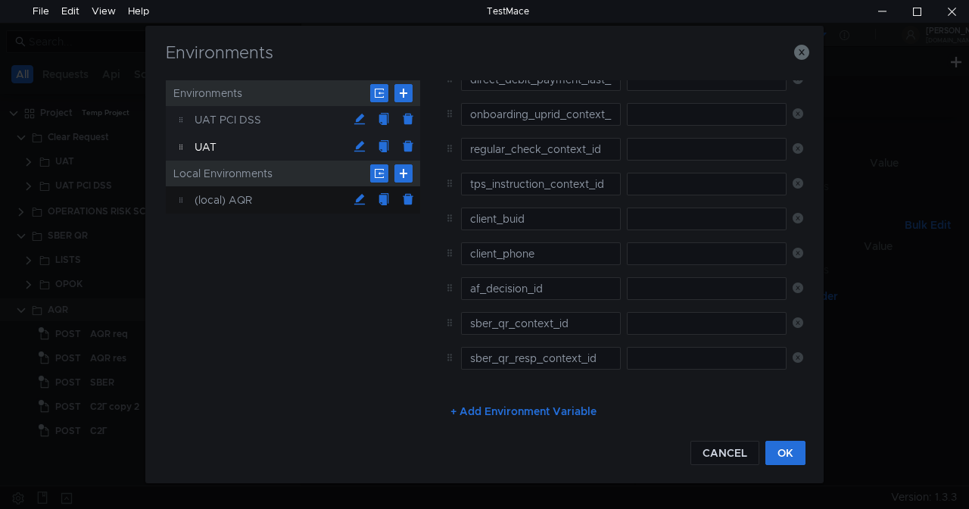
type input "direct_debit_payment_context_id"
type input "direct_debit_payment_last_ts"
type input "direct_debit_payment_last_amount"
type input "direct_debit_payment_last_buid"
type input "session_context_id"
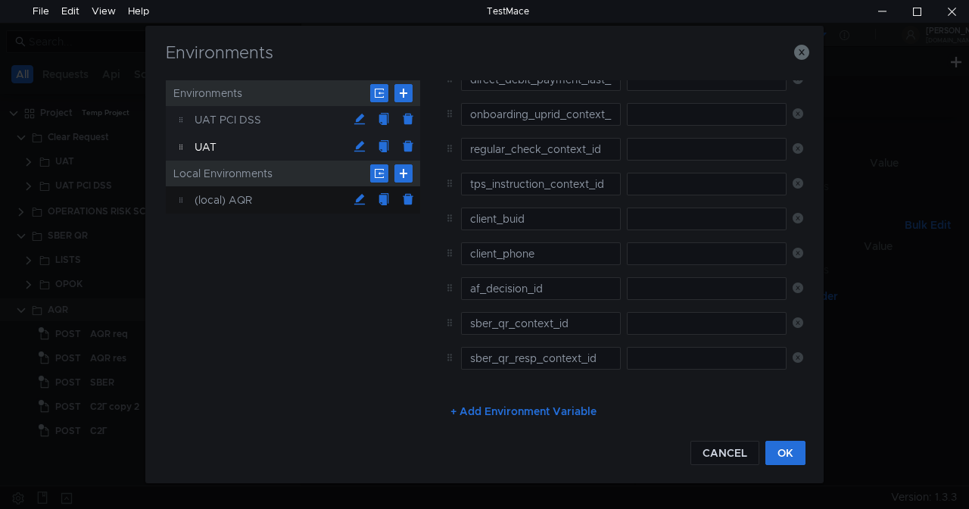
type input "tps_instruction_context_id"
type input "agreement_id"
type input "client_buid"
type input "af_decision_id"
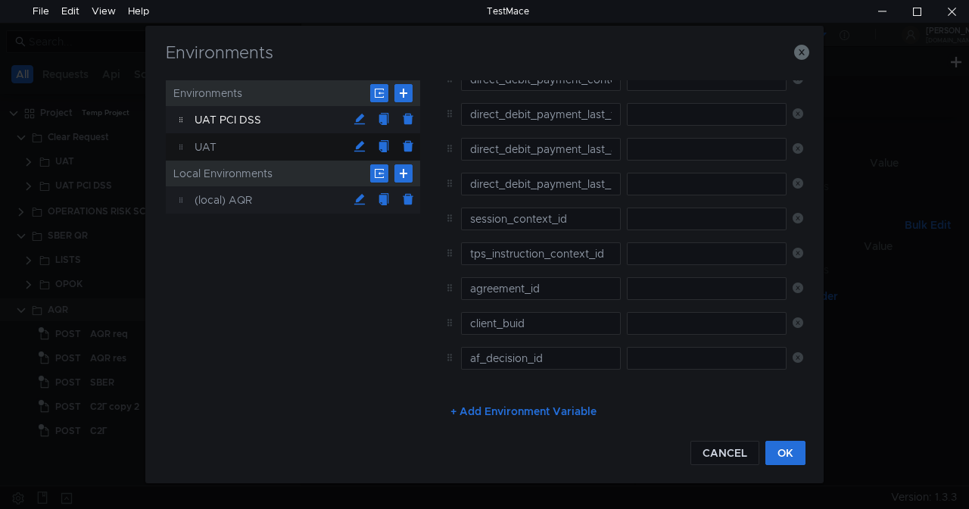
click at [275, 194] on div "(local) AQR" at bounding box center [271, 199] width 153 height 27
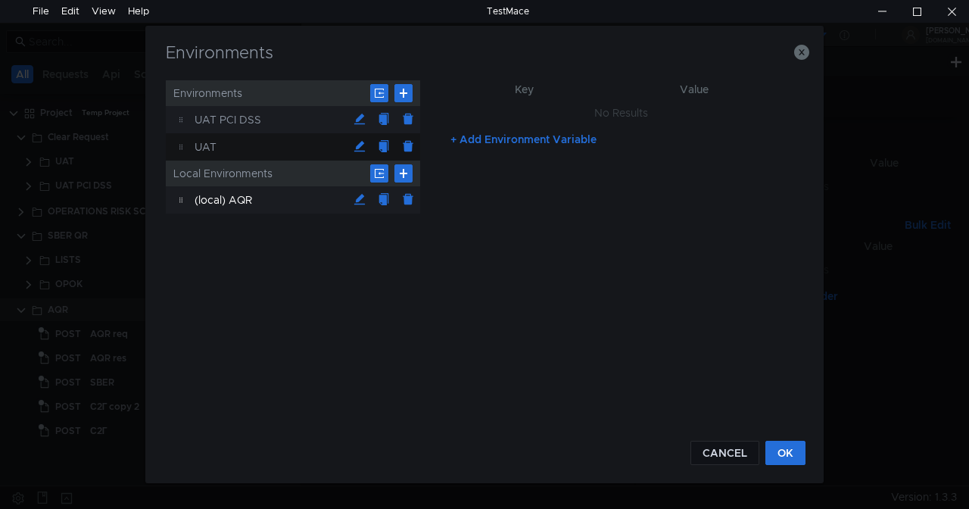
click at [253, 120] on div "UAT PCI DSS" at bounding box center [271, 119] width 153 height 27
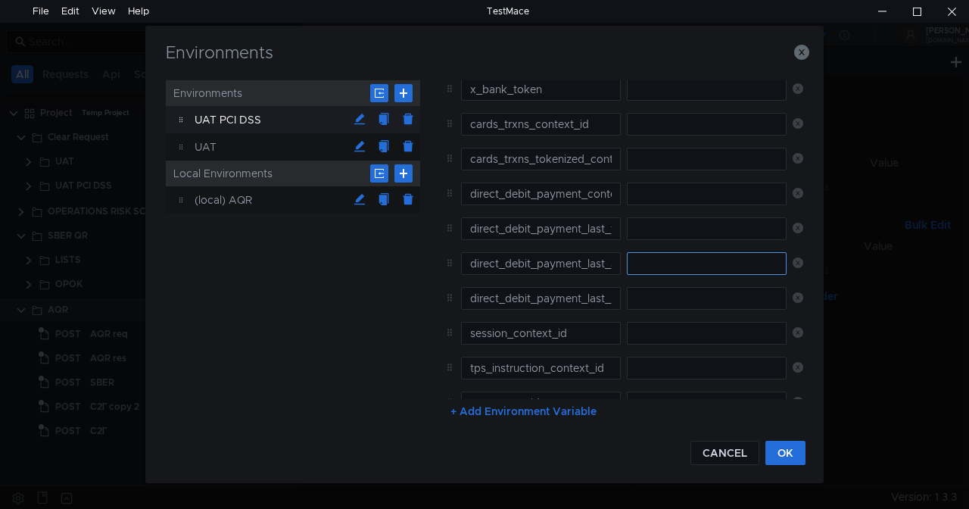
scroll to position [280, 0]
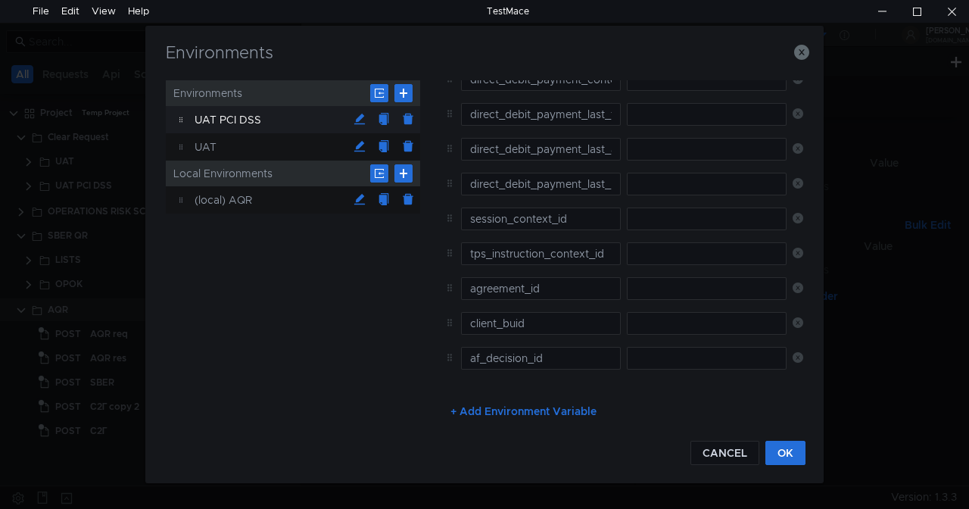
click at [456, 409] on button "+ Add Environment Variable" at bounding box center [523, 410] width 170 height 24
type input "host_dss"
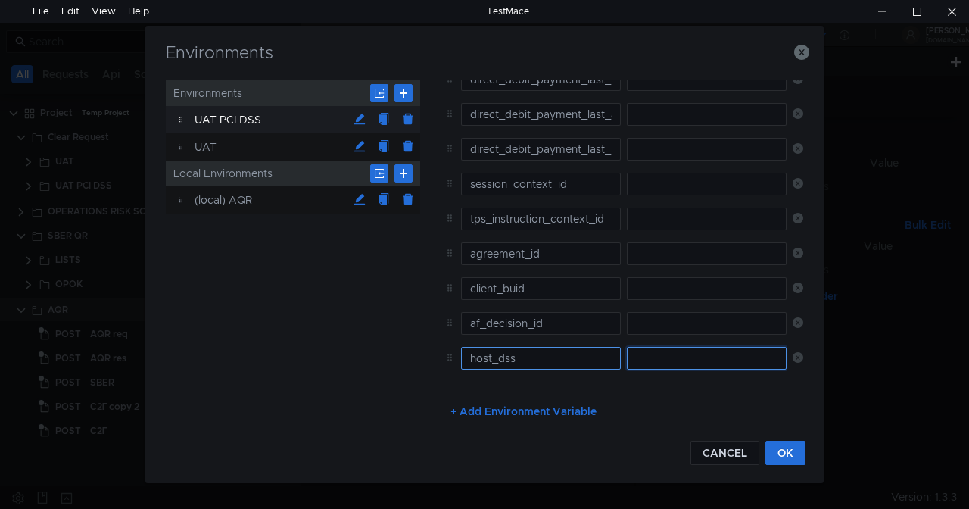
paste input "fintech-risk-proxy.back.k8s-uat-pcidss.npe.yandex-bank.net"
type input "fintech-risk-proxy.back.k8s-uat-pcidss.npe.yandex-bank.net"
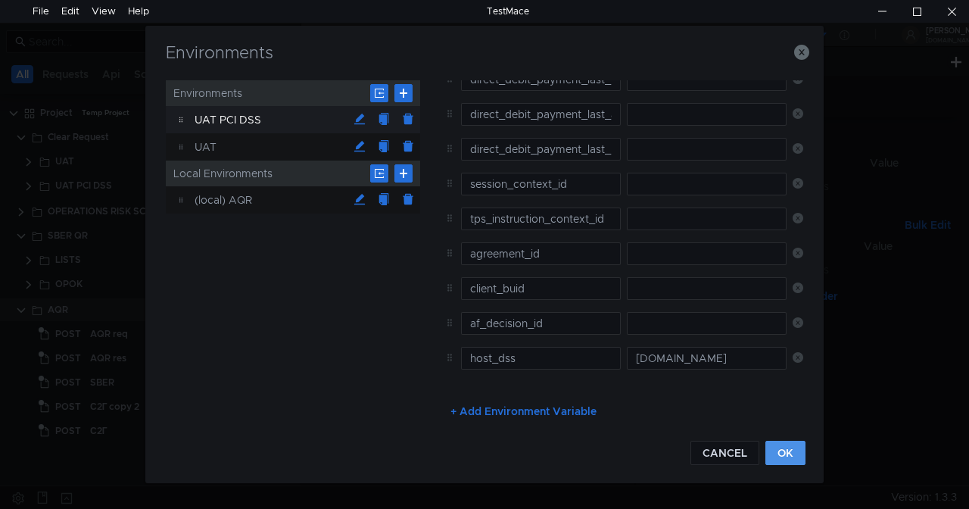
scroll to position [0, 0]
click at [785, 453] on button "OK" at bounding box center [786, 453] width 40 height 24
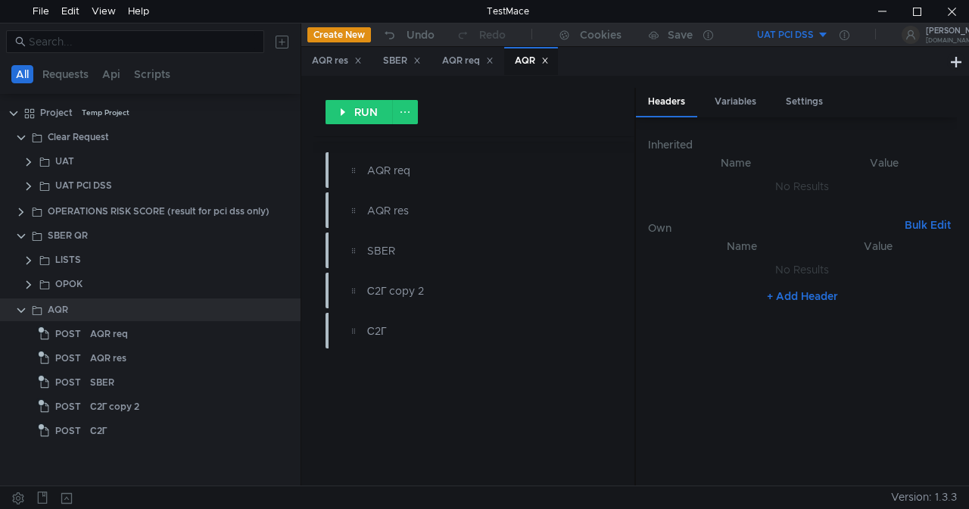
click at [794, 28] on div "UAT PCI DSS" at bounding box center [785, 35] width 57 height 14
click at [772, 88] on li "UAT PCI DSS" at bounding box center [776, 91] width 105 height 24
click at [847, 35] on icon at bounding box center [845, 35] width 10 height 10
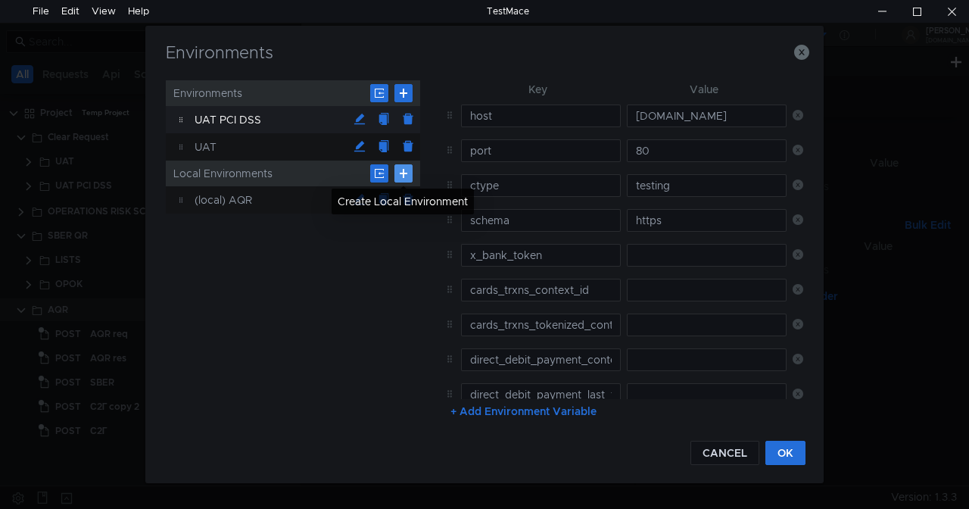
click at [402, 176] on button at bounding box center [404, 173] width 18 height 18
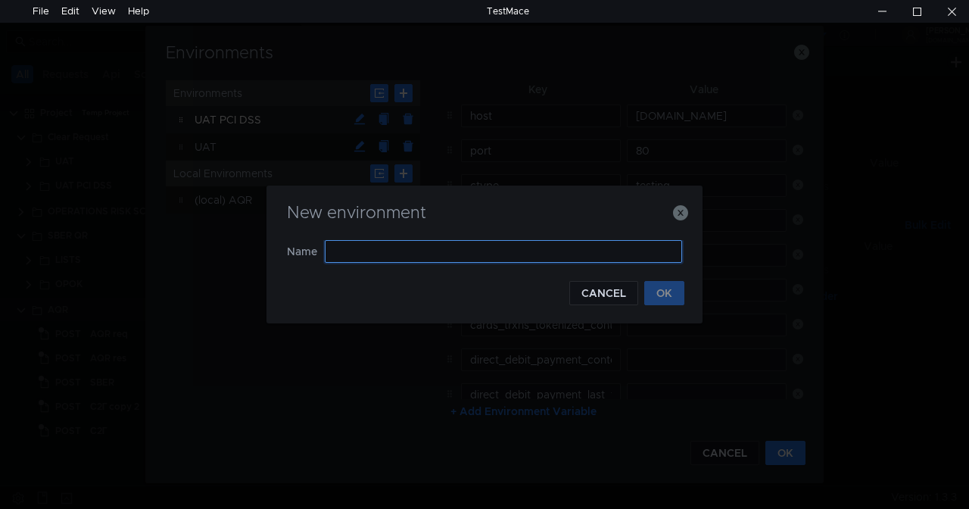
click at [351, 251] on input "text" at bounding box center [503, 251] width 357 height 23
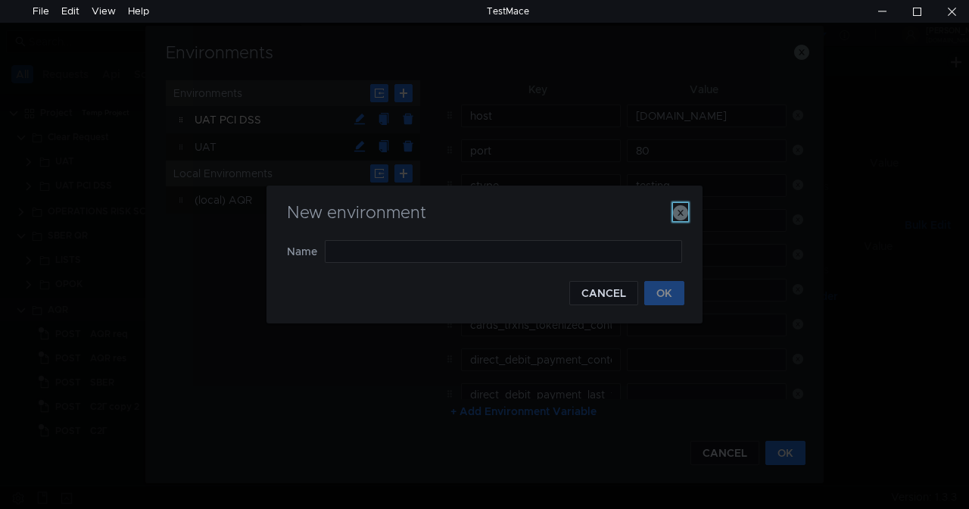
click at [679, 211] on icon "button" at bounding box center [680, 212] width 15 height 15
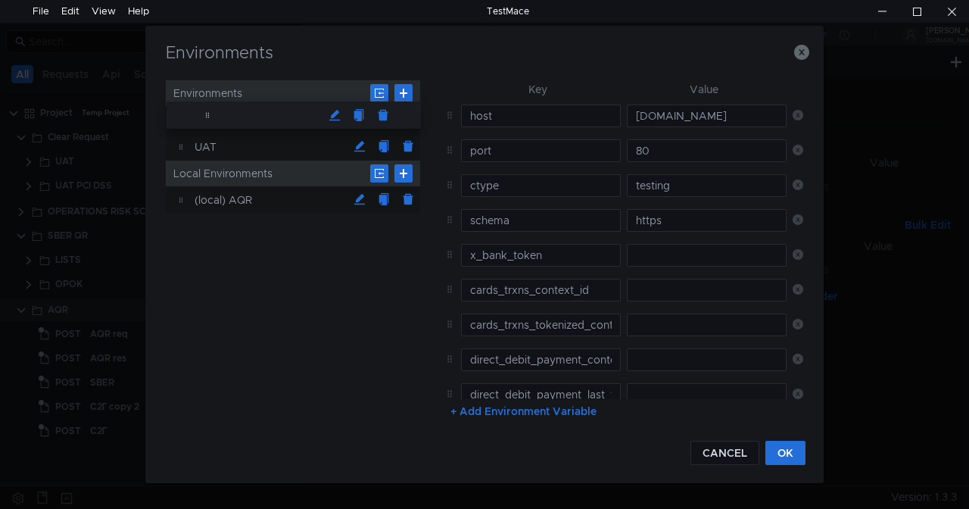
drag, startPoint x: 268, startPoint y: 117, endPoint x: 289, endPoint y: 108, distance: 23.1
click at [263, 112] on div "UAT PCI DSS" at bounding box center [271, 119] width 153 height 27
click at [260, 117] on div "UAT PCI DSS" at bounding box center [271, 119] width 153 height 27
click at [260, 118] on div "UAT PCI DSS" at bounding box center [271, 119] width 153 height 27
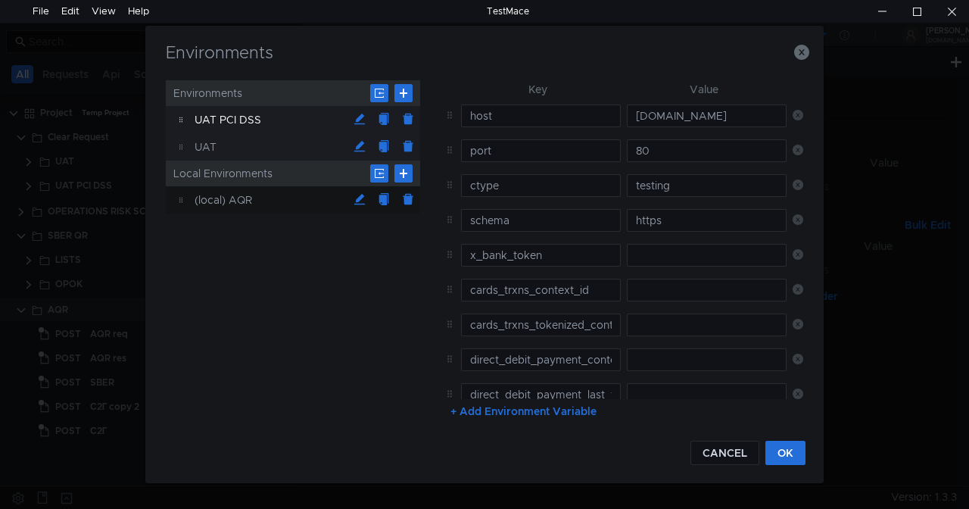
click at [247, 143] on div "UAT" at bounding box center [271, 146] width 153 height 27
type input "fintech-risk-backend.back.k8s-uat.npe.yandex-bank.net"
type input "context_id"
type input "test_ifax_context_id"
type input "direct_debit_payment_context_id"
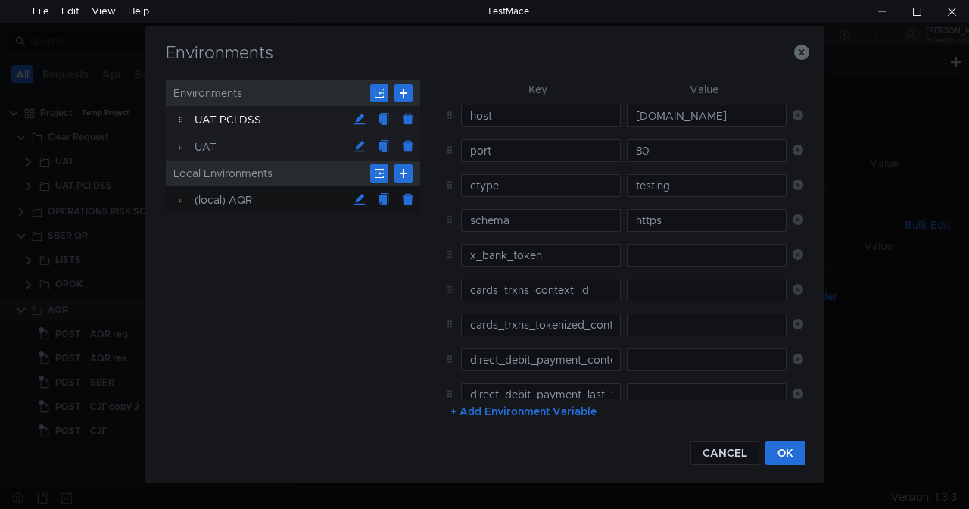
type input "session_context_id"
type input "cards_trxns_context_id"
type input "cards_trxns_tokenized_context_id"
type input "inner_debit_context_id"
type input "inner_credit_context_id"
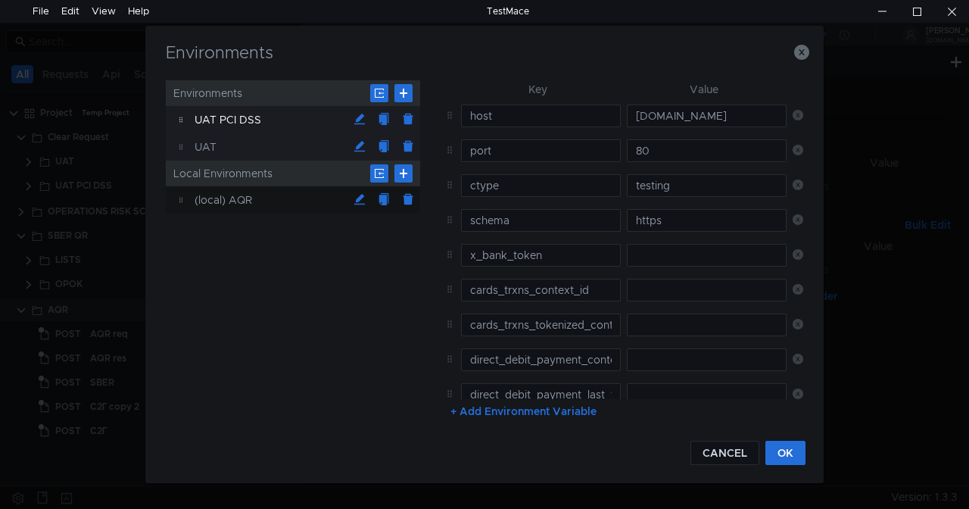
type input "direct_debit_payment_last_ts"
type input "direct_debit_payment_last_amount"
type input "direct_debit_payment_last_buid"
type input "onboarding_uprid_context_id"
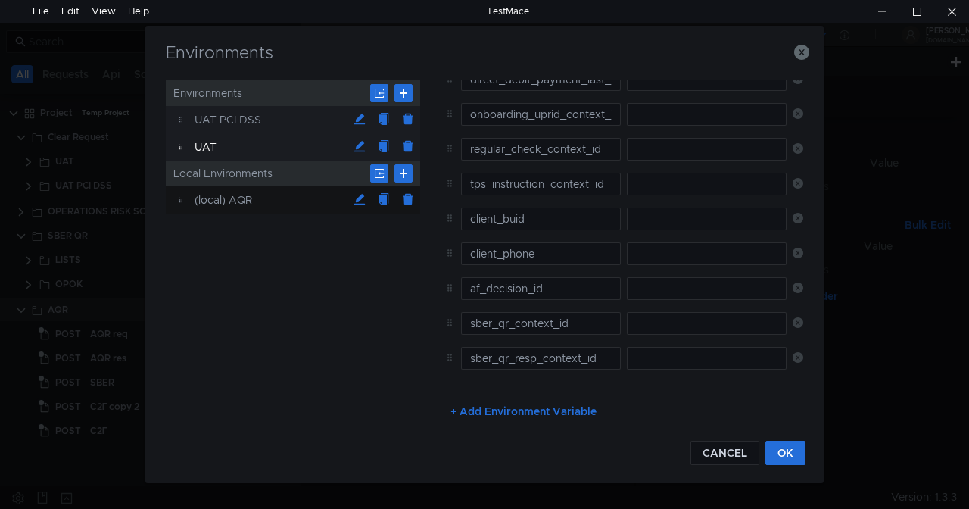
click at [254, 115] on div "UAT PCI DSS" at bounding box center [271, 119] width 153 height 27
type input "risk-antifraud-api.back.k8s-uat.npe.yandex-bank.net"
type input "x_bank_token"
type input "cards_trxns_context_id"
type input "cards_trxns_tokenized_context_id"
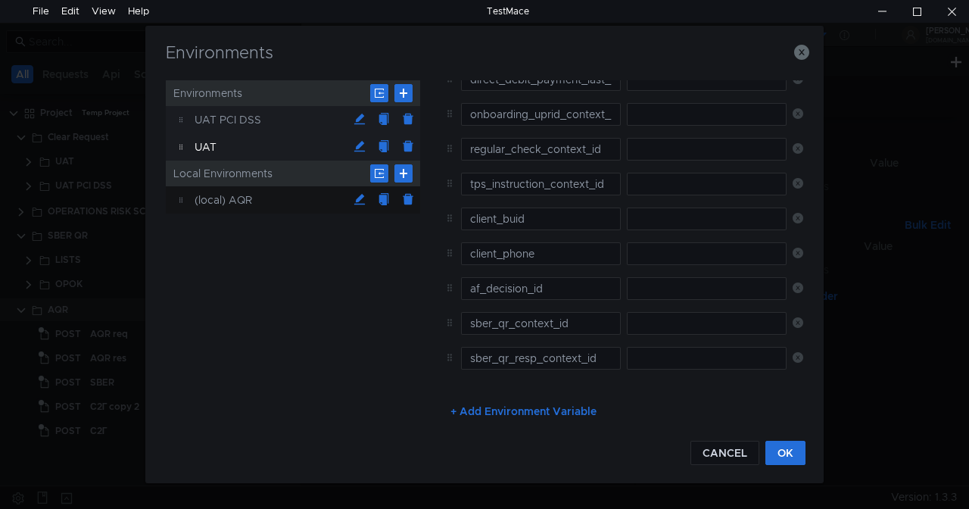
type input "direct_debit_payment_context_id"
type input "direct_debit_payment_last_ts"
type input "direct_debit_payment_last_amount"
type input "direct_debit_payment_last_buid"
type input "session_context_id"
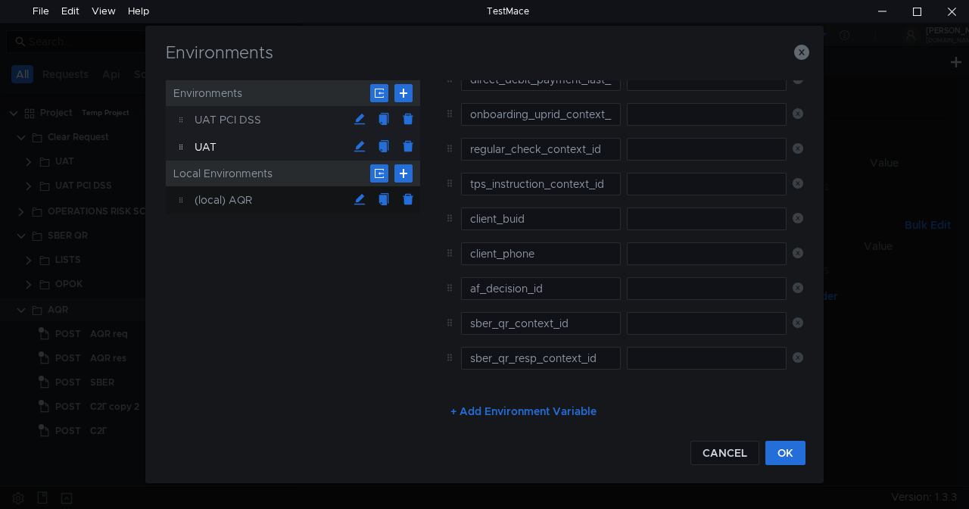
type input "tps_instruction_context_id"
type input "agreement_id"
type input "client_buid"
type input "af_decision_id"
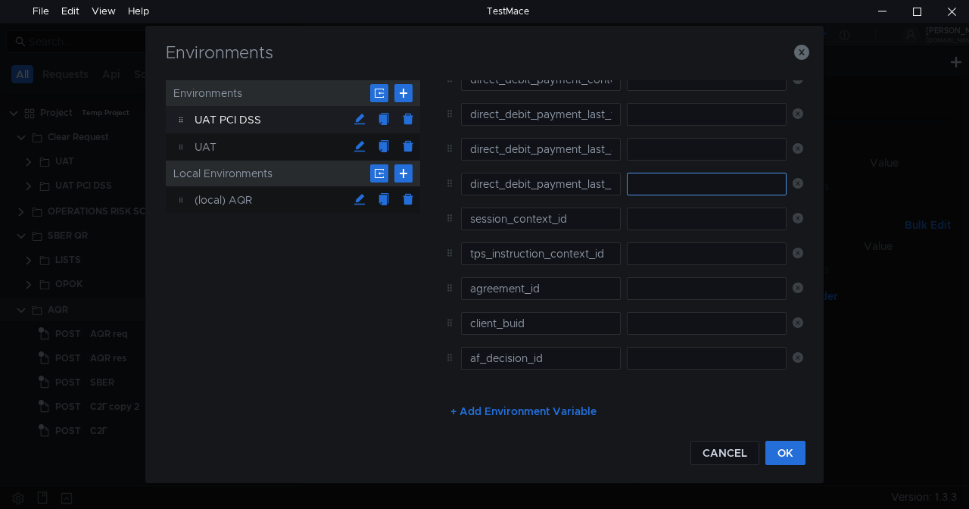
scroll to position [0, 0]
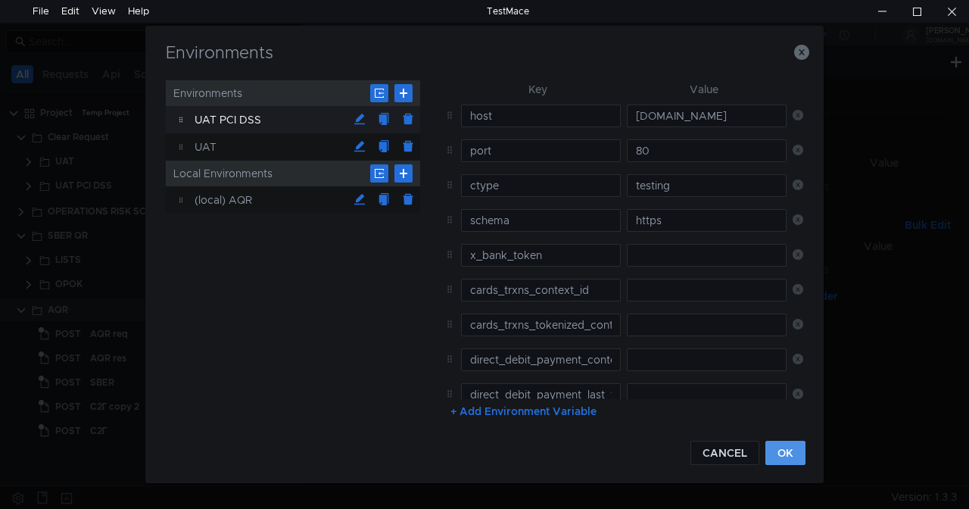
click at [783, 454] on button "OK" at bounding box center [786, 453] width 40 height 24
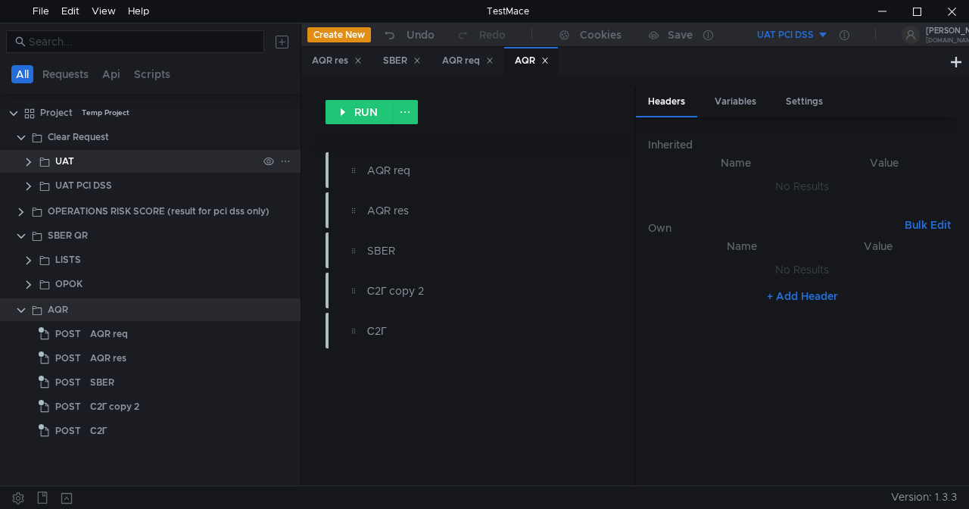
click at [70, 157] on div "UAT" at bounding box center [64, 161] width 19 height 23
click at [33, 158] on clr-icon at bounding box center [29, 162] width 12 height 12
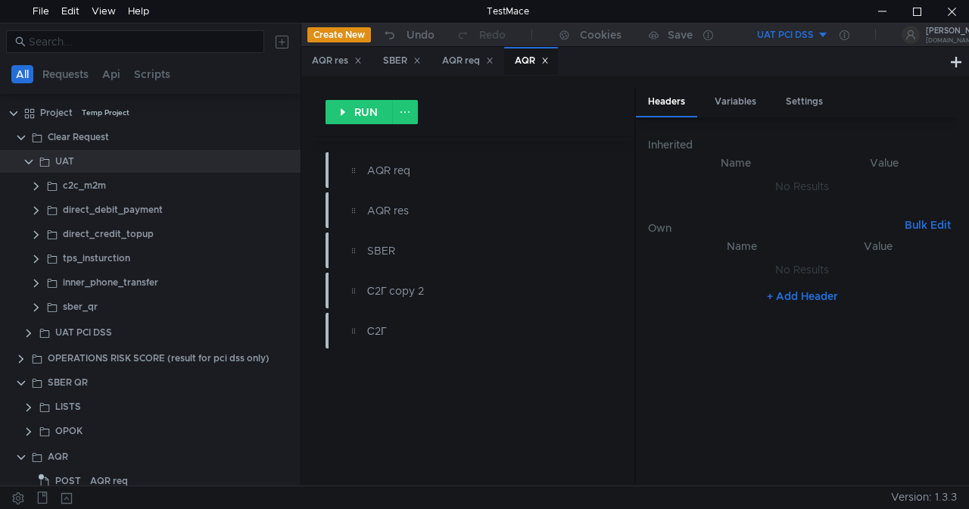
click at [810, 32] on div "UAT PCI DSS" at bounding box center [785, 35] width 57 height 14
click at [756, 114] on li "UAT" at bounding box center [776, 115] width 105 height 24
click at [102, 186] on div "c2c_m2m" at bounding box center [84, 185] width 43 height 23
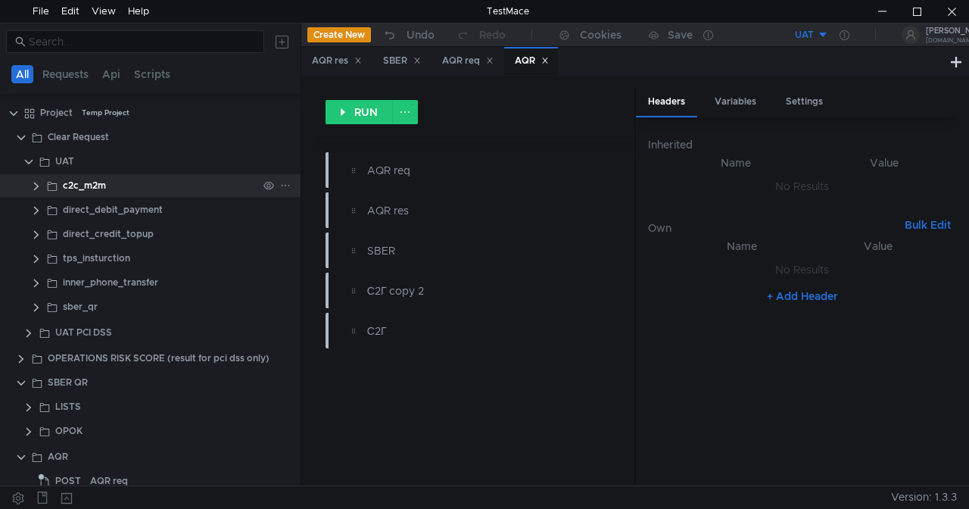
click at [42, 186] on div "c2c_m2m" at bounding box center [171, 185] width 258 height 23
click at [33, 184] on clr-icon at bounding box center [36, 186] width 12 height 12
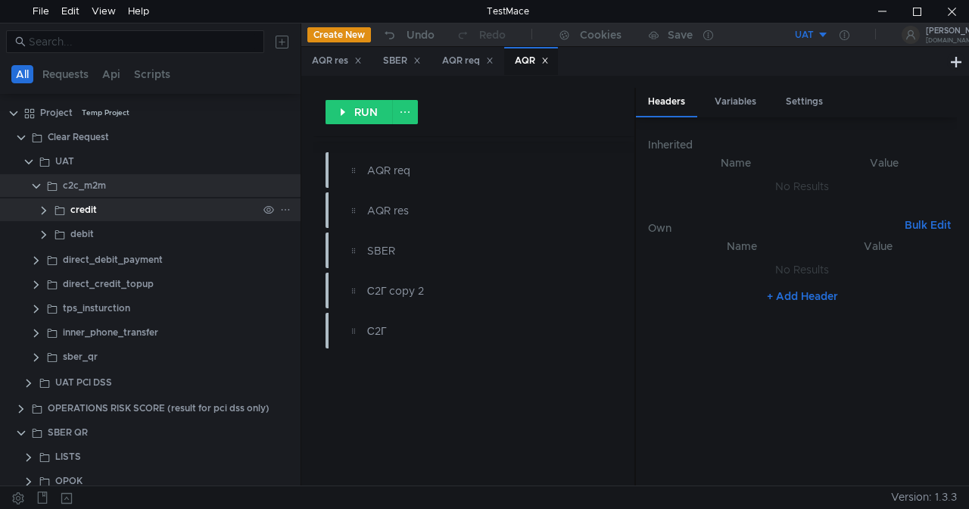
click at [44, 203] on app-app-tree-node-expander at bounding box center [44, 209] width 12 height 23
click at [45, 211] on clr-icon at bounding box center [44, 210] width 12 height 12
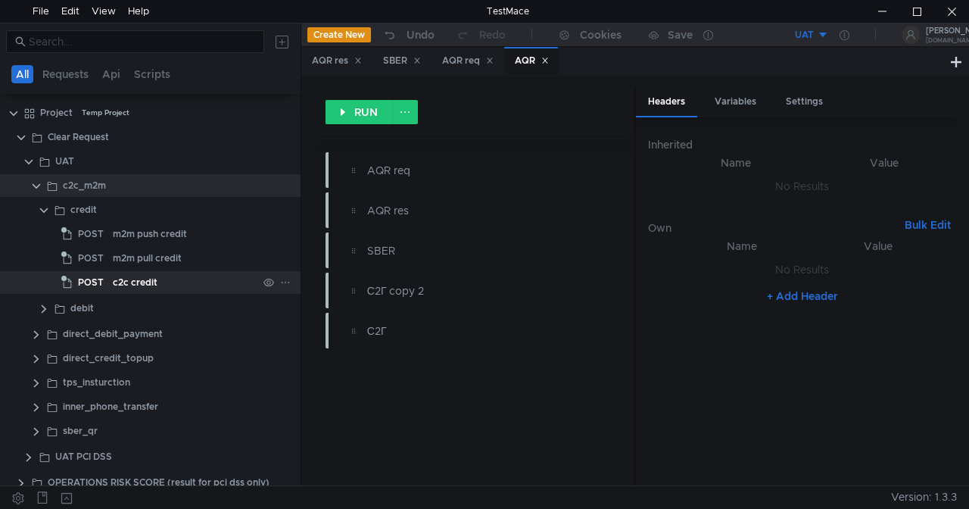
click at [122, 277] on div "c2c credit" at bounding box center [135, 282] width 45 height 23
click at [139, 280] on div "c2c credit" at bounding box center [135, 282] width 45 height 23
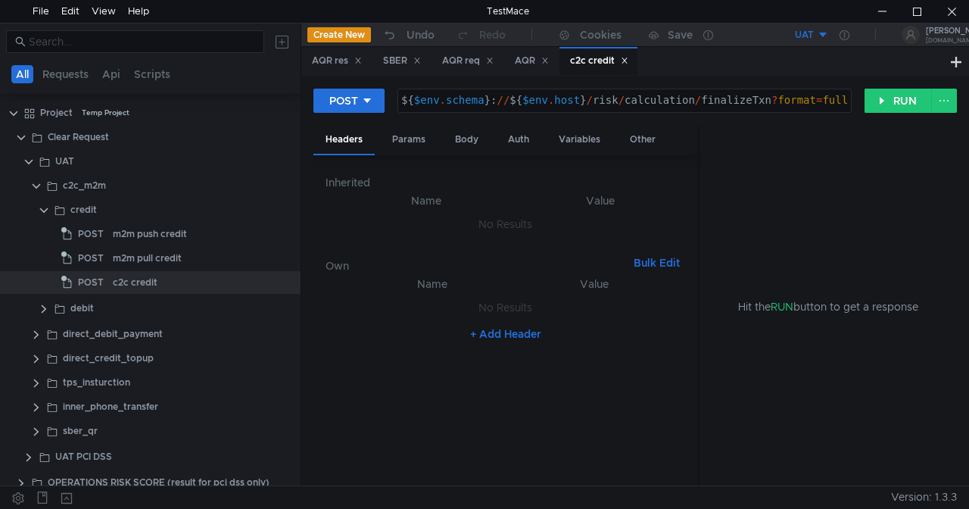
click at [549, 64] on icon at bounding box center [545, 61] width 8 height 8
click at [494, 64] on icon at bounding box center [490, 61] width 8 height 8
click at [421, 64] on icon at bounding box center [417, 61] width 8 height 8
click at [367, 64] on div "AQR res" at bounding box center [336, 61] width 70 height 28
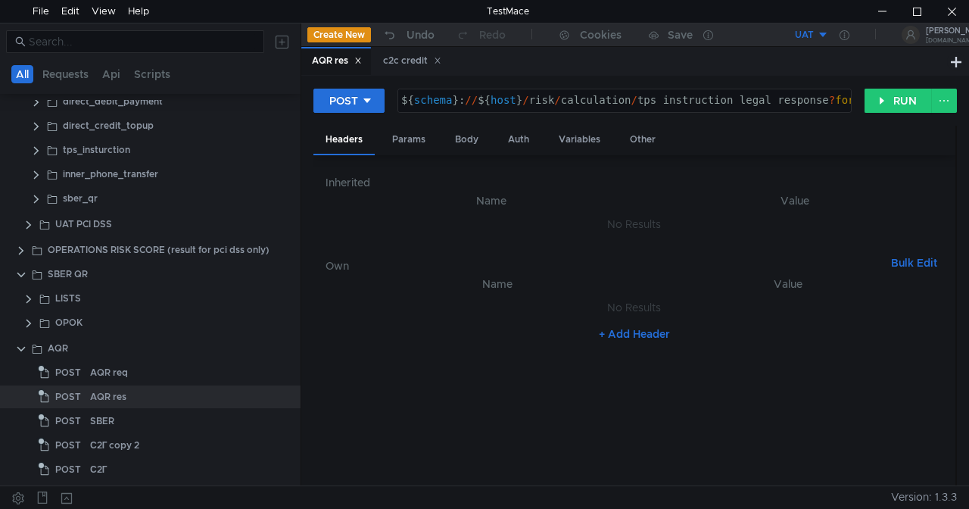
click at [356, 62] on div "AQR res" at bounding box center [337, 61] width 50 height 16
click at [362, 64] on icon at bounding box center [358, 61] width 8 height 8
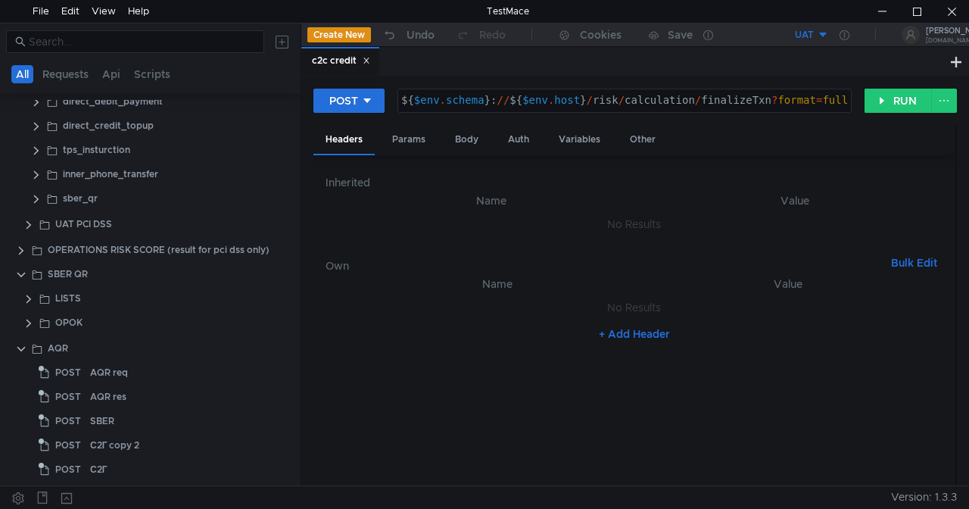
scroll to position [0, 0]
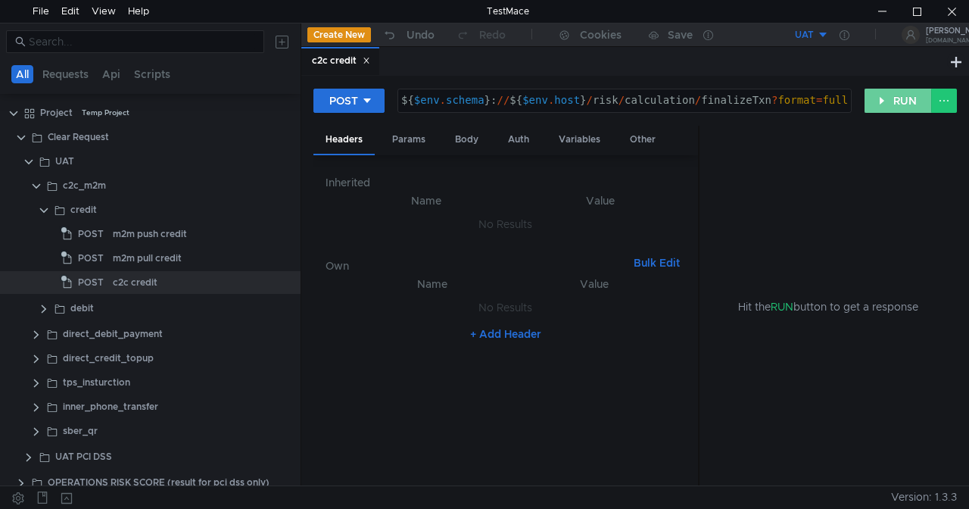
click at [878, 100] on button "RUN" at bounding box center [898, 101] width 67 height 24
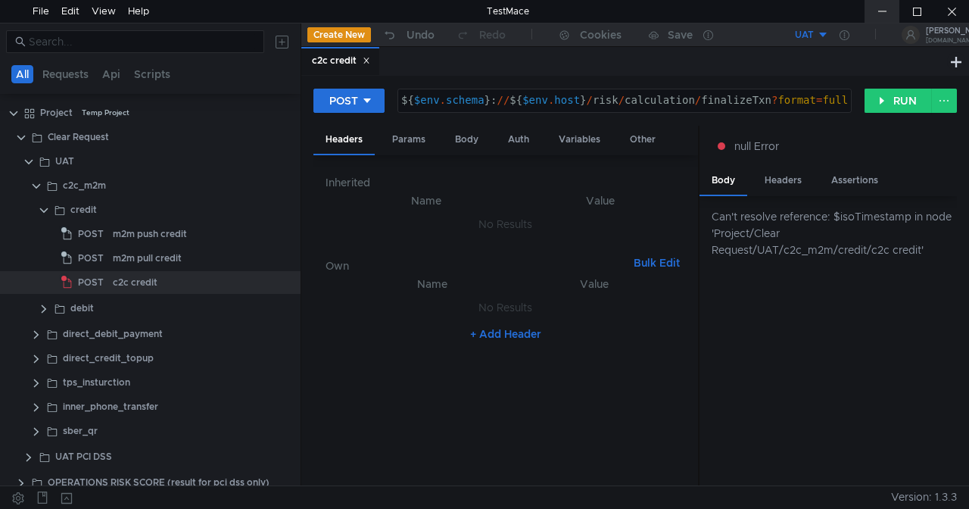
click at [892, 8] on div at bounding box center [882, 11] width 35 height 23
click at [45, 209] on clr-icon at bounding box center [44, 210] width 12 height 12
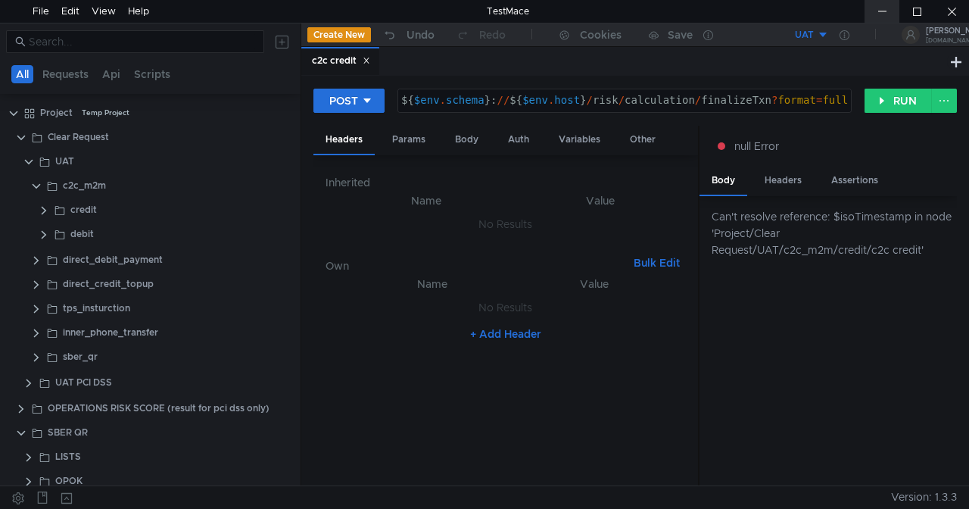
click at [878, 3] on div at bounding box center [882, 11] width 35 height 23
click at [44, 214] on clr-icon at bounding box center [44, 210] width 12 height 12
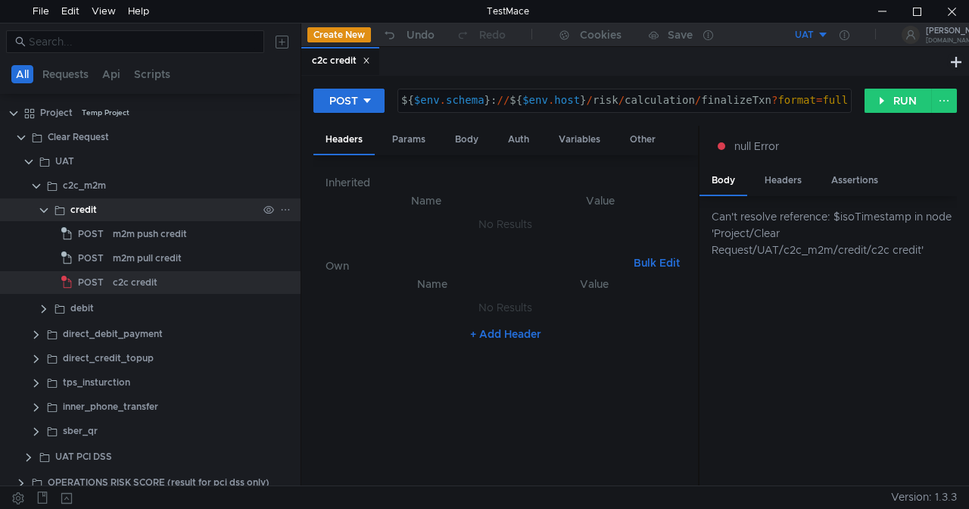
click at [45, 211] on clr-icon at bounding box center [44, 210] width 12 height 12
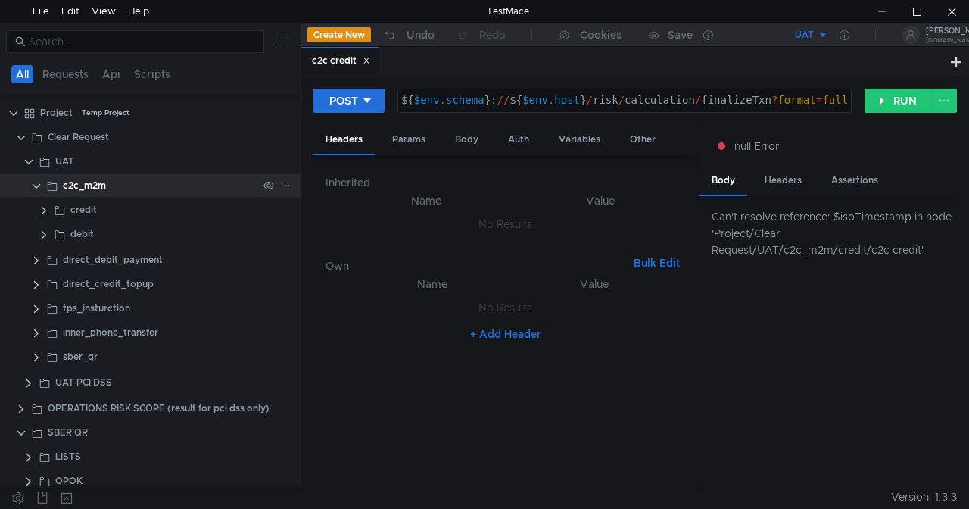
click at [39, 186] on clr-icon at bounding box center [36, 186] width 12 height 12
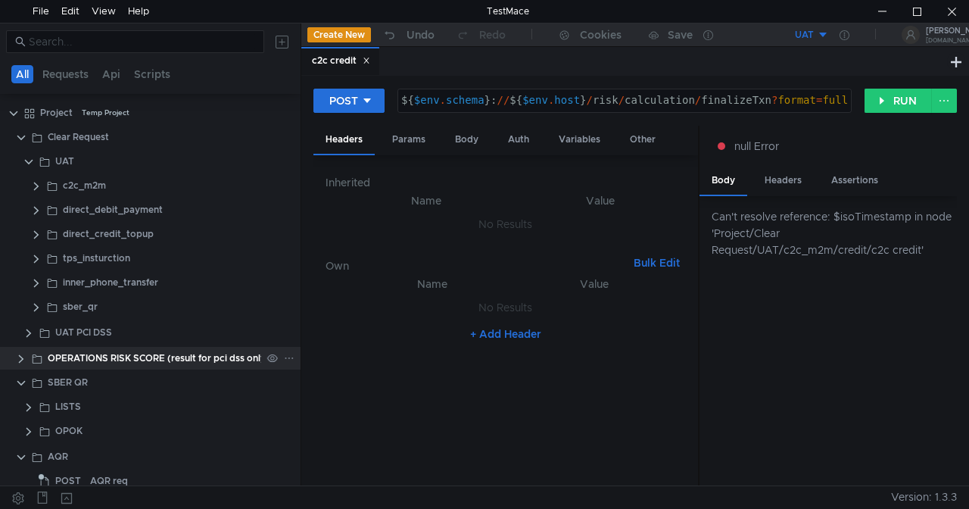
click at [25, 360] on clr-icon at bounding box center [21, 359] width 12 height 12
click at [20, 360] on clr-icon at bounding box center [21, 359] width 12 height 12
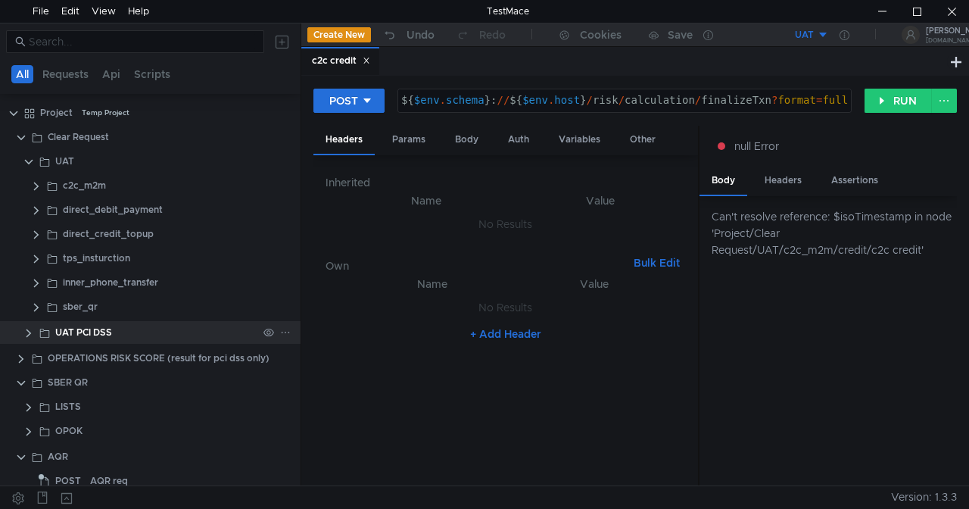
click at [30, 330] on clr-icon at bounding box center [29, 333] width 12 height 12
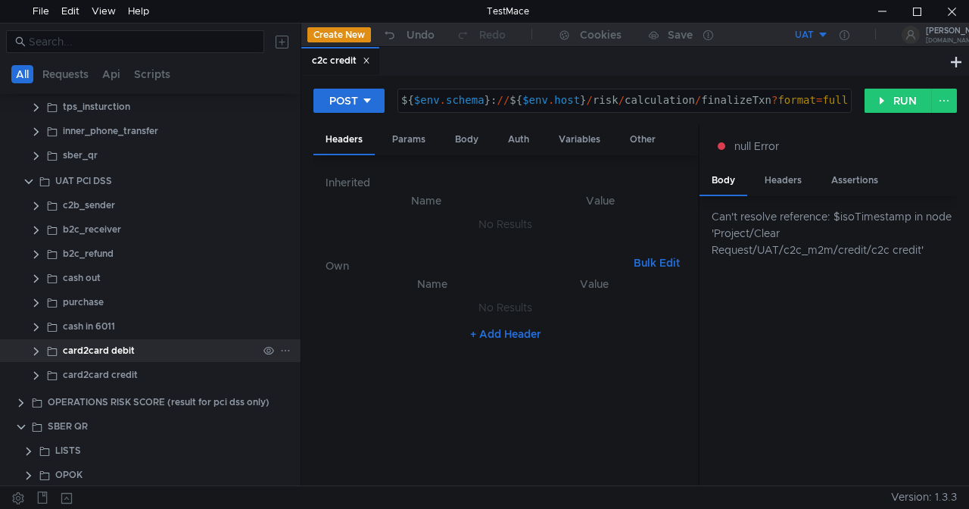
click at [38, 347] on clr-icon at bounding box center [36, 351] width 12 height 12
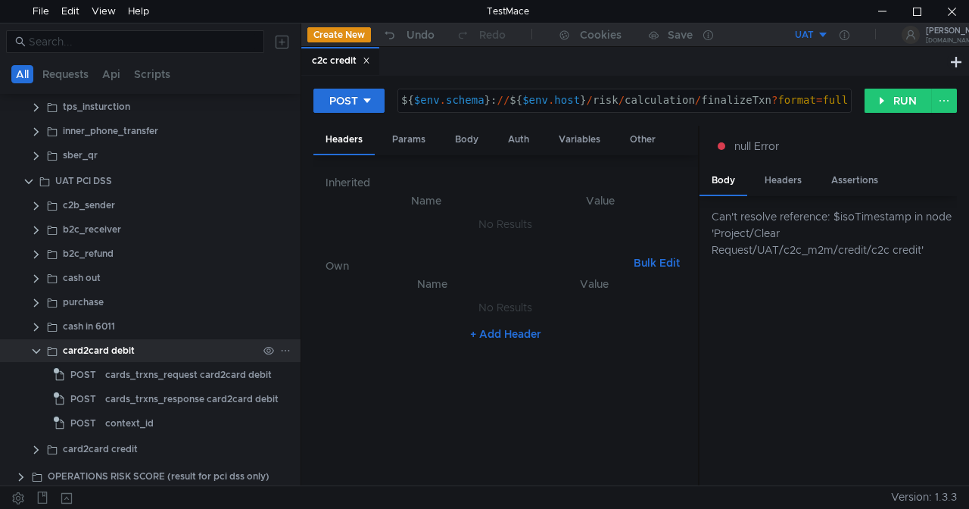
click at [38, 347] on clr-icon at bounding box center [36, 351] width 12 height 12
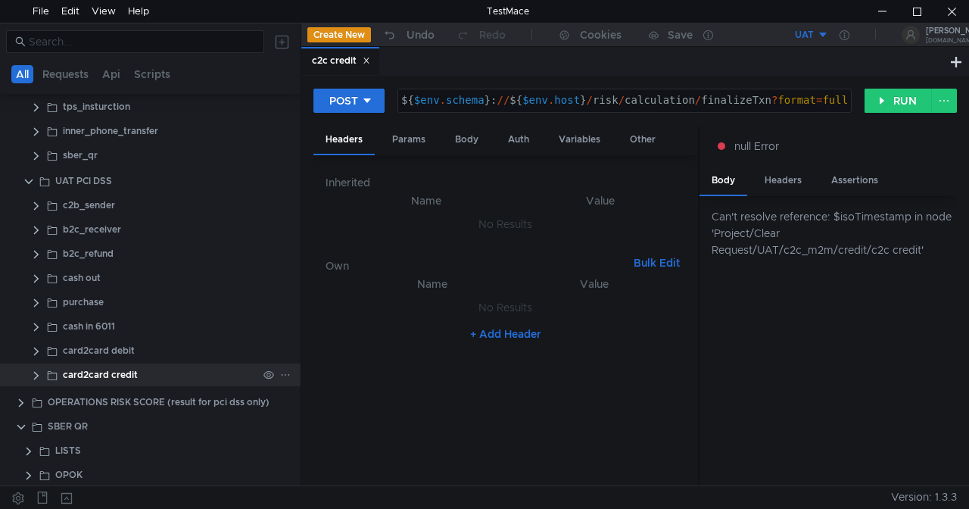
click at [38, 367] on app-app-tree-node-expander at bounding box center [36, 374] width 12 height 23
click at [41, 375] on clr-icon at bounding box center [36, 376] width 12 height 12
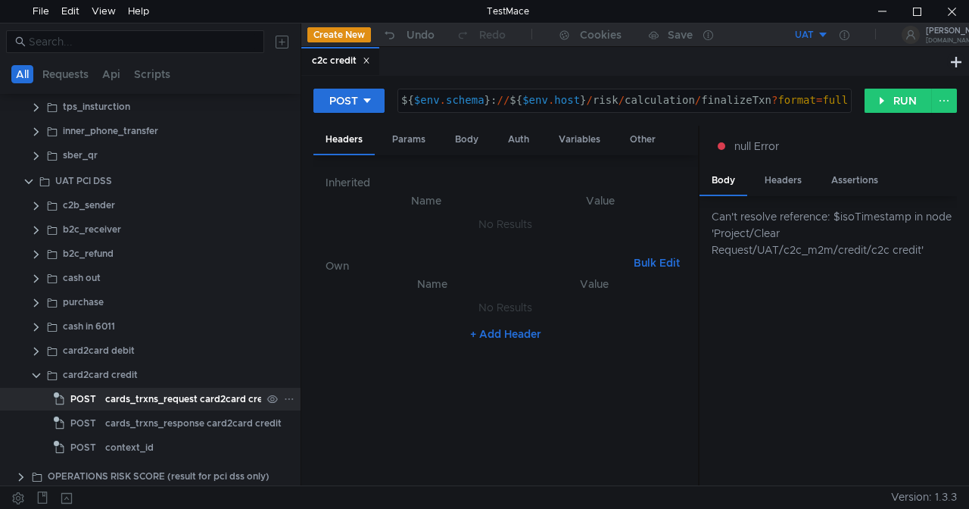
click at [176, 398] on div "cards_trxns_request card2card credit" at bounding box center [190, 399] width 170 height 23
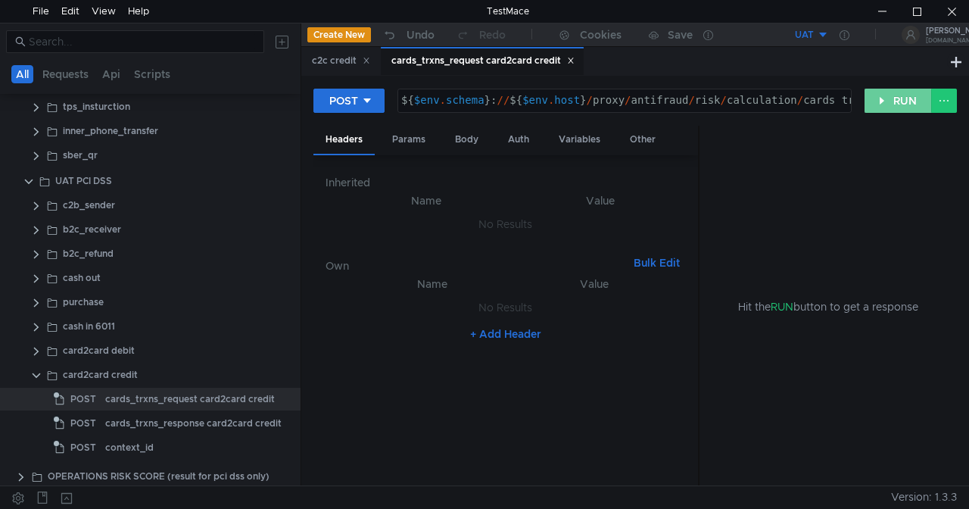
click at [913, 103] on button "RUN" at bounding box center [898, 101] width 67 height 24
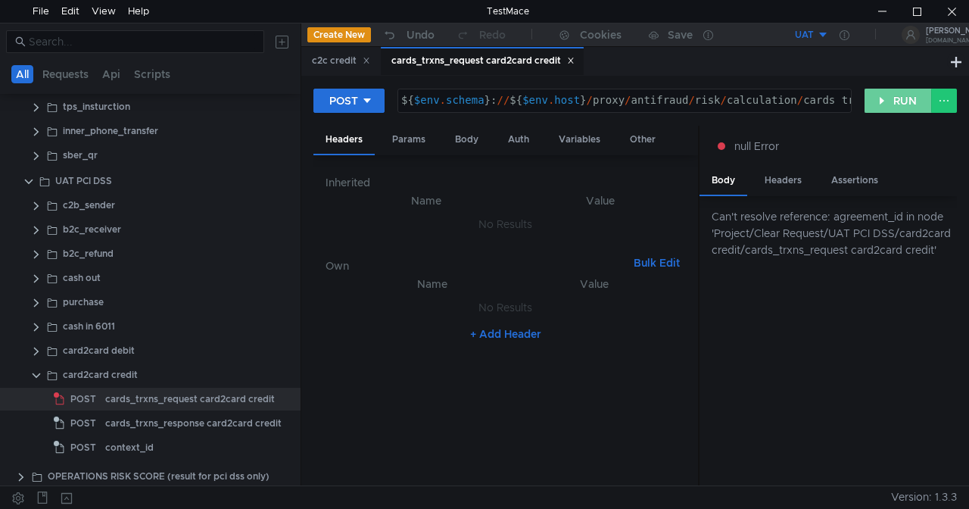
click at [901, 98] on button "RUN" at bounding box center [898, 101] width 67 height 24
